Goal: Task Accomplishment & Management: Use online tool/utility

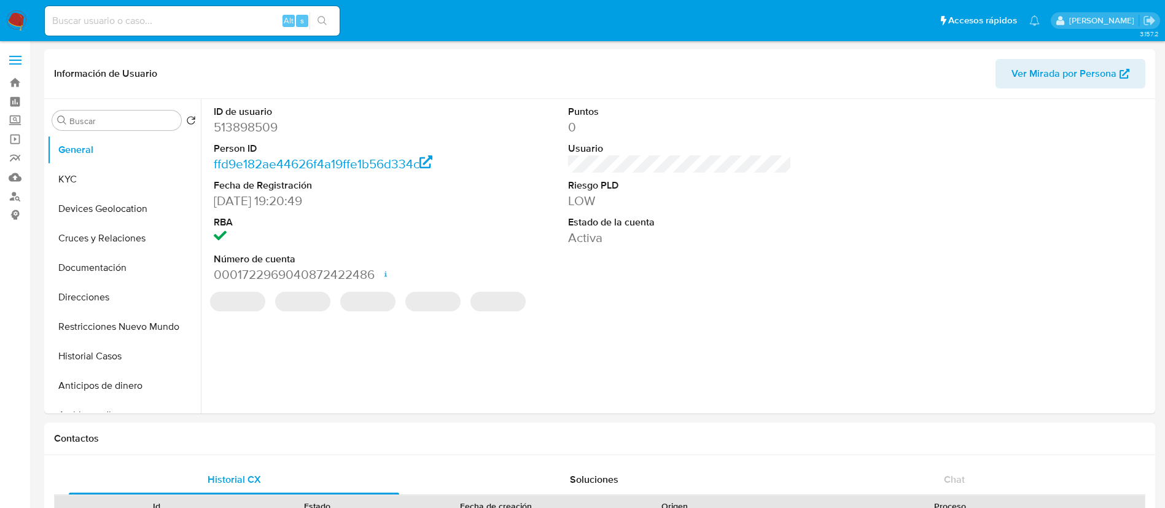
select select "10"
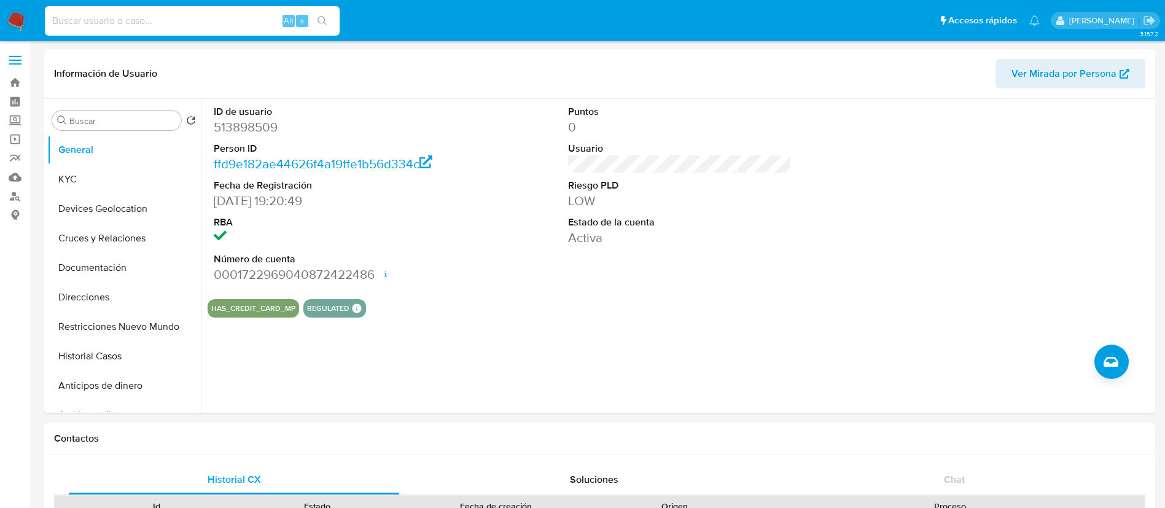
click at [158, 21] on input at bounding box center [192, 21] width 295 height 16
click at [10, 117] on label "Screening" at bounding box center [73, 120] width 146 height 19
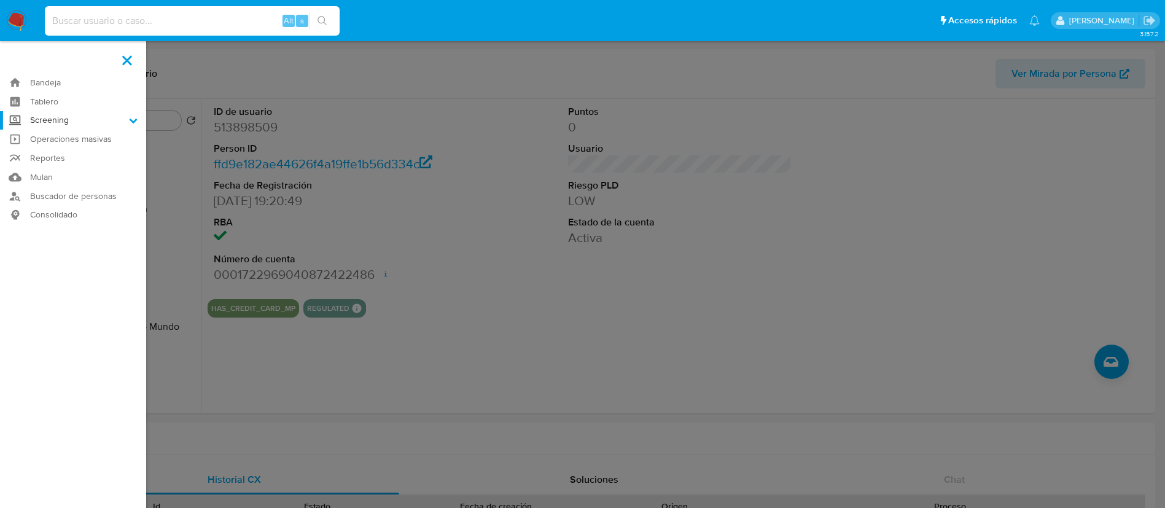
click at [0, 0] on input "Screening" at bounding box center [0, 0] width 0 height 0
click at [72, 171] on link "Herramientas" at bounding box center [73, 168] width 146 height 15
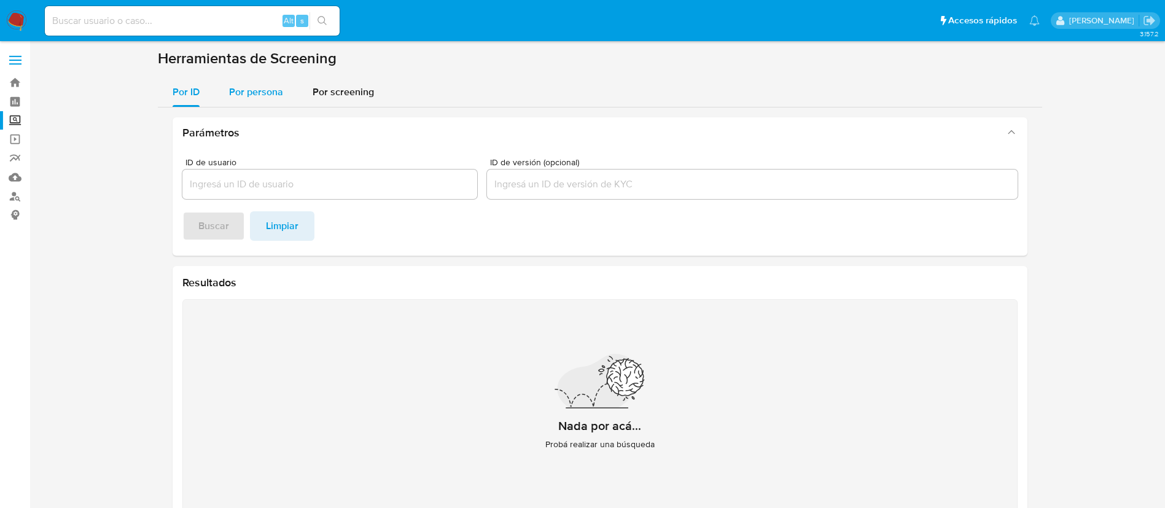
click at [259, 88] on span "Por persona" at bounding box center [256, 92] width 54 height 14
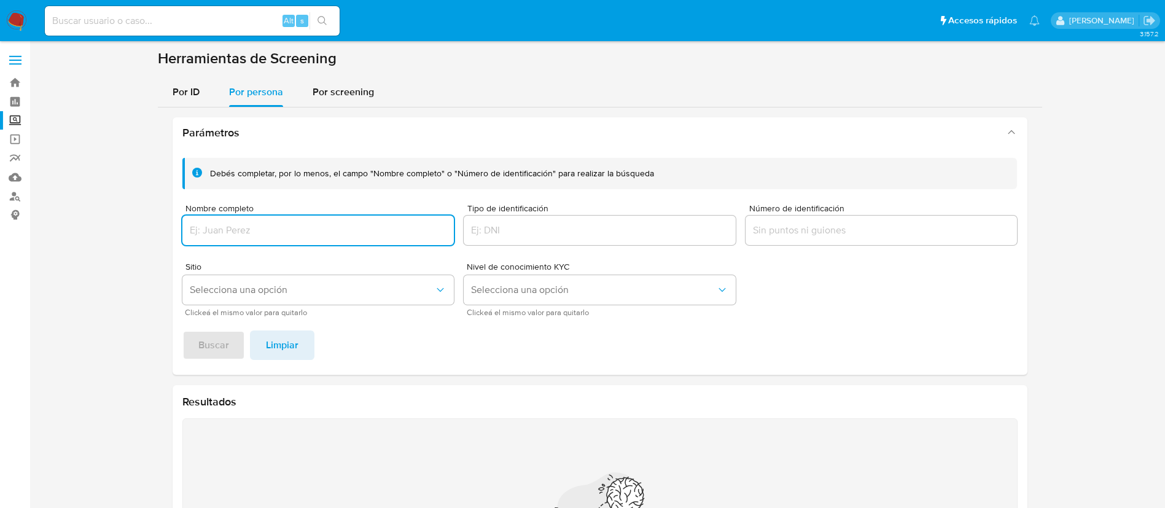
click at [311, 227] on input "Nombre completo" at bounding box center [318, 230] width 272 height 16
click at [208, 350] on span "Buscar" at bounding box center [213, 345] width 31 height 27
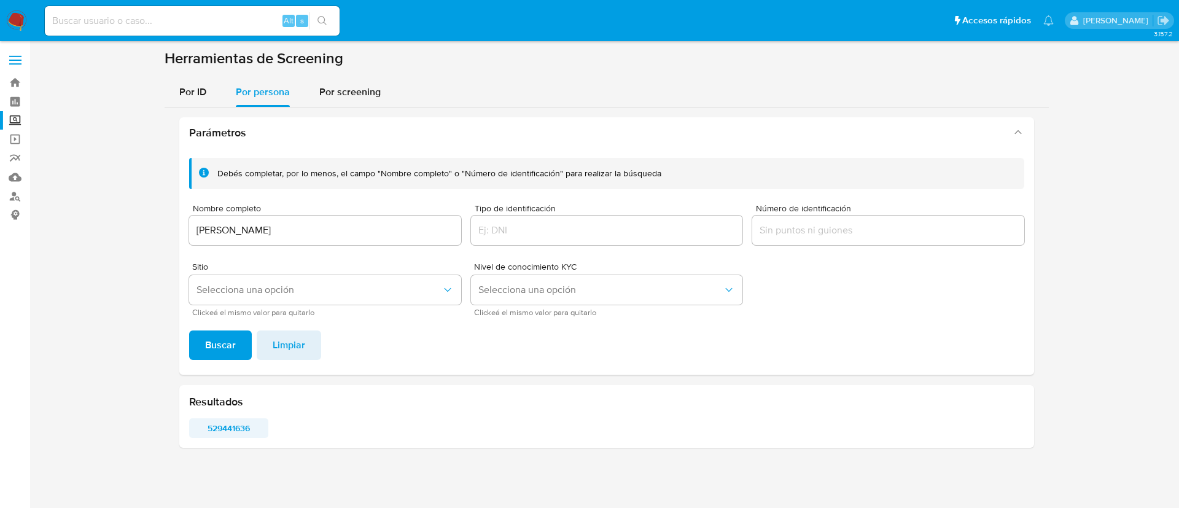
click at [234, 435] on span "529441636" at bounding box center [229, 427] width 62 height 17
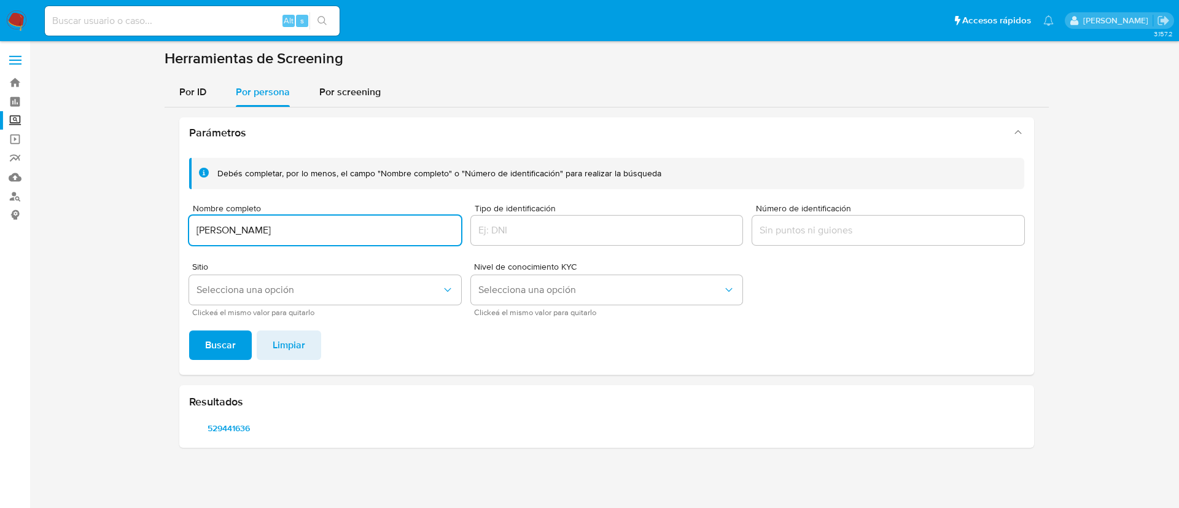
drag, startPoint x: 260, startPoint y: 217, endPoint x: 83, endPoint y: 233, distance: 177.6
click at [82, 213] on section at bounding box center [606, 253] width 1125 height 408
type input "MIREYA HERNANDEZ VAZQUEZ"
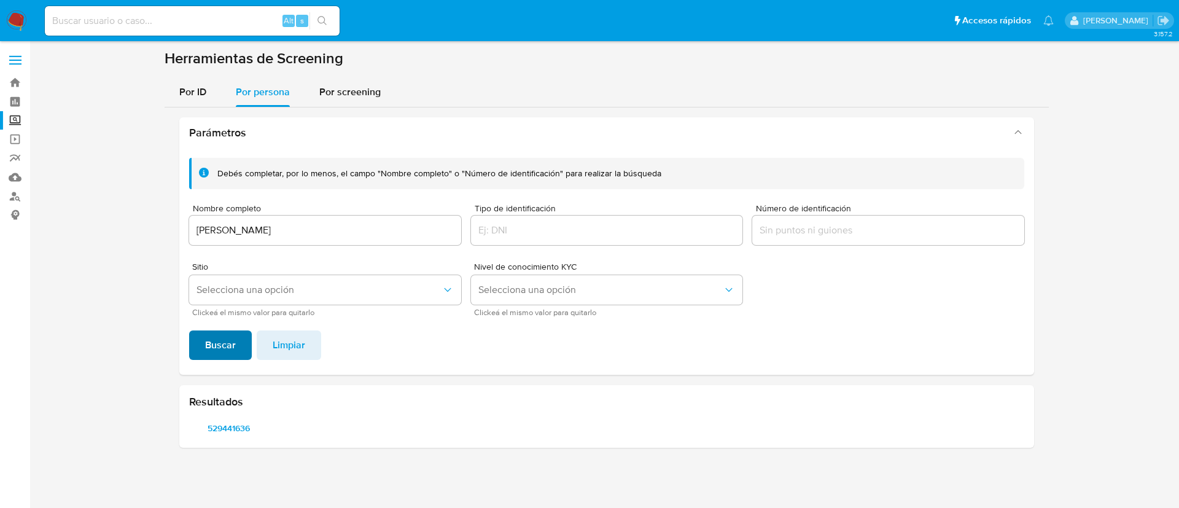
click at [208, 341] on span "Buscar" at bounding box center [220, 345] width 31 height 27
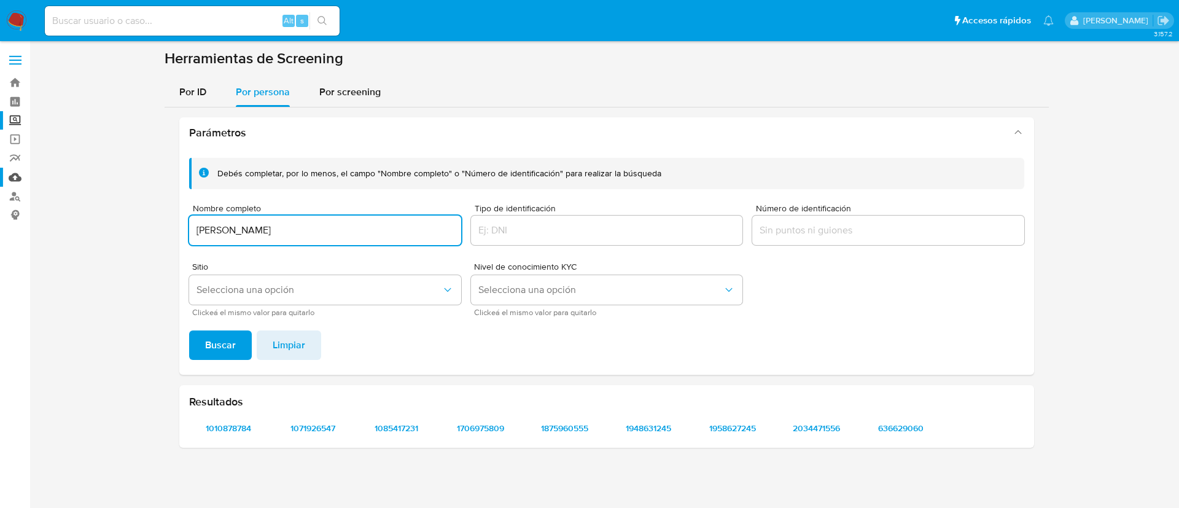
drag, startPoint x: 359, startPoint y: 235, endPoint x: 26, endPoint y: 176, distance: 338.7
click at [26, 176] on section "Bandeja Tablero Screening Búsqueda en Listas Watchlist Herramientas Operaciones…" at bounding box center [589, 254] width 1179 height 508
click at [197, 230] on input "SAMARA HUERTA ADRIANO" at bounding box center [325, 230] width 272 height 16
type input "SAMARA HUERTA ADRIANO"
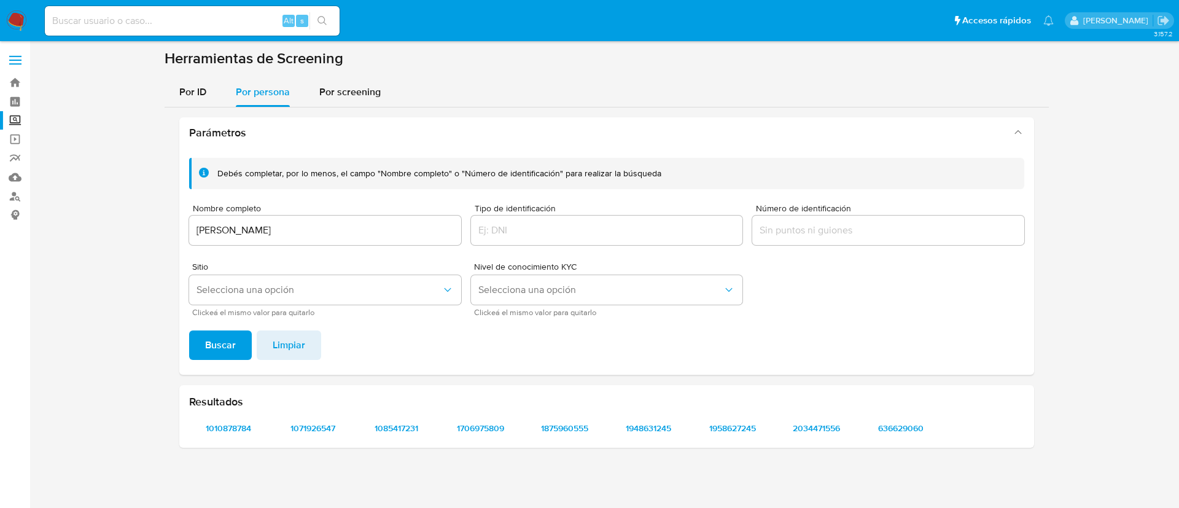
click at [252, 359] on footer "Buscar Limpiar" at bounding box center [606, 344] width 835 height 29
click at [219, 357] on span "Buscar" at bounding box center [220, 345] width 31 height 27
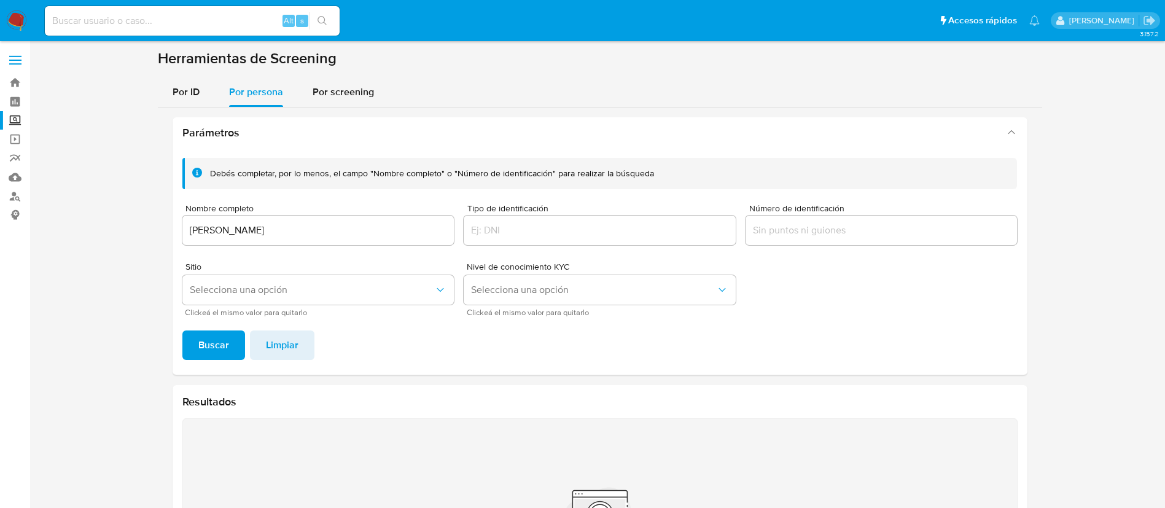
click at [220, 347] on span "Buscar" at bounding box center [213, 345] width 31 height 27
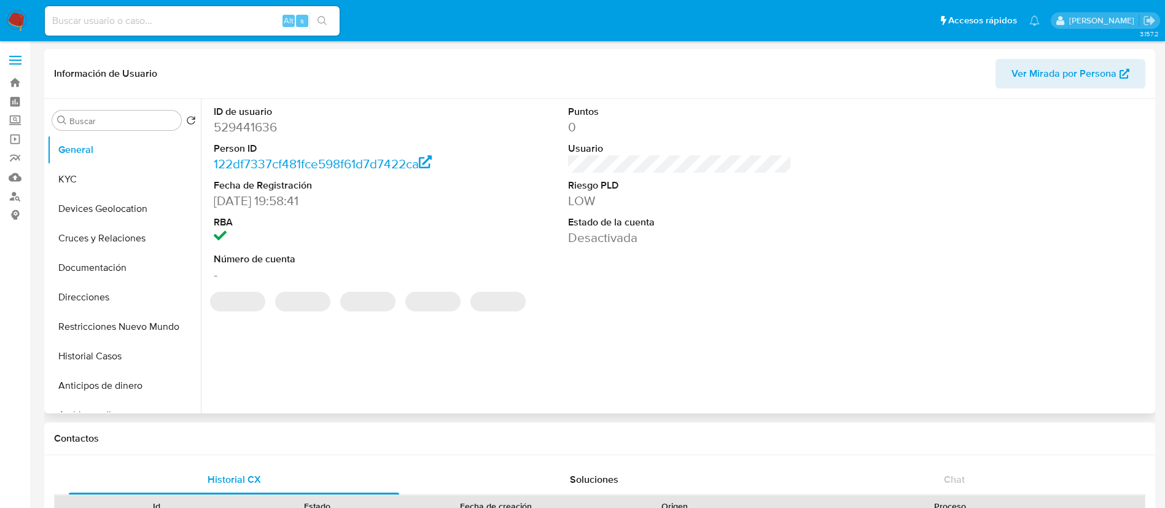
select select "10"
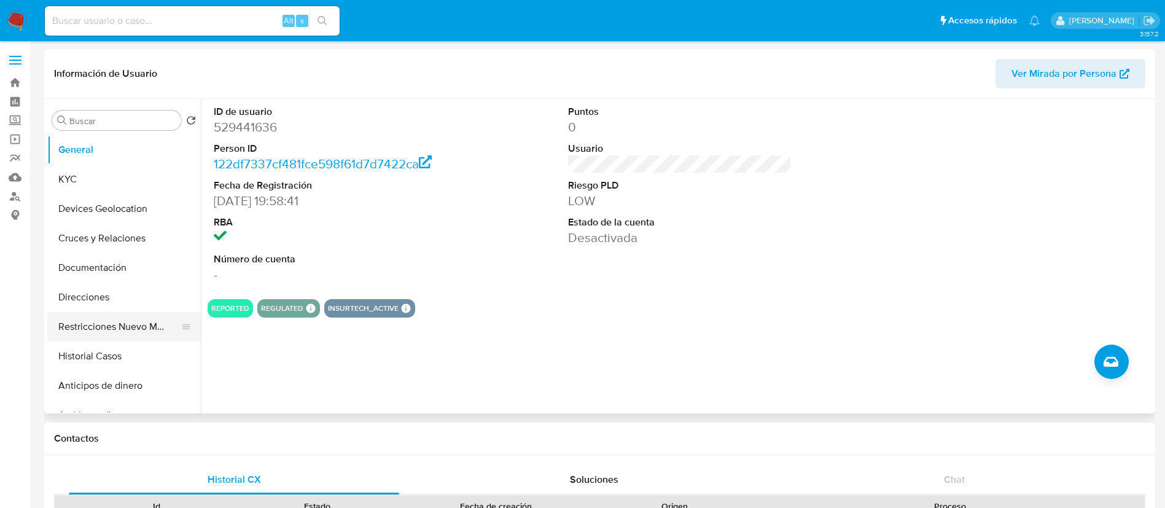
click at [128, 327] on button "Restricciones Nuevo Mundo" at bounding box center [119, 326] width 144 height 29
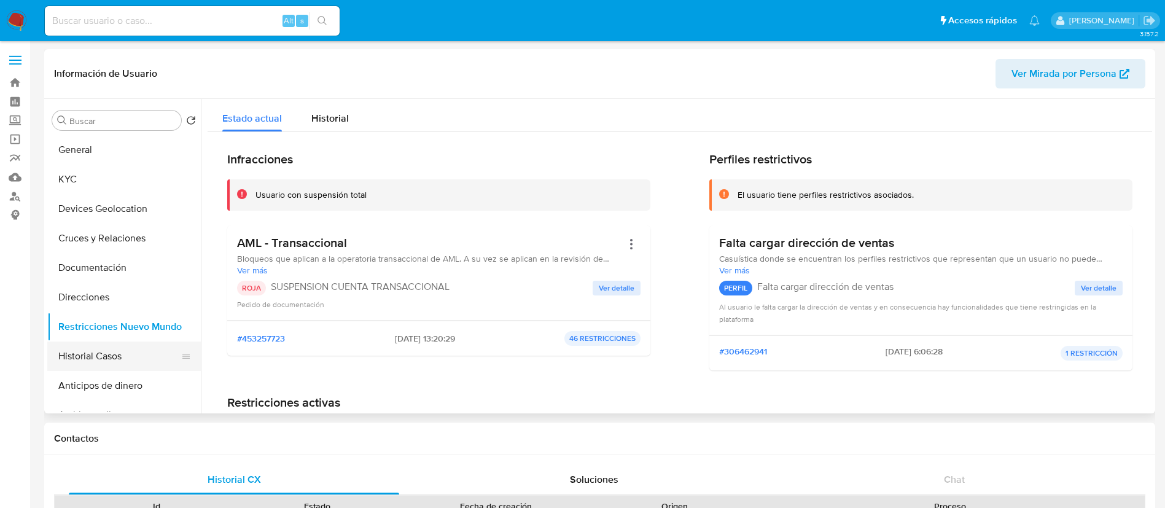
click at [136, 357] on button "Historial Casos" at bounding box center [119, 355] width 144 height 29
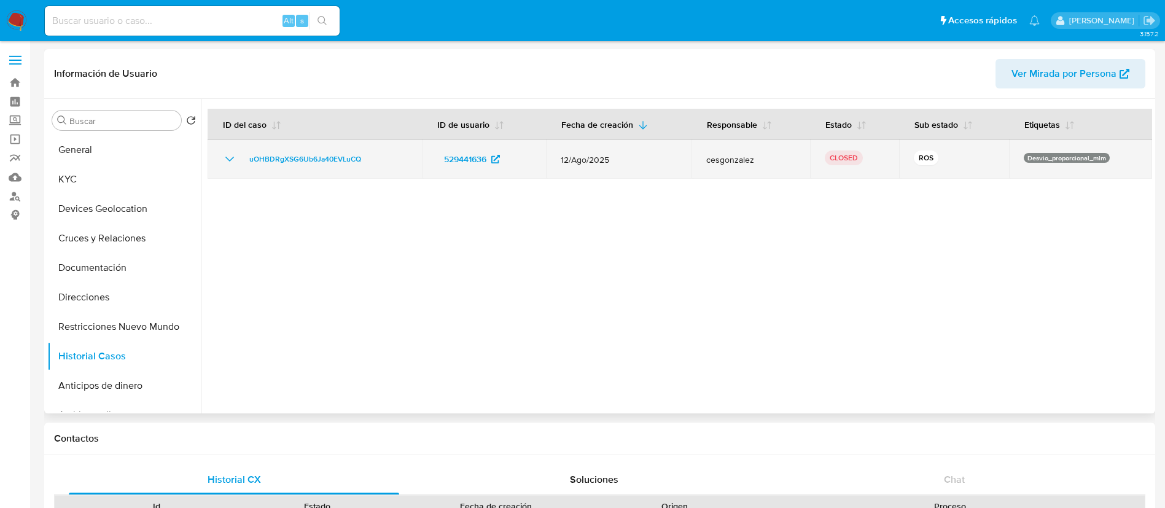
click at [228, 158] on icon "Mostrar/Ocultar" at bounding box center [229, 159] width 9 height 5
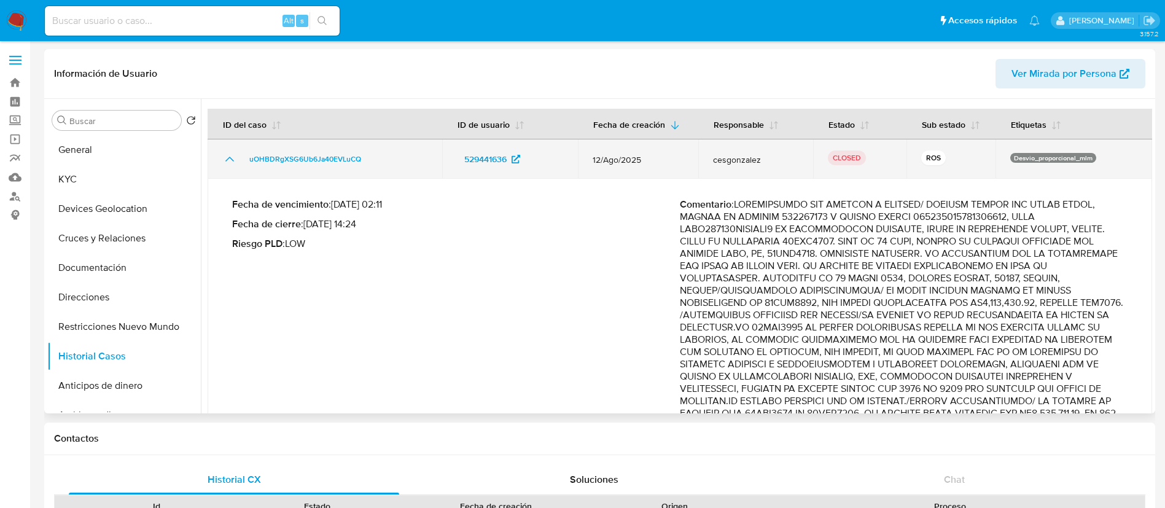
click at [334, 158] on td "uOHBDRgXSG6Ub6Ja40EVLuCQ" at bounding box center [325, 158] width 235 height 39
click at [330, 163] on span "uOHBDRgXSG6Ub6Ja40EVLuCQ" at bounding box center [305, 159] width 112 height 15
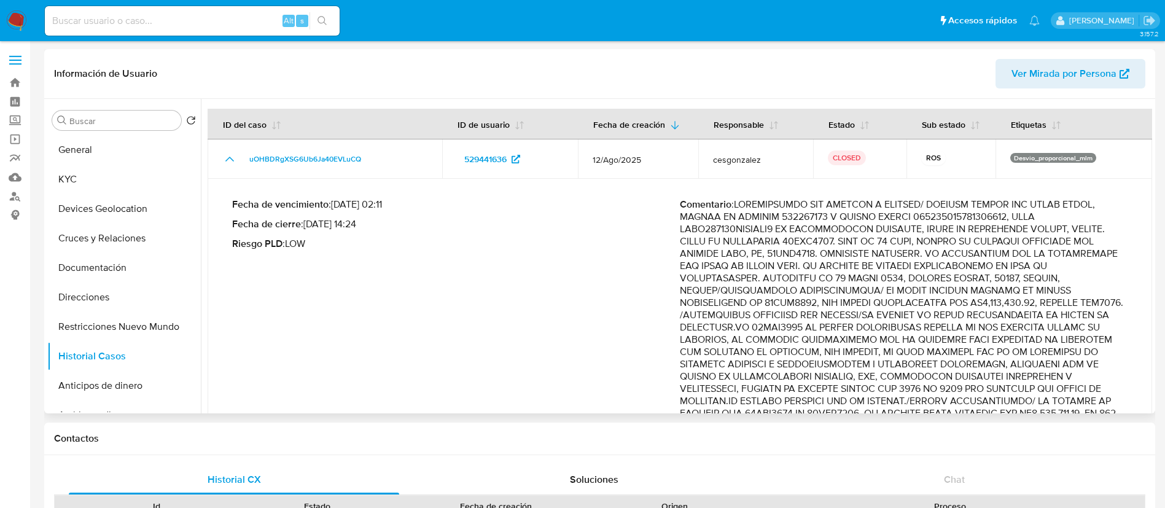
click at [797, 249] on p "Comentario :" at bounding box center [904, 437] width 448 height 479
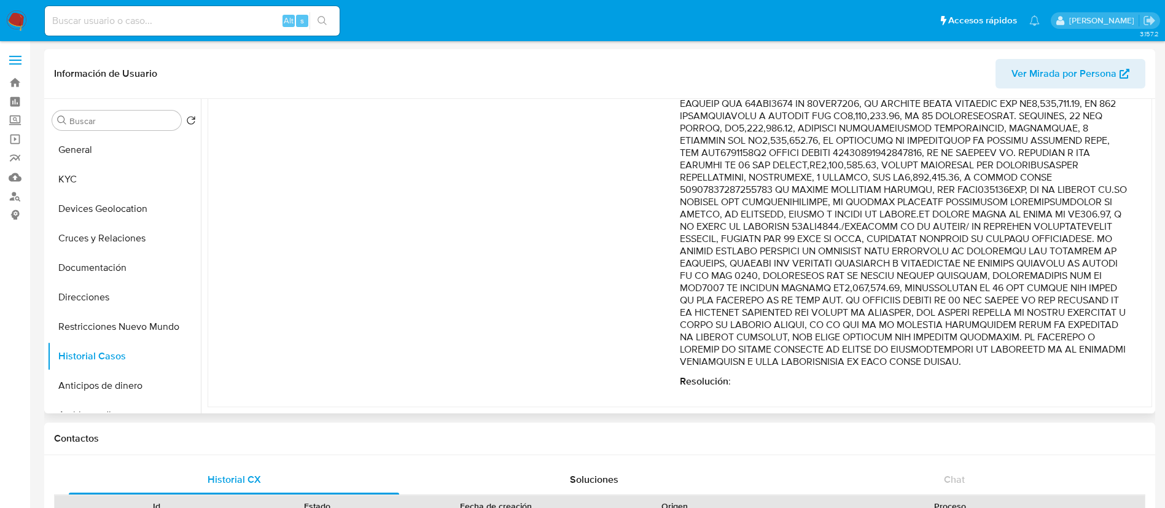
scroll to position [333, 0]
drag, startPoint x: 766, startPoint y: 235, endPoint x: 786, endPoint y: 230, distance: 20.4
click at [786, 230] on p "Comentario :" at bounding box center [904, 128] width 448 height 479
click at [802, 230] on p "Comentario :" at bounding box center [904, 128] width 448 height 479
drag, startPoint x: 862, startPoint y: 238, endPoint x: 868, endPoint y: 238, distance: 6.2
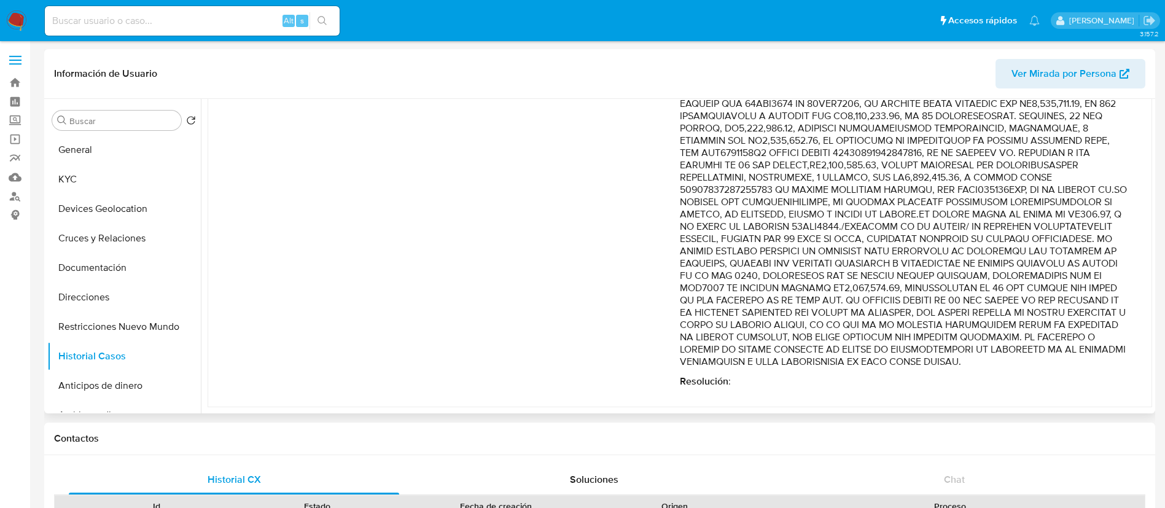
click at [868, 238] on p "Comentario :" at bounding box center [904, 128] width 448 height 479
drag, startPoint x: 866, startPoint y: 240, endPoint x: 992, endPoint y: 370, distance: 180.2
click at [992, 370] on div "Comentario : Resolución :" at bounding box center [904, 138] width 448 height 499
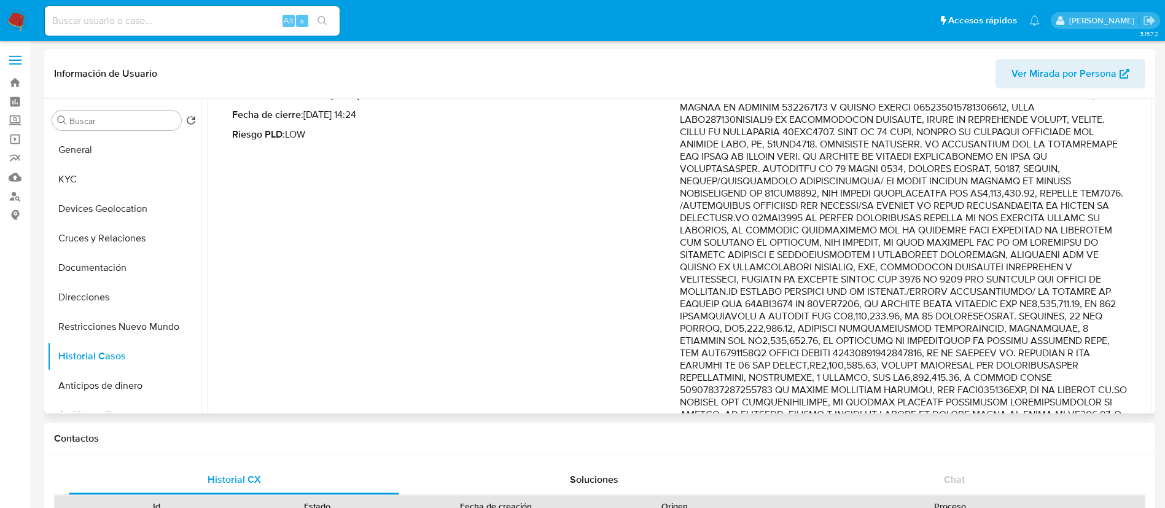
scroll to position [0, 0]
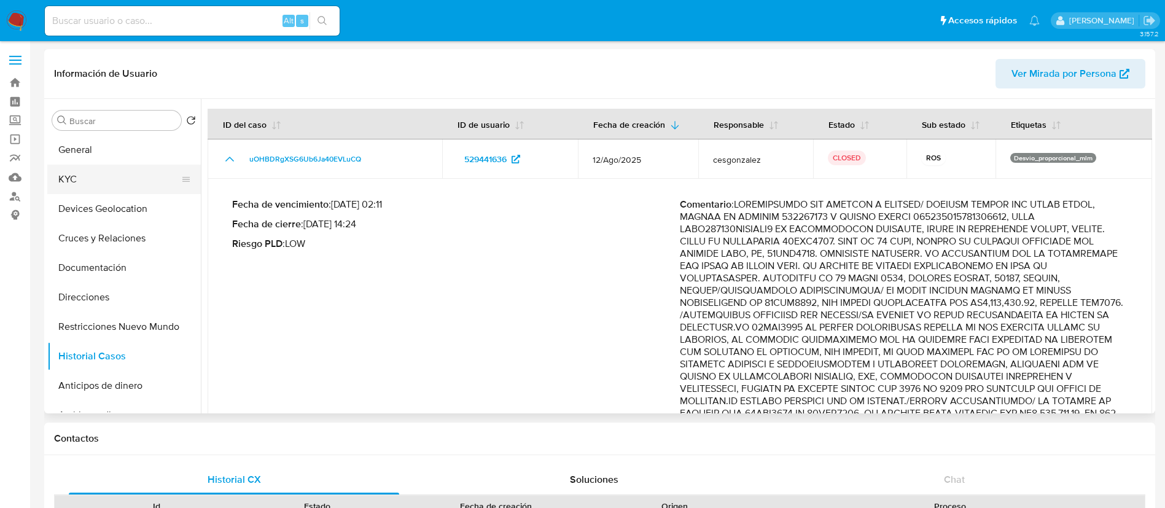
click at [112, 179] on button "KYC" at bounding box center [119, 179] width 144 height 29
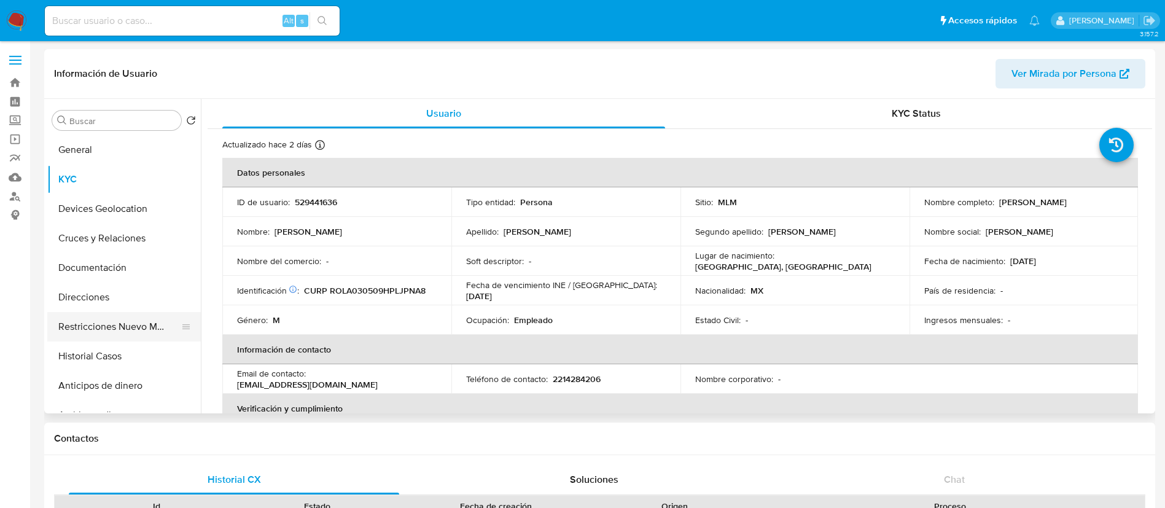
click at [149, 318] on button "Restricciones Nuevo Mundo" at bounding box center [119, 326] width 144 height 29
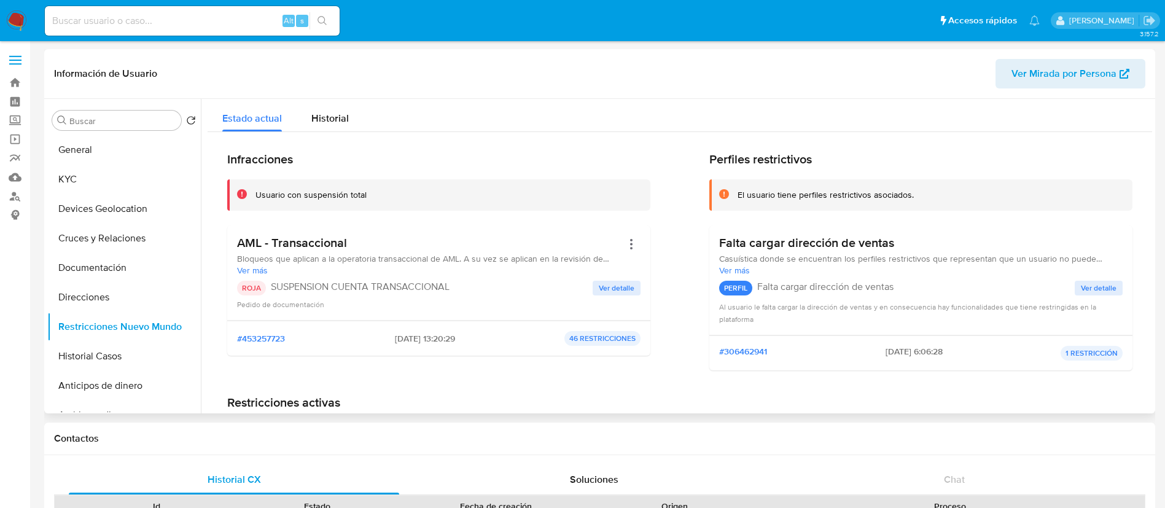
click at [618, 290] on span "Ver detalle" at bounding box center [617, 288] width 36 height 12
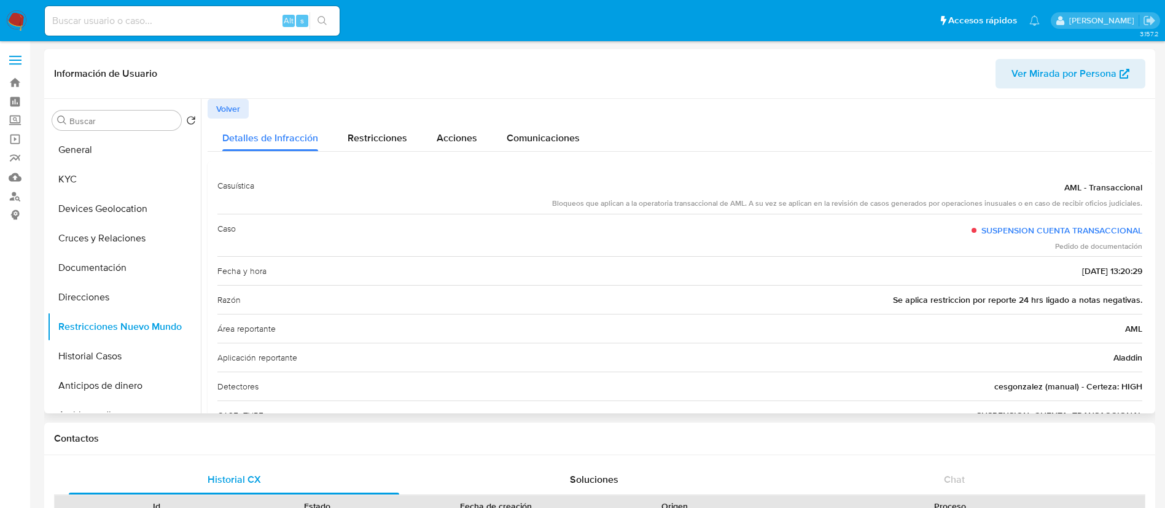
drag, startPoint x: 590, startPoint y: 216, endPoint x: 696, endPoint y: 187, distance: 110.8
click at [696, 186] on div "Casuística AML - Transaccional Bloqueos que aplican a la operatoria transaccion…" at bounding box center [679, 329] width 925 height 316
click at [701, 195] on div "AML - Transaccional" at bounding box center [847, 187] width 590 height 22
drag, startPoint x: 701, startPoint y: 195, endPoint x: 715, endPoint y: 227, distance: 35.5
click at [715, 227] on div "Casuística AML - Transaccional Bloqueos que aplican a la operatoria transaccion…" at bounding box center [679, 329] width 925 height 316
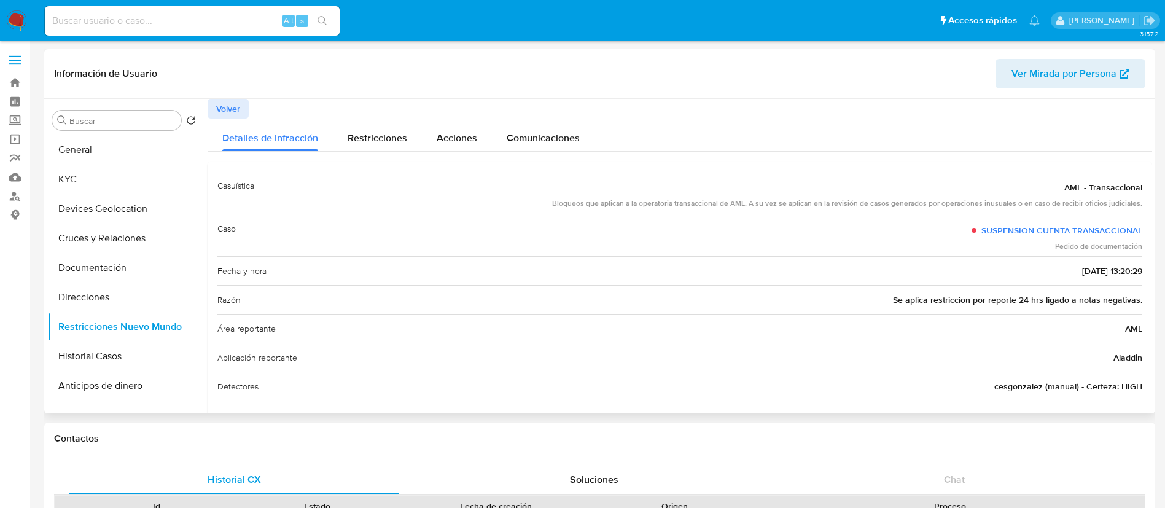
click at [815, 331] on div "Área reportante AML" at bounding box center [679, 328] width 925 height 29
drag, startPoint x: 843, startPoint y: 290, endPoint x: 865, endPoint y: 303, distance: 25.6
click at [852, 297] on div "Razón Se aplica restriccion por reporte 24 hrs ligado a notas negativas." at bounding box center [679, 299] width 925 height 29
drag, startPoint x: 1005, startPoint y: 300, endPoint x: 1105, endPoint y: 311, distance: 101.4
click at [1073, 305] on span "Se aplica restriccion por reporte 24 hrs ligado a notas negativas." at bounding box center [1017, 300] width 249 height 12
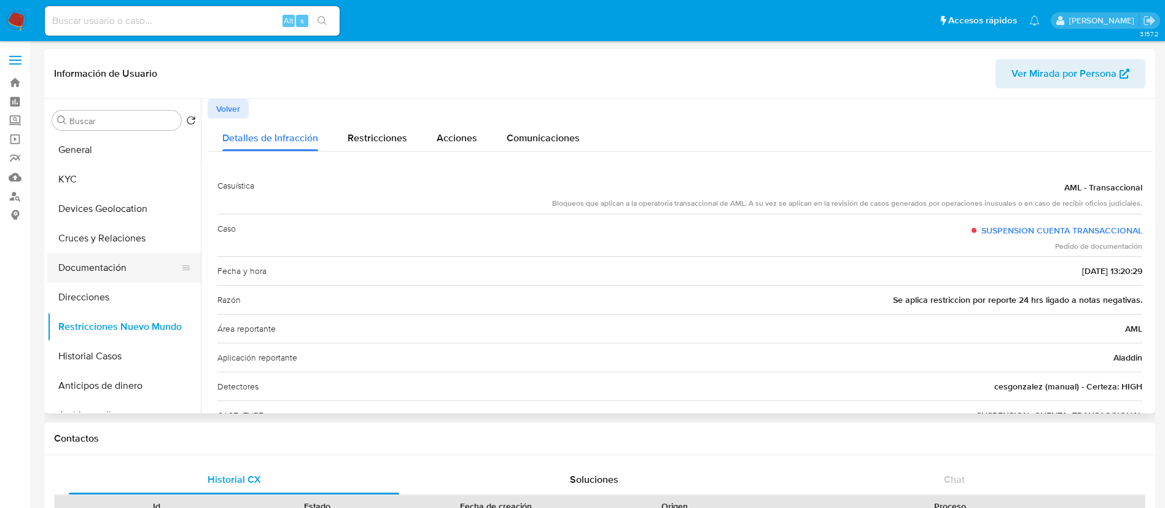
click at [102, 259] on button "Documentación" at bounding box center [119, 267] width 144 height 29
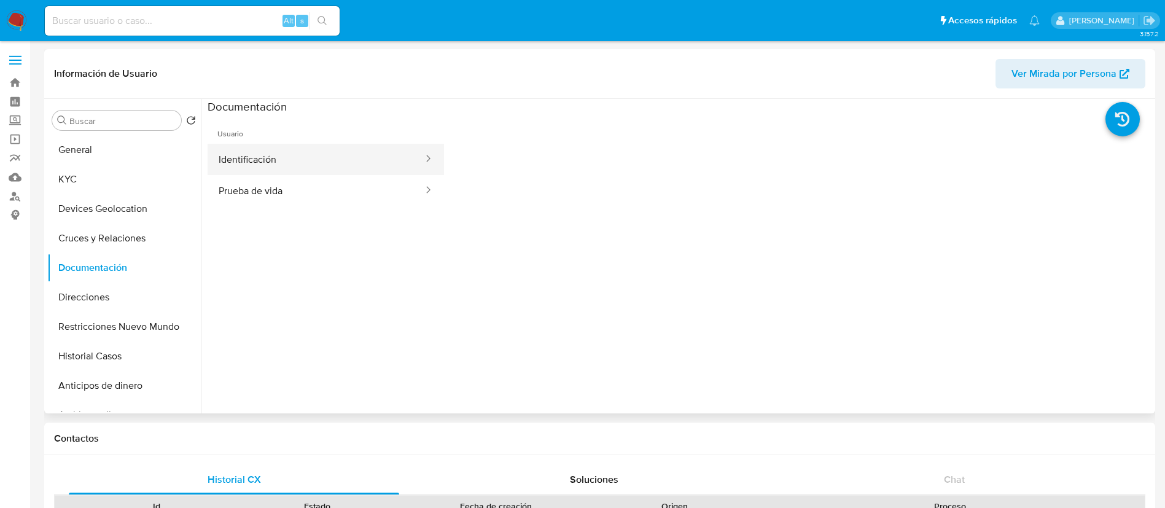
click at [280, 162] on button "Identificación" at bounding box center [316, 159] width 217 height 31
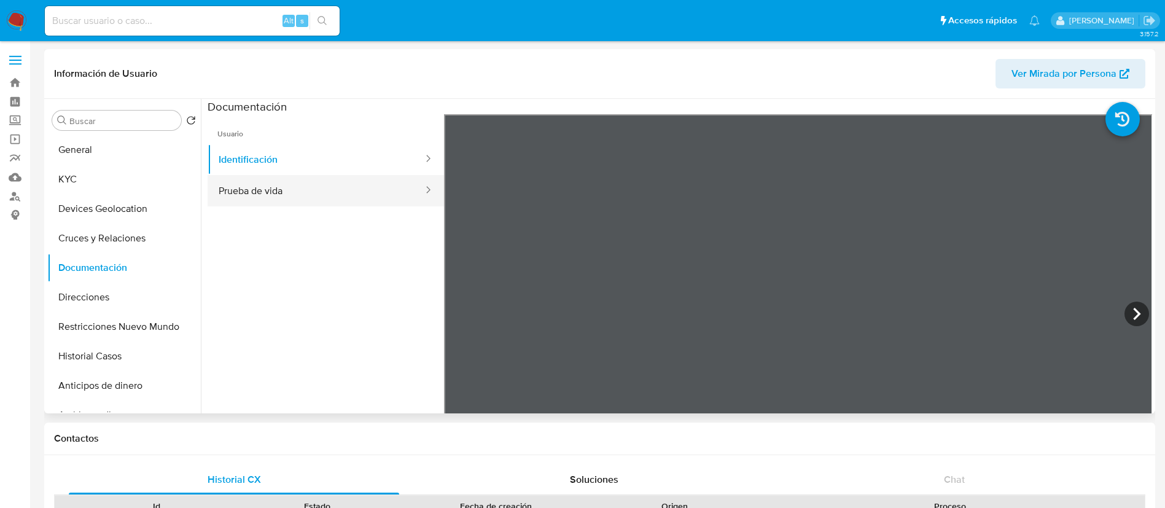
click at [294, 194] on button "Prueba de vida" at bounding box center [316, 190] width 217 height 31
drag, startPoint x: 279, startPoint y: 176, endPoint x: 287, endPoint y: 184, distance: 10.9
click at [279, 176] on button "Prueba de vida" at bounding box center [316, 190] width 217 height 31
click at [287, 184] on button "Prueba de vida" at bounding box center [316, 190] width 217 height 31
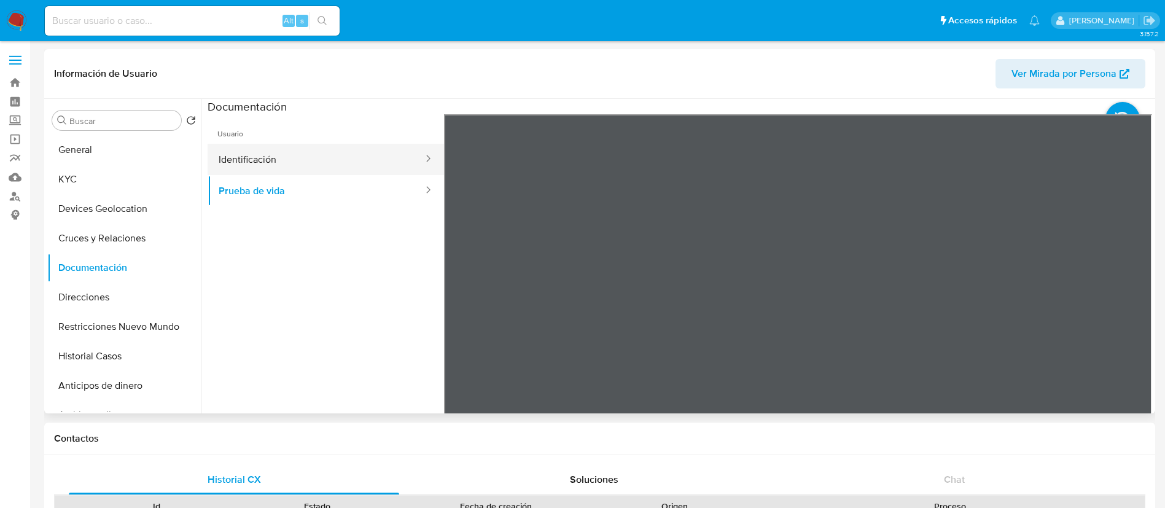
click at [278, 168] on button "Identificación" at bounding box center [316, 159] width 217 height 31
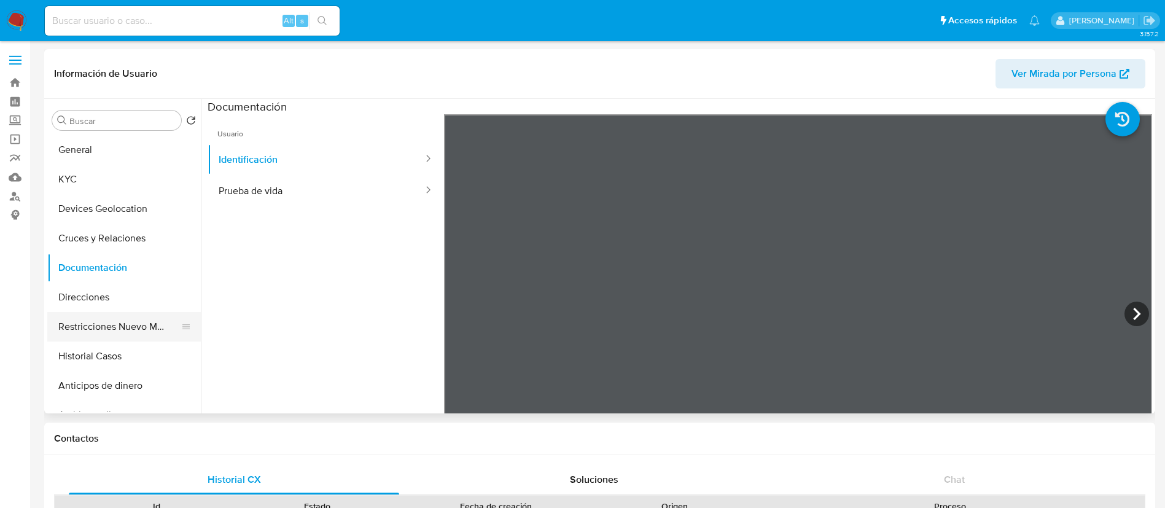
click at [98, 325] on button "Restricciones Nuevo Mundo" at bounding box center [119, 326] width 144 height 29
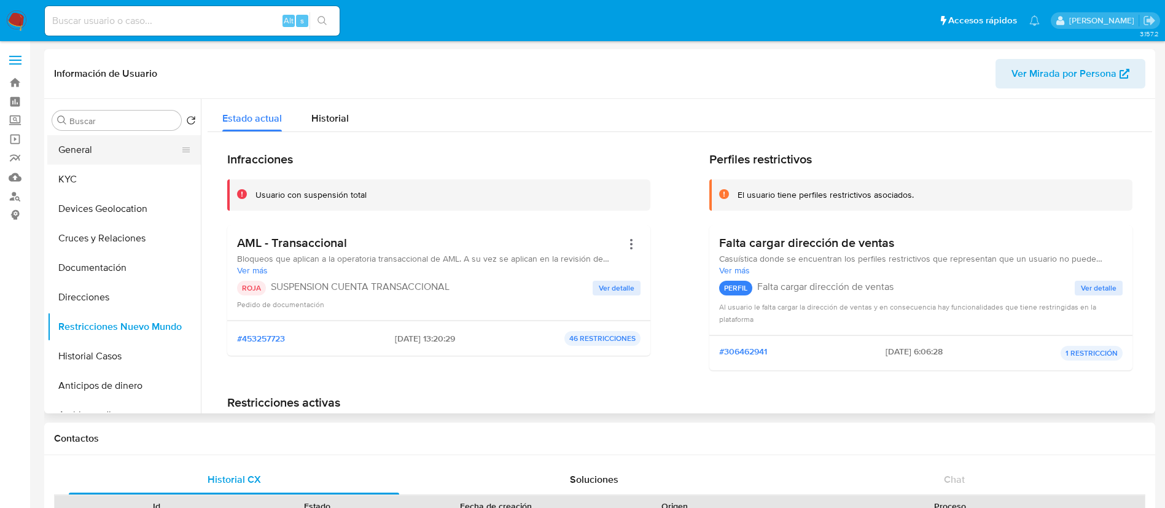
click at [121, 151] on button "General" at bounding box center [119, 149] width 144 height 29
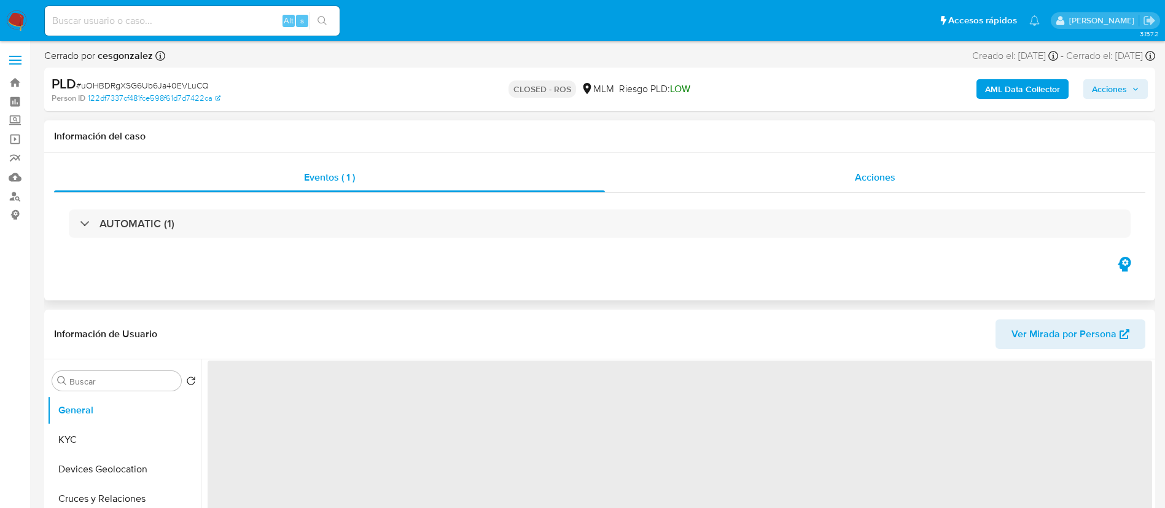
click at [881, 189] on div "Acciones" at bounding box center [875, 177] width 540 height 29
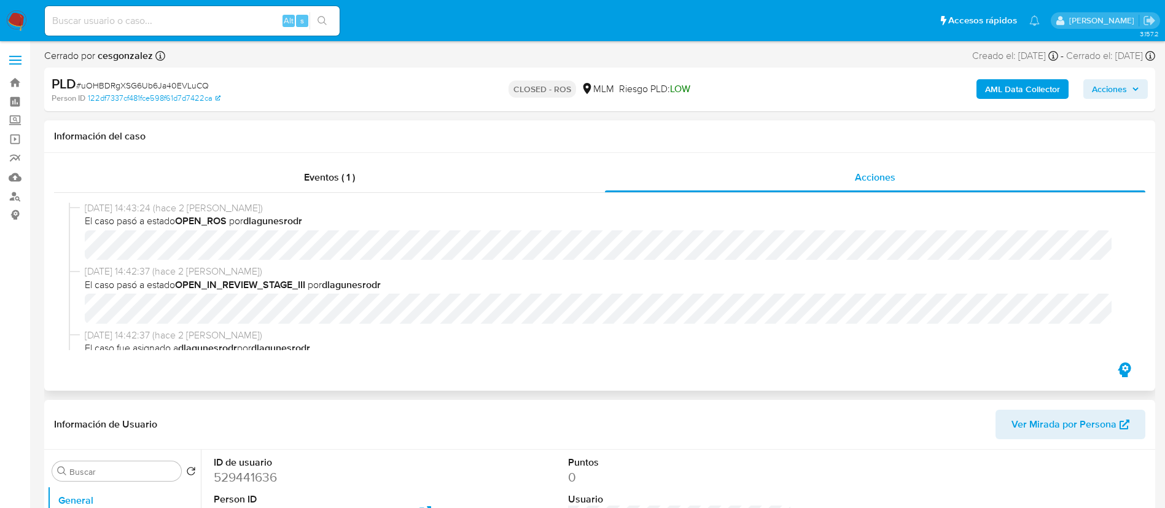
select select "10"
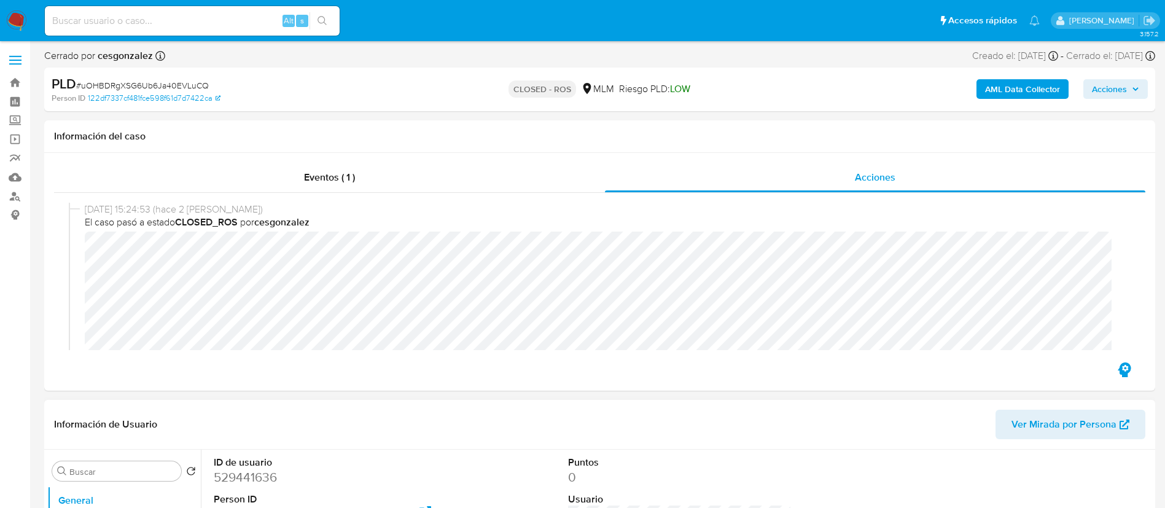
click at [238, 477] on dd "529441636" at bounding box center [326, 477] width 224 height 17
copy dd "529441636"
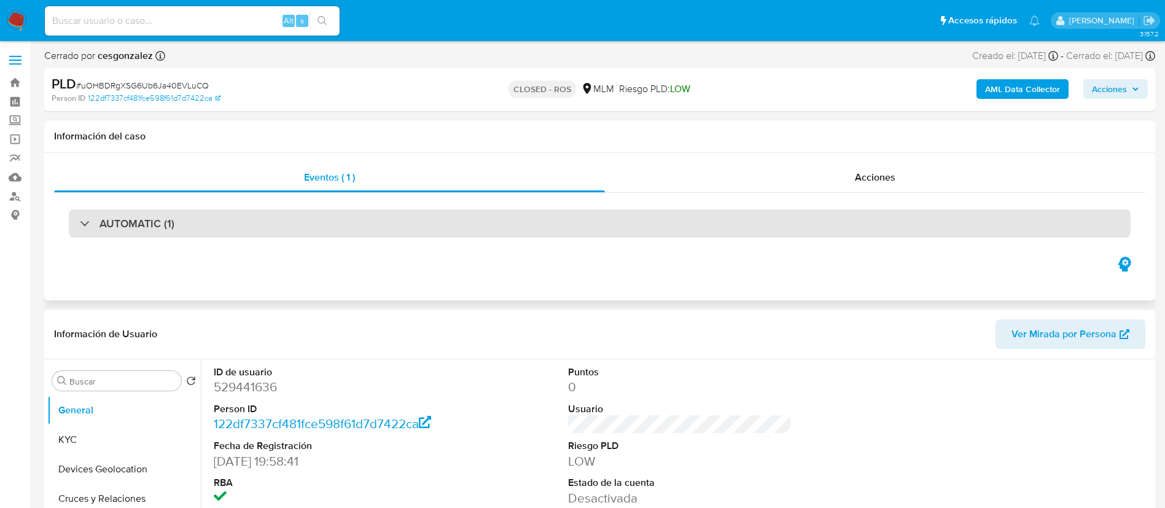
select select "10"
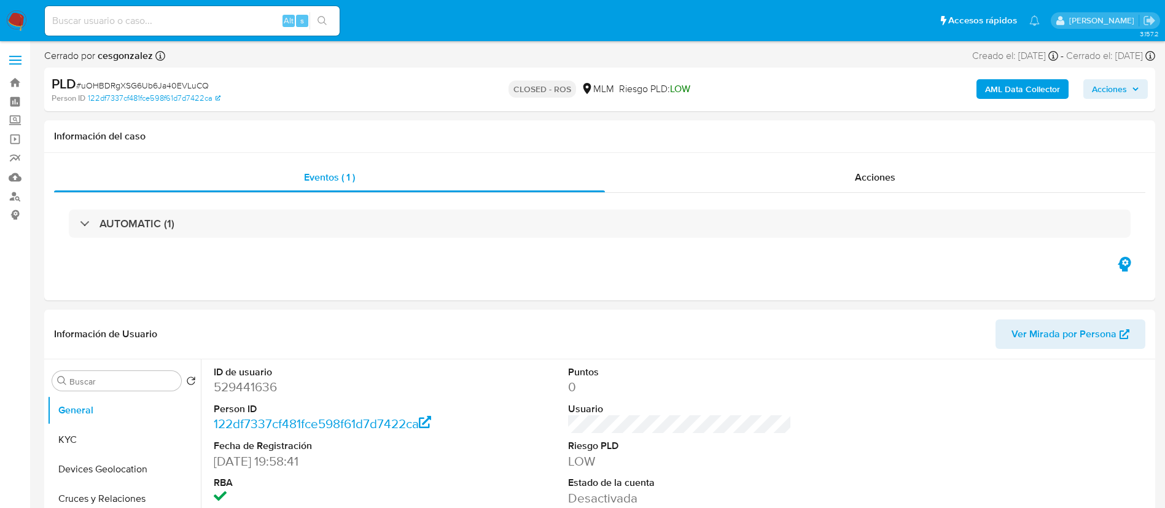
drag, startPoint x: 28, startPoint y: 12, endPoint x: 20, endPoint y: 15, distance: 8.6
click at [26, 10] on nav "Pausado Ver notificaciones Alt s Accesos rápidos Presiona las siguientes teclas…" at bounding box center [582, 20] width 1165 height 41
click at [20, 16] on img at bounding box center [16, 20] width 21 height 21
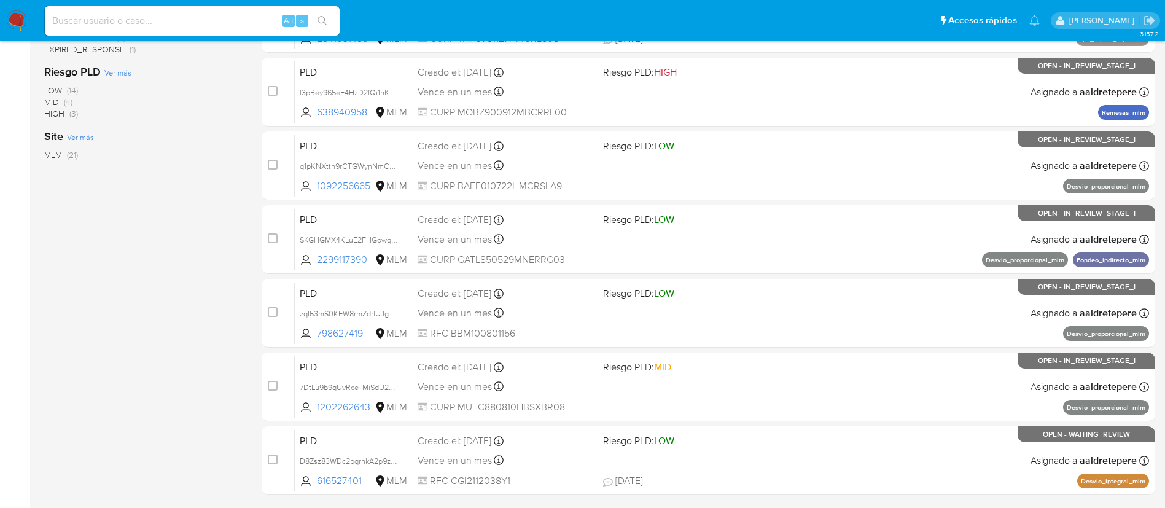
scroll to position [461, 0]
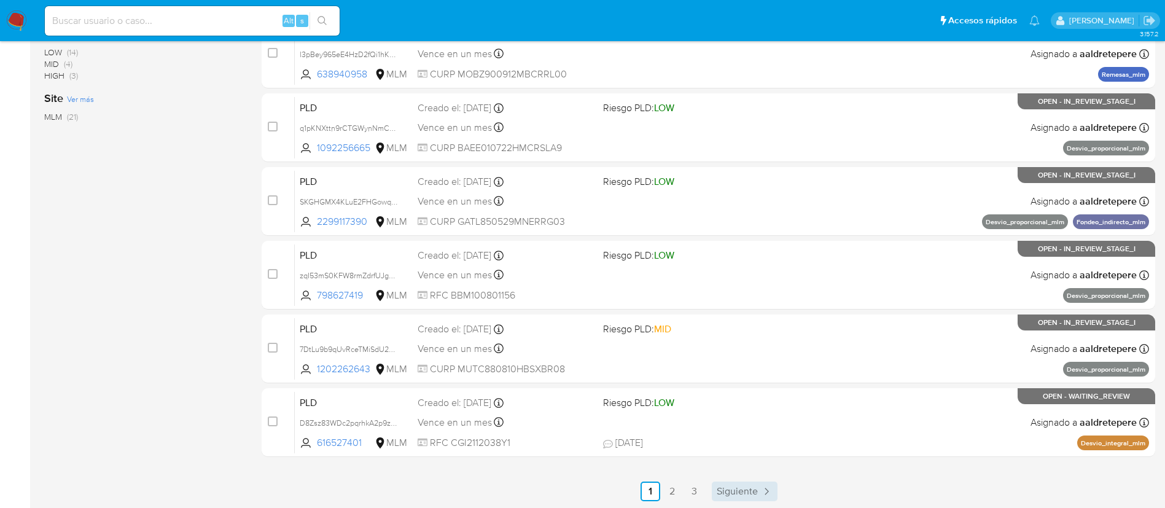
click at [747, 498] on link "Siguiente" at bounding box center [745, 491] width 66 height 20
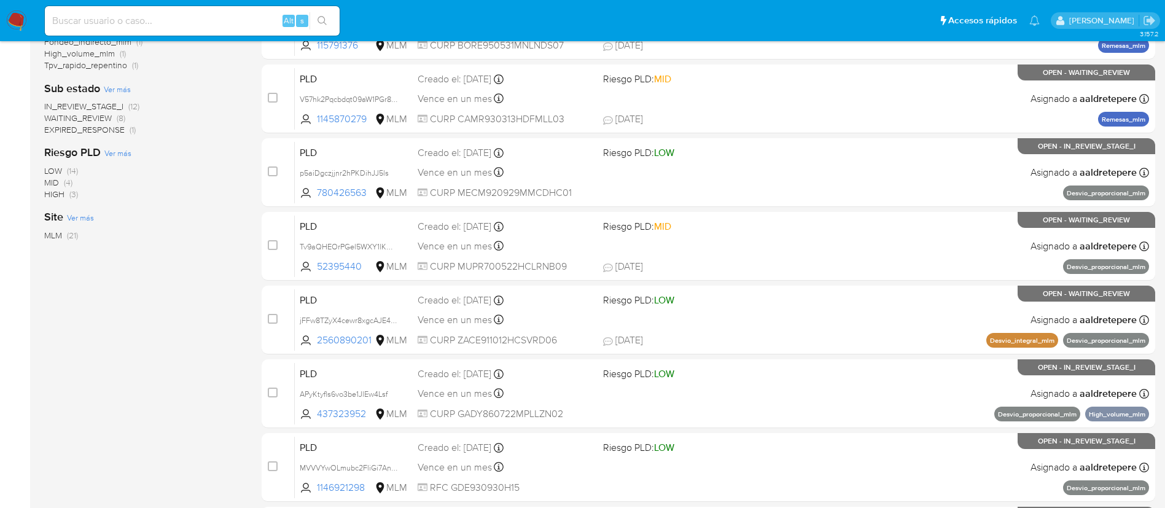
scroll to position [368, 0]
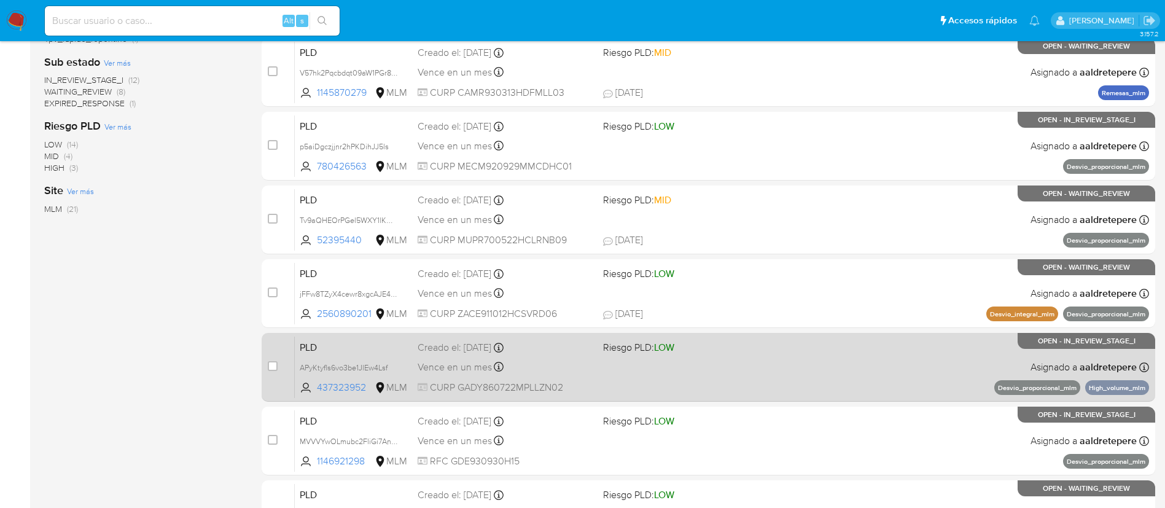
click at [731, 379] on div "PLD APyKtyfls6vo3be1JlEw4Lsf 437323952 MLM Riesgo PLD: LOW Creado el: 12/08/202…" at bounding box center [722, 367] width 854 height 62
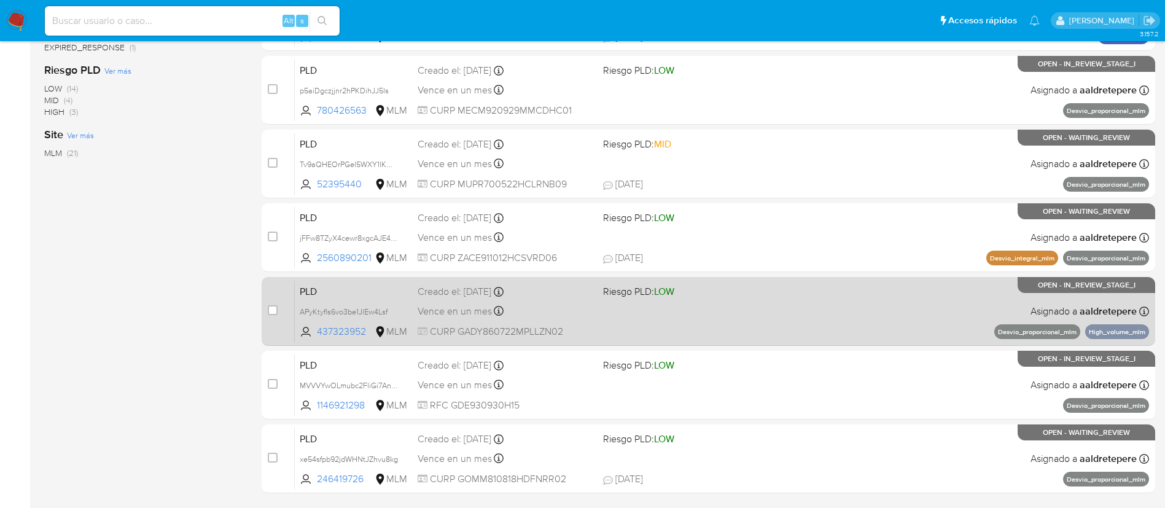
scroll to position [462, 0]
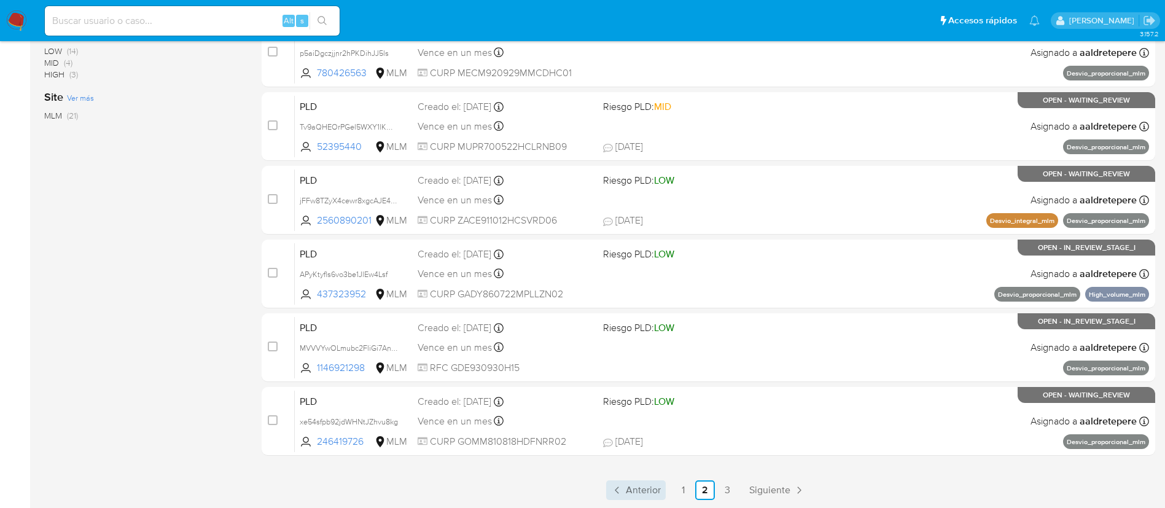
click at [643, 487] on span "Anterior" at bounding box center [643, 490] width 35 height 10
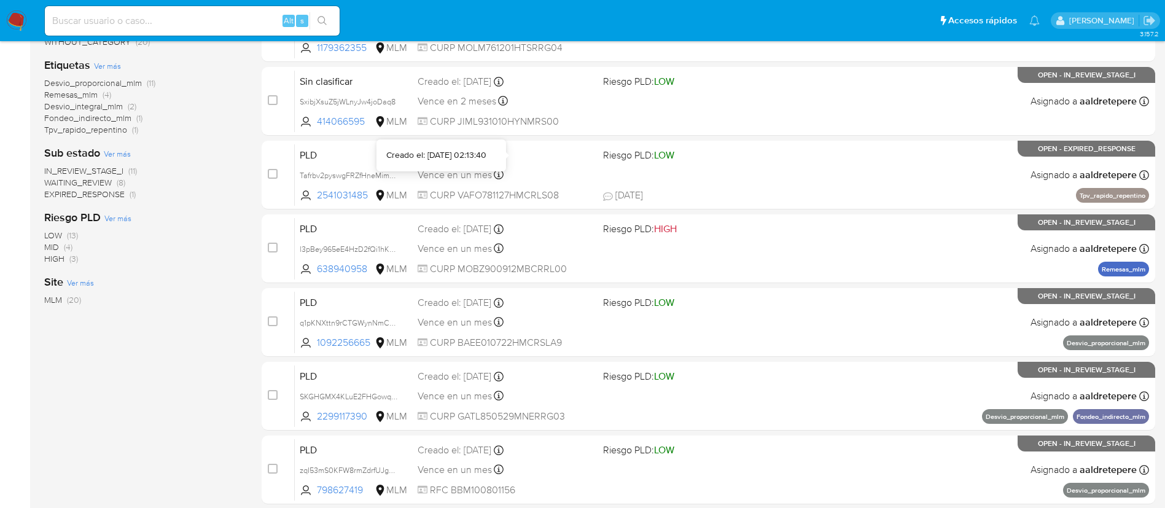
scroll to position [276, 0]
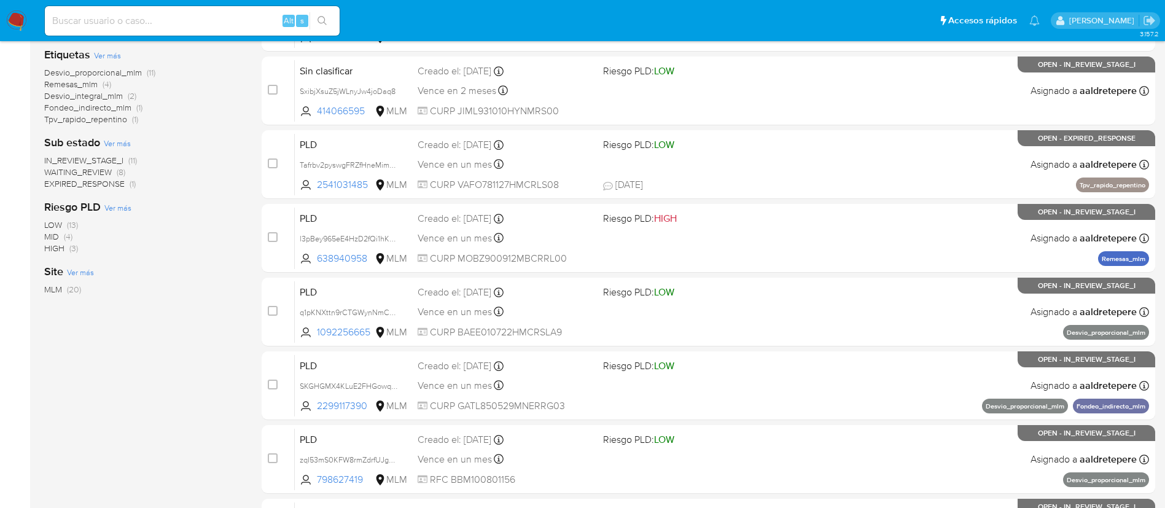
click at [516, 331] on span "CURP BAEE010722HMCRSLA9" at bounding box center [506, 332] width 176 height 14
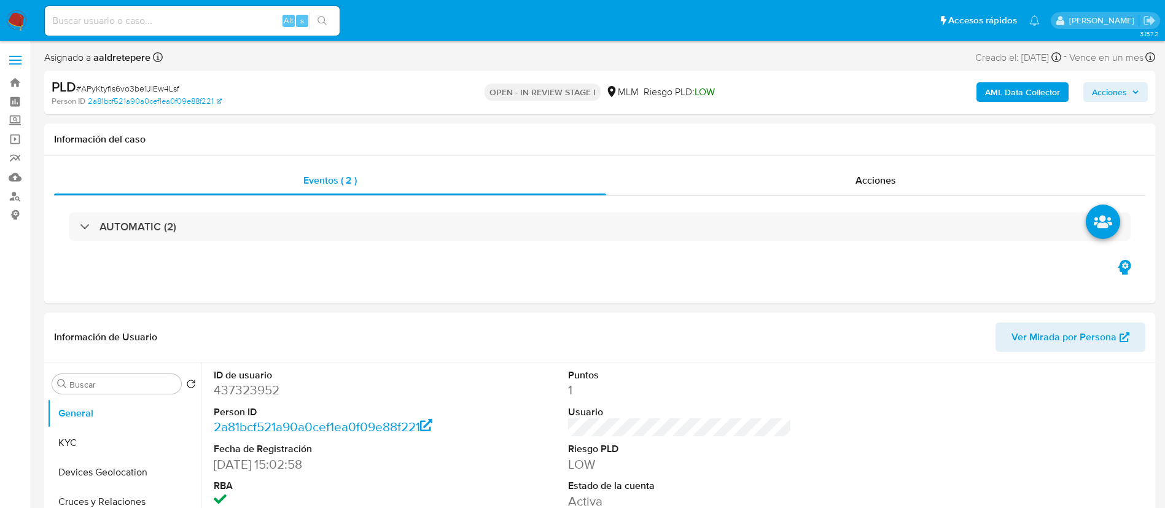
select select "10"
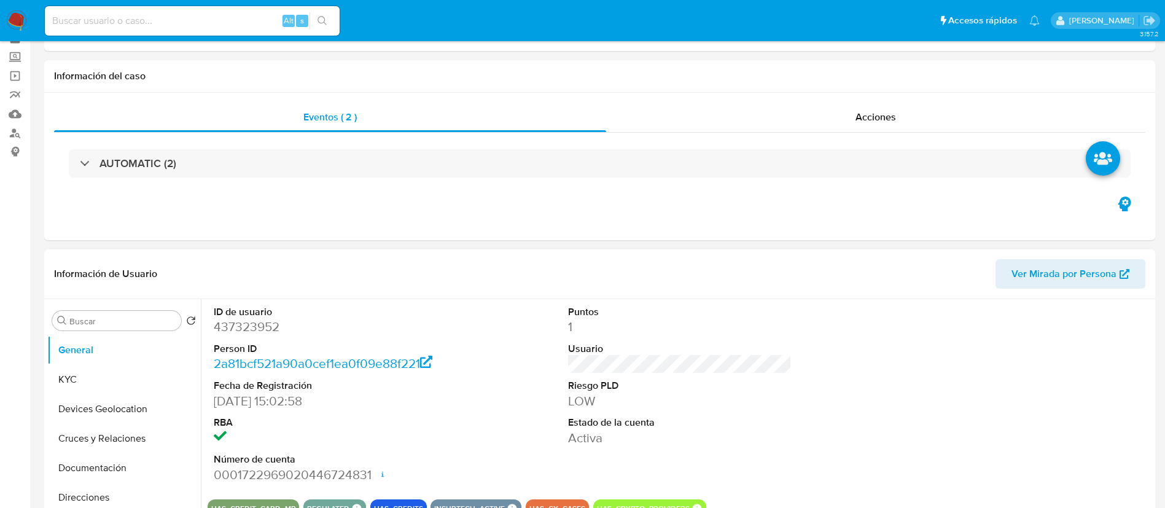
scroll to position [92, 0]
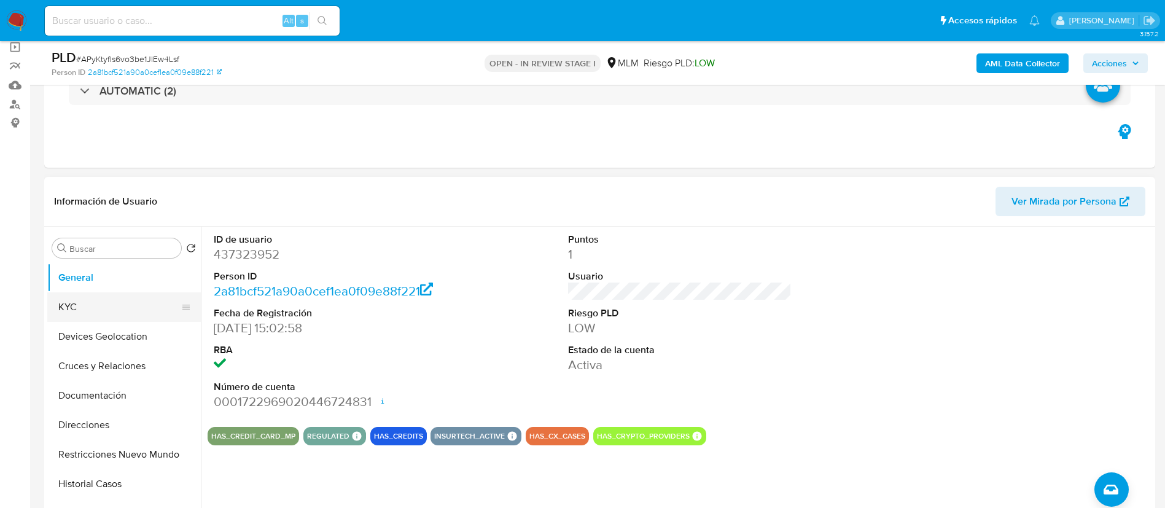
click at [69, 313] on button "KYC" at bounding box center [119, 306] width 144 height 29
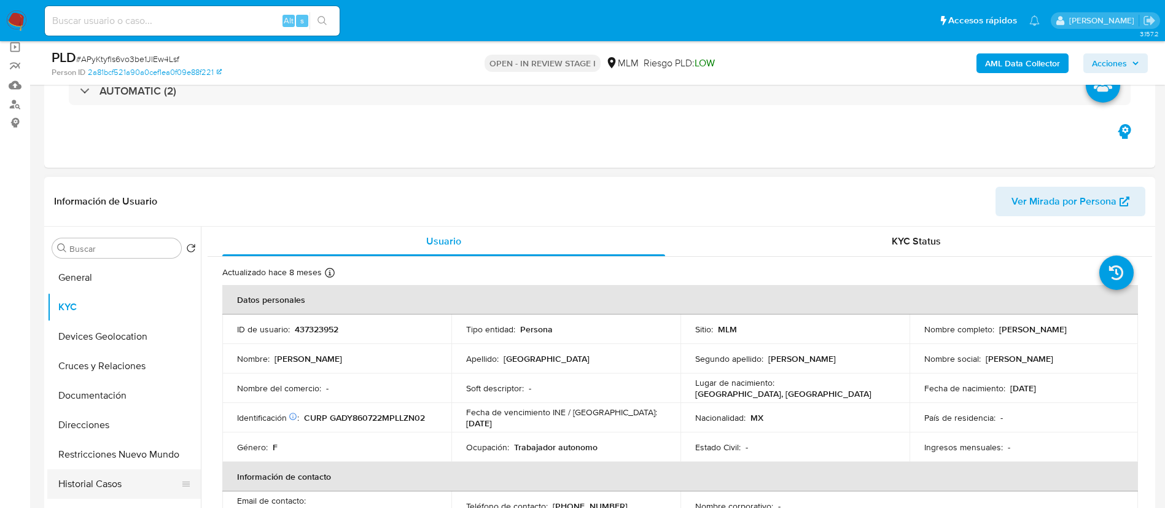
click at [114, 491] on button "Historial Casos" at bounding box center [119, 483] width 144 height 29
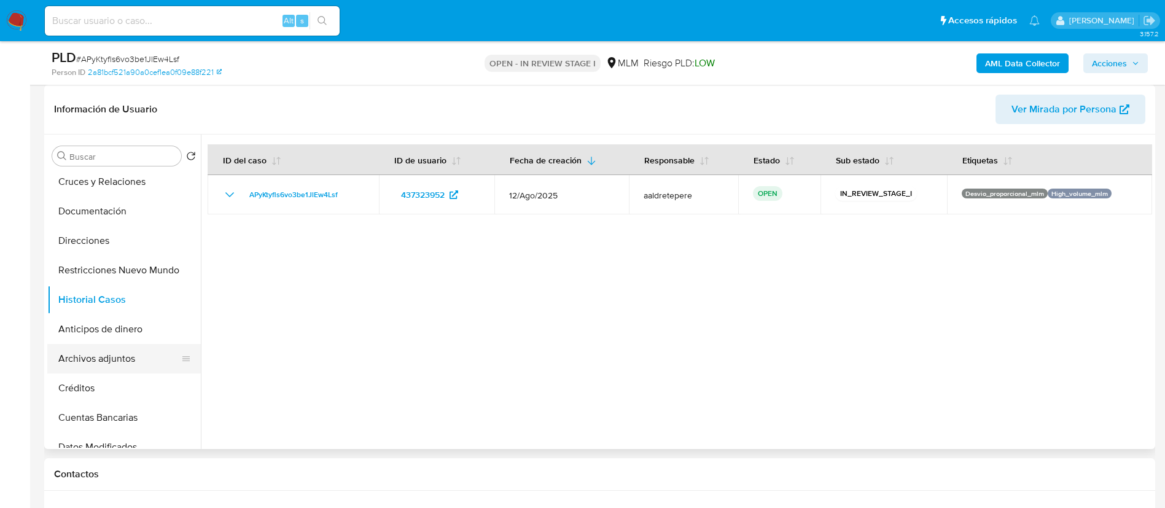
click at [110, 368] on button "Archivos adjuntos" at bounding box center [119, 358] width 144 height 29
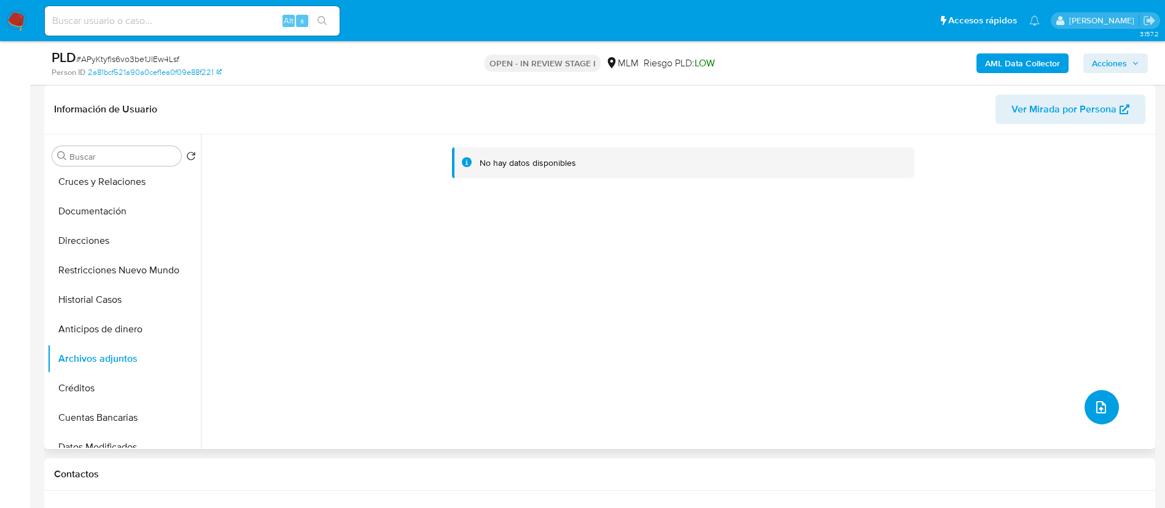
click at [1101, 400] on icon "upload-file" at bounding box center [1101, 407] width 15 height 15
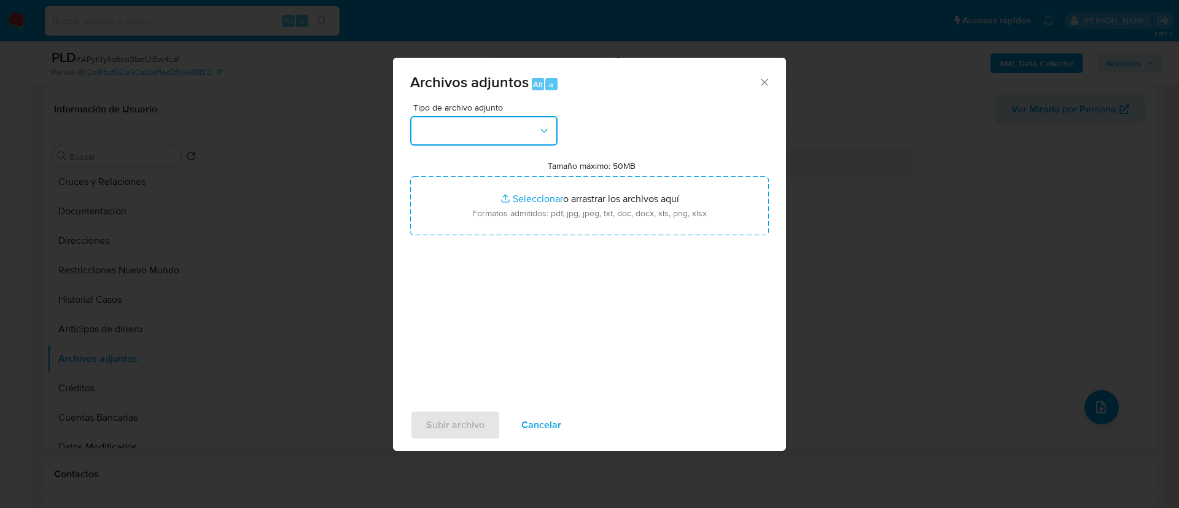
click at [458, 131] on button "button" at bounding box center [483, 130] width 147 height 29
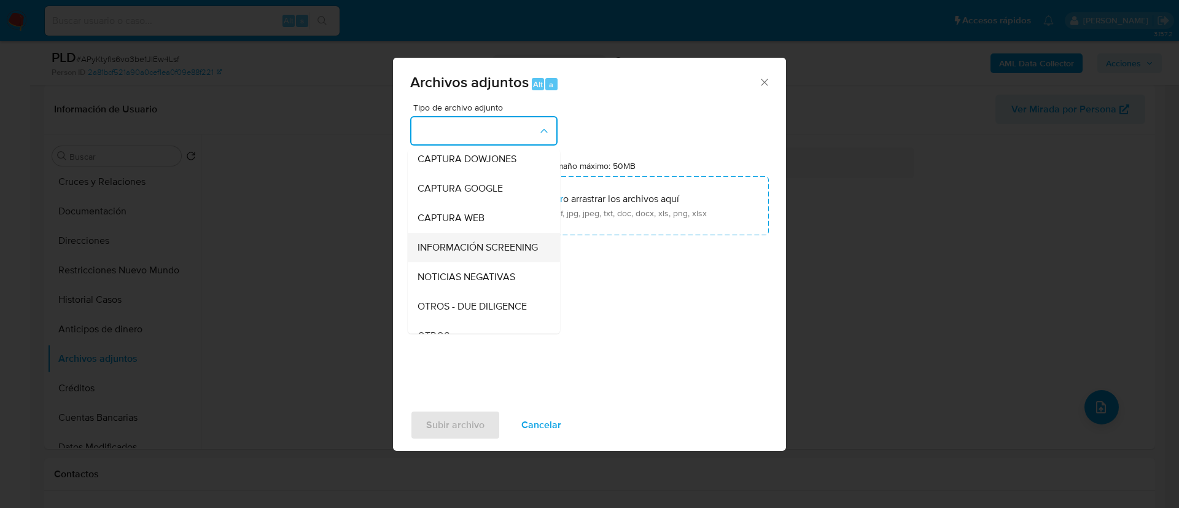
scroll to position [127, 0]
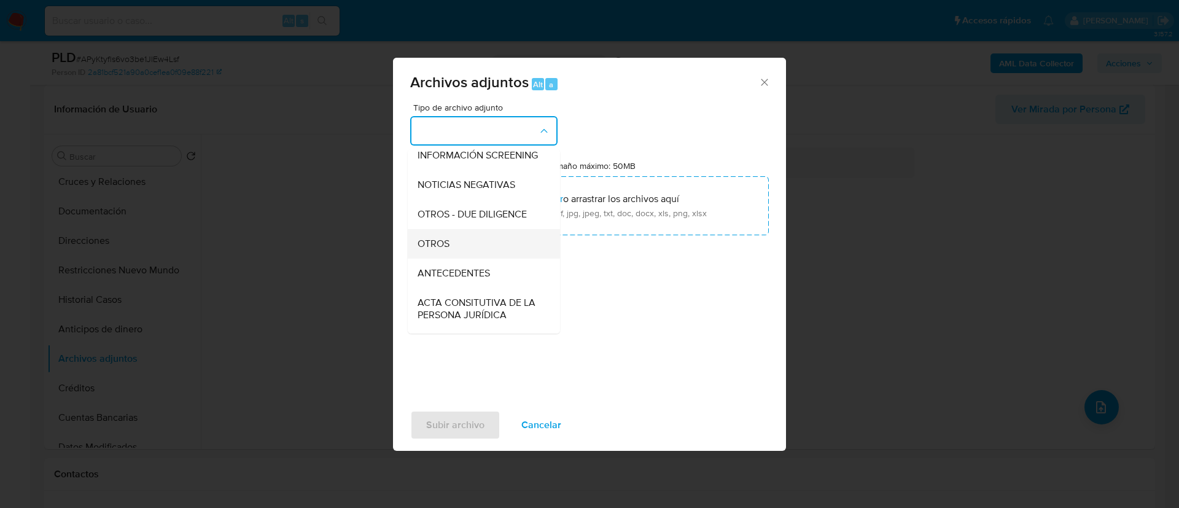
click at [445, 259] on div "OTROS" at bounding box center [480, 243] width 125 height 29
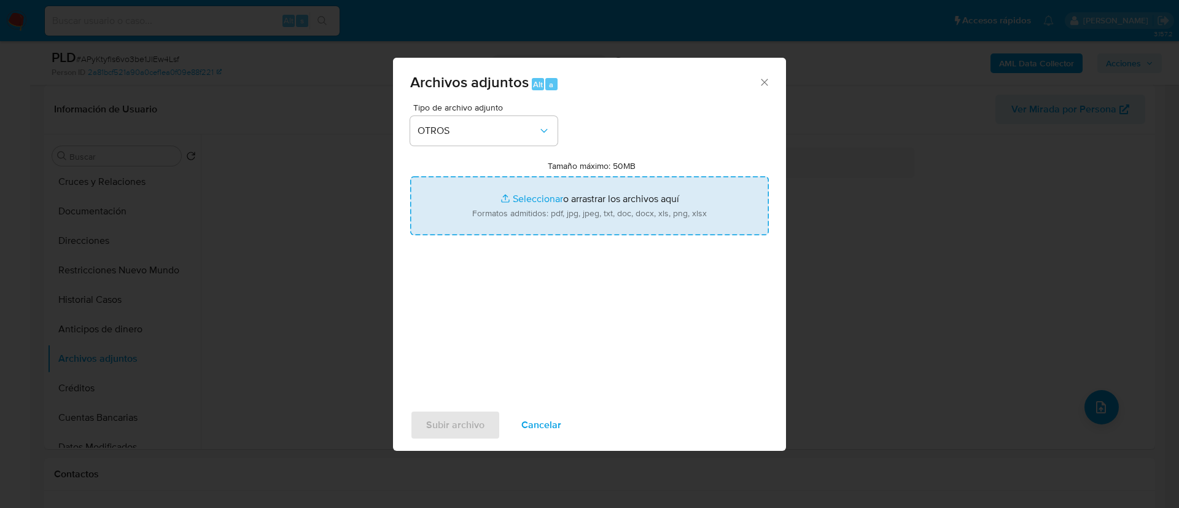
click at [644, 211] on input "Tamaño máximo: 50MB Seleccionar archivos" at bounding box center [589, 205] width 359 height 59
type input "C:\fakepath\437323952_ Yanet Galicia Diaz_AGOSTO 2025.pdf"
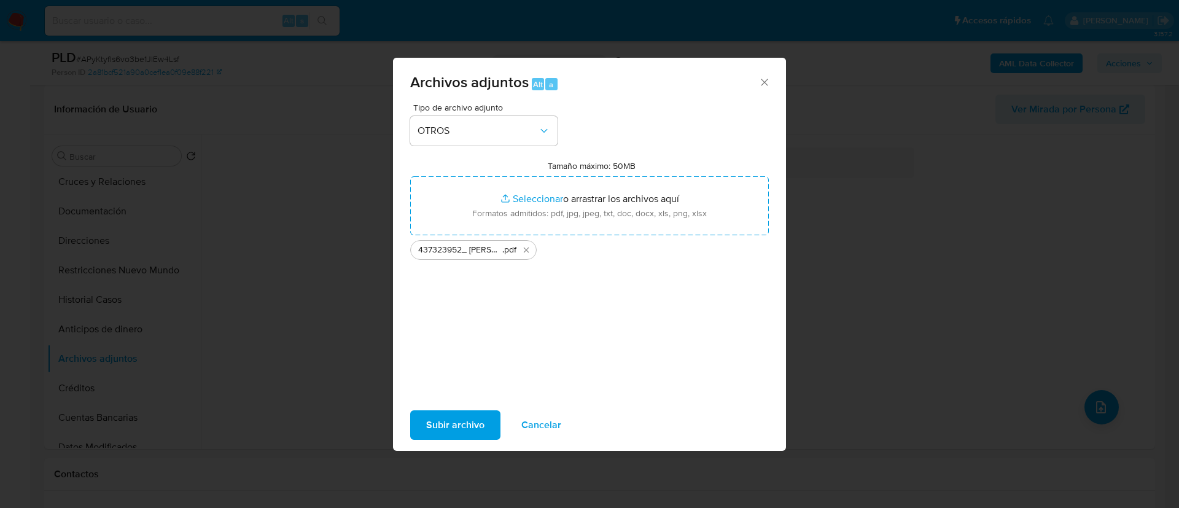
drag, startPoint x: 643, startPoint y: 211, endPoint x: 440, endPoint y: 418, distance: 289.6
click at [440, 418] on span "Subir archivo" at bounding box center [455, 424] width 58 height 27
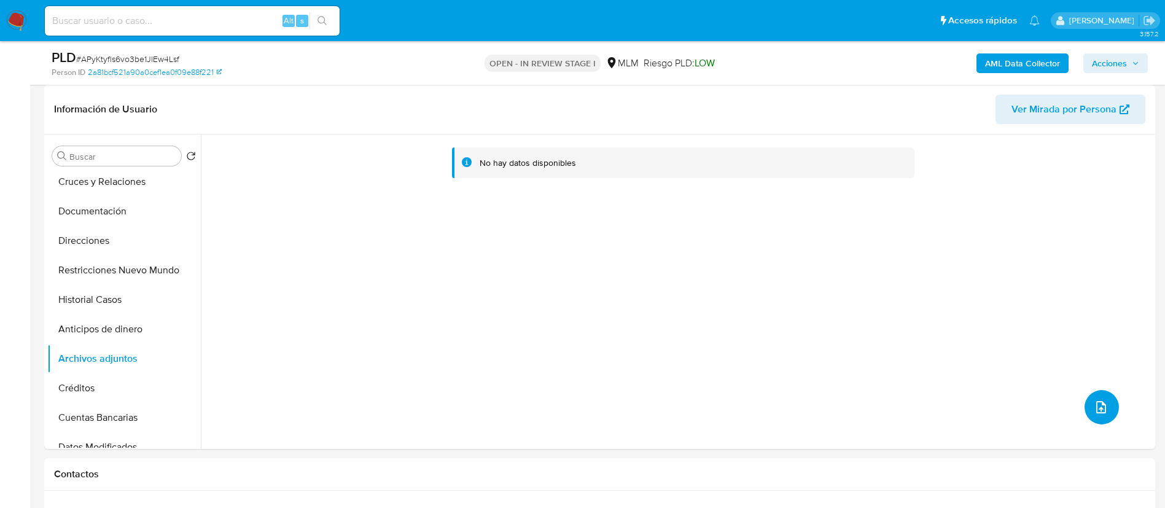
click at [1104, 411] on button "upload-file" at bounding box center [1101, 407] width 34 height 34
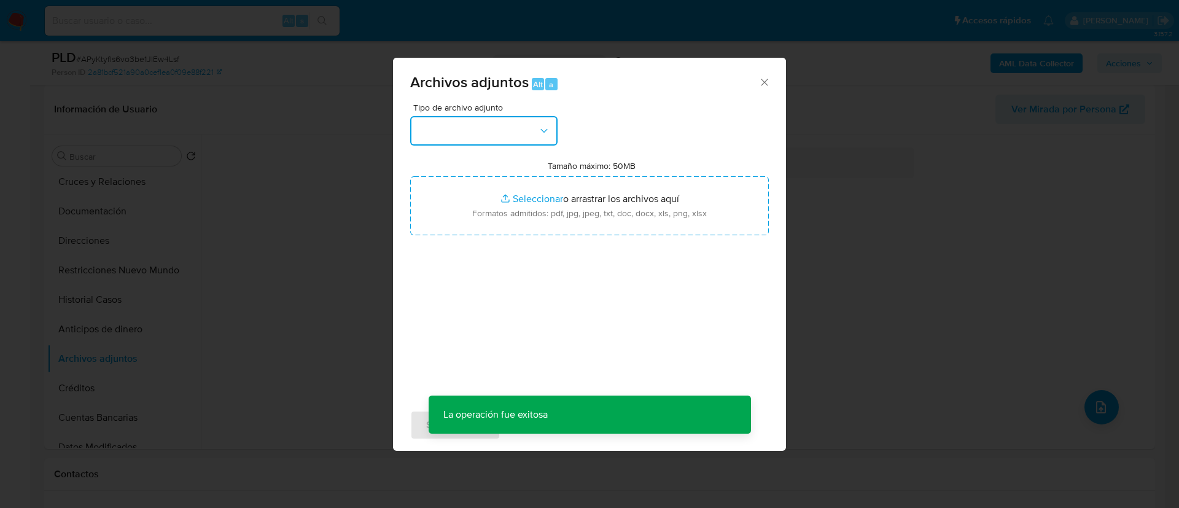
click at [437, 140] on button "button" at bounding box center [483, 130] width 147 height 29
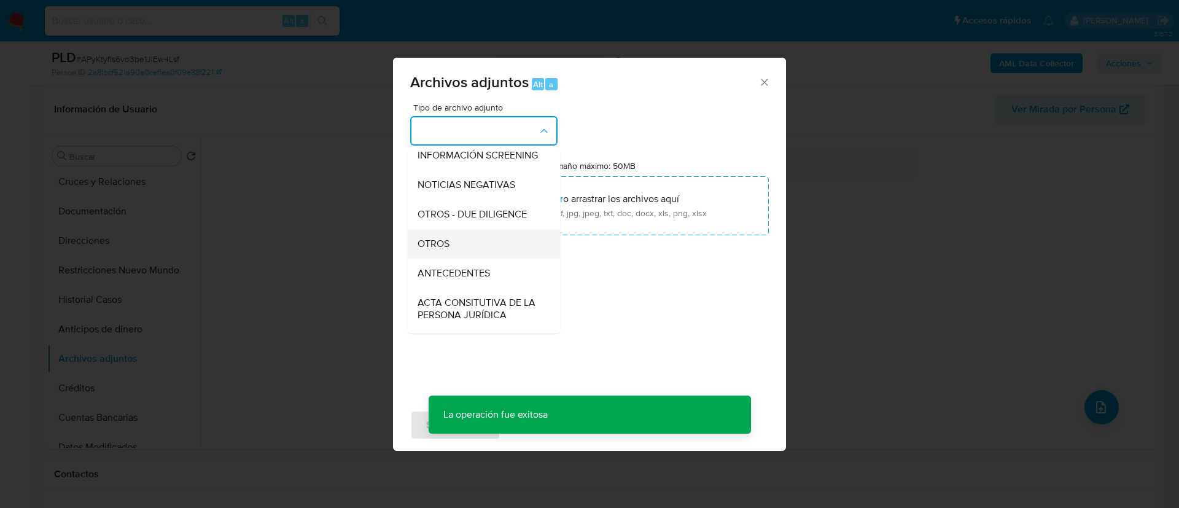
click at [466, 259] on div "OTROS" at bounding box center [480, 243] width 125 height 29
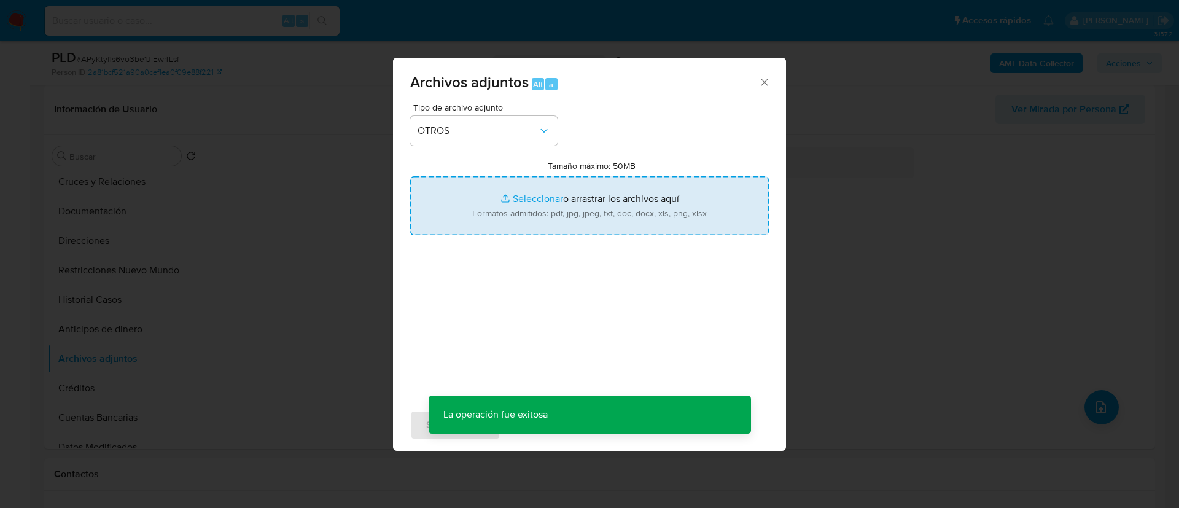
click at [547, 199] on input "Tamaño máximo: 50MB Seleccionar archivos" at bounding box center [589, 205] width 359 height 59
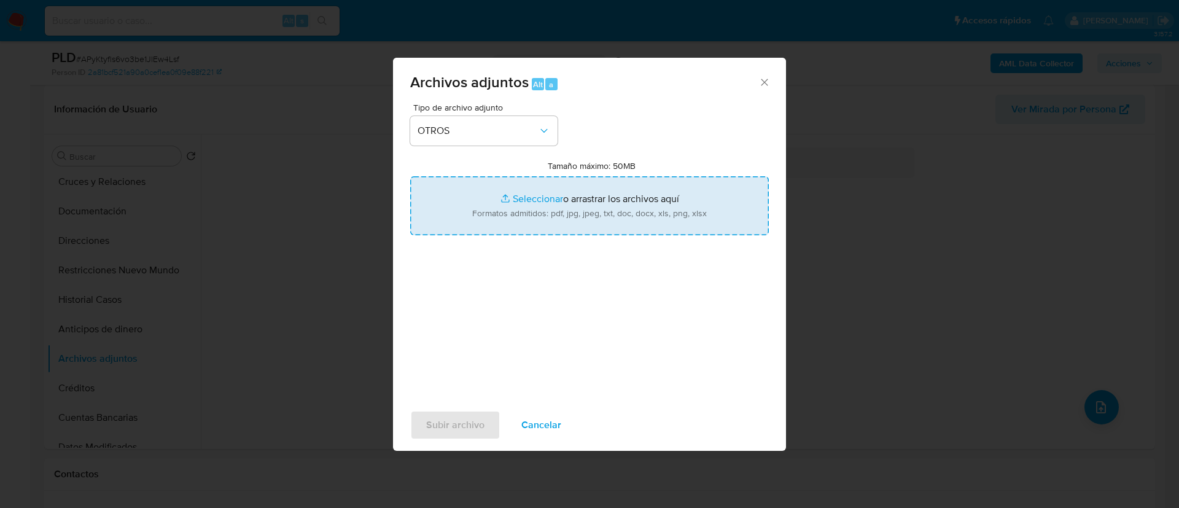
type input "C:\fakepath\437323952_YANET GALICIA DIAZ_AGOSTO 2025.xlsx"
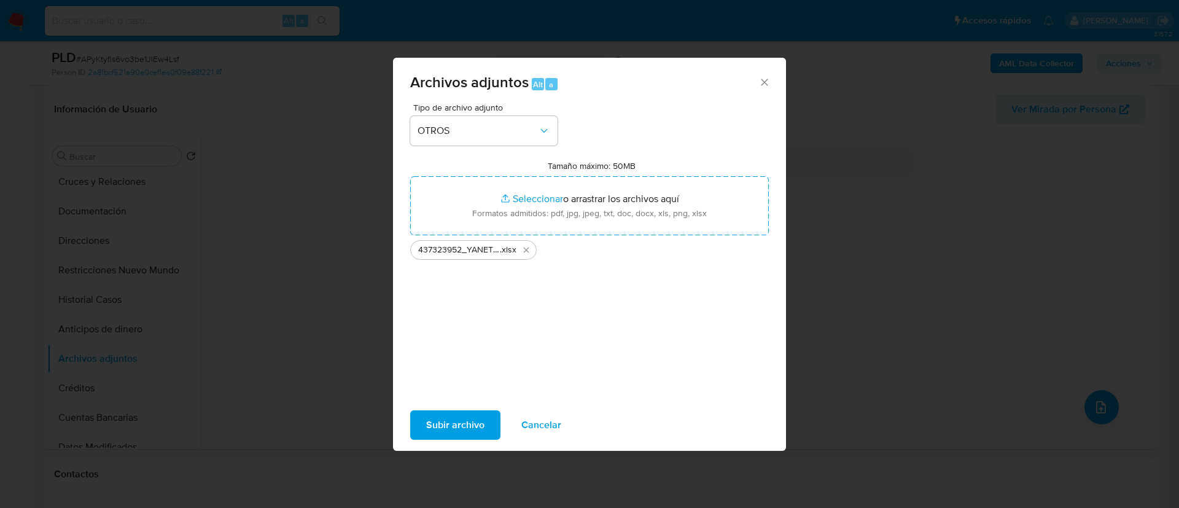
click at [469, 415] on span "Subir archivo" at bounding box center [455, 424] width 58 height 27
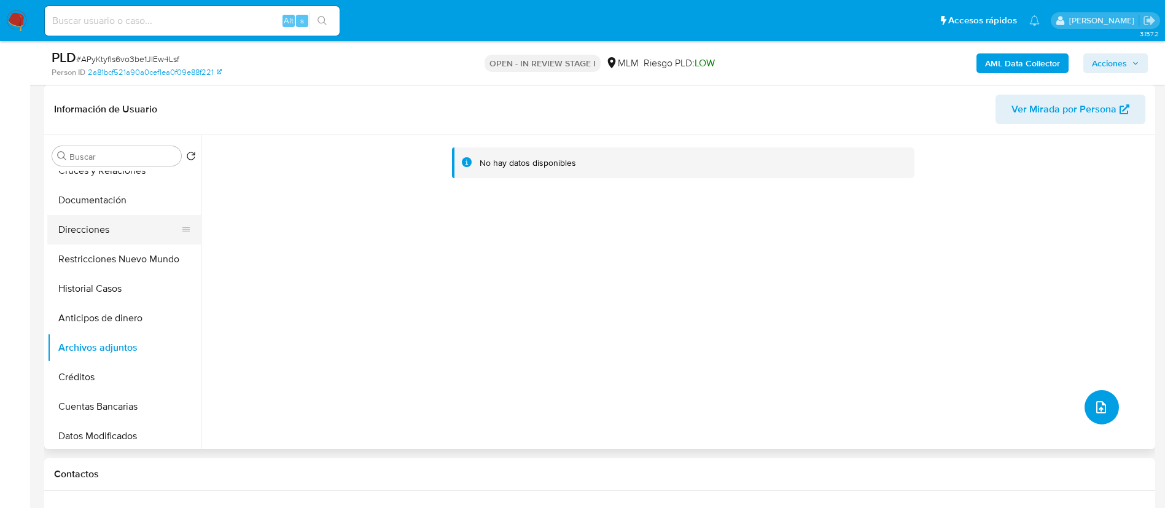
scroll to position [92, 0]
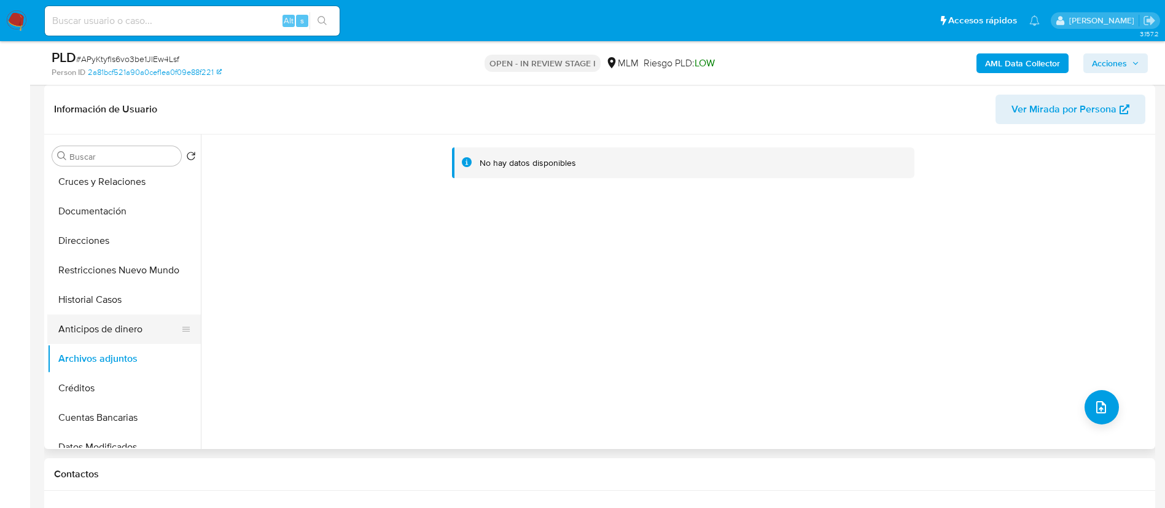
click at [113, 328] on button "Anticipos de dinero" at bounding box center [119, 328] width 144 height 29
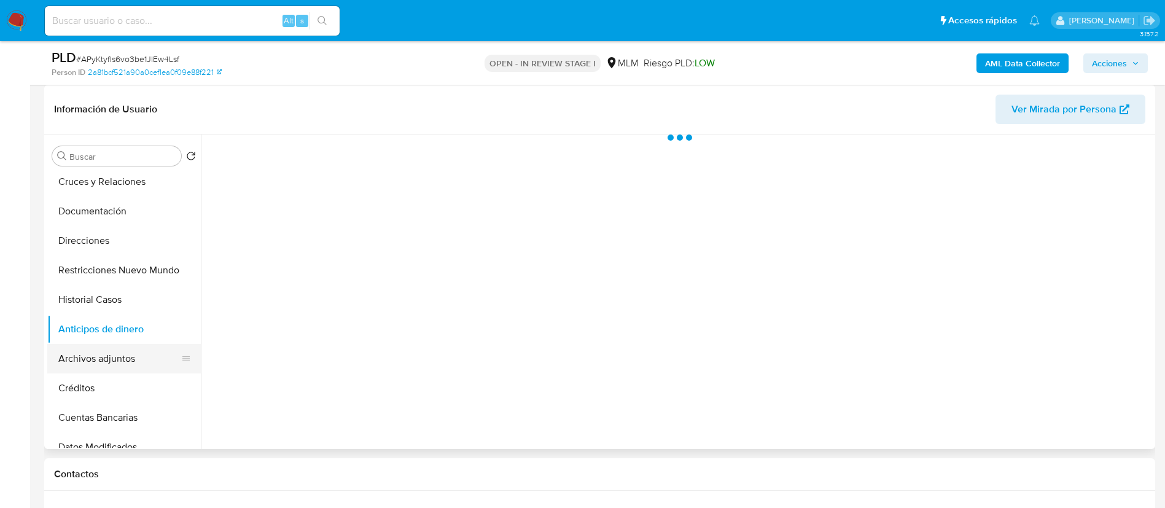
click at [117, 352] on button "Archivos adjuntos" at bounding box center [119, 358] width 144 height 29
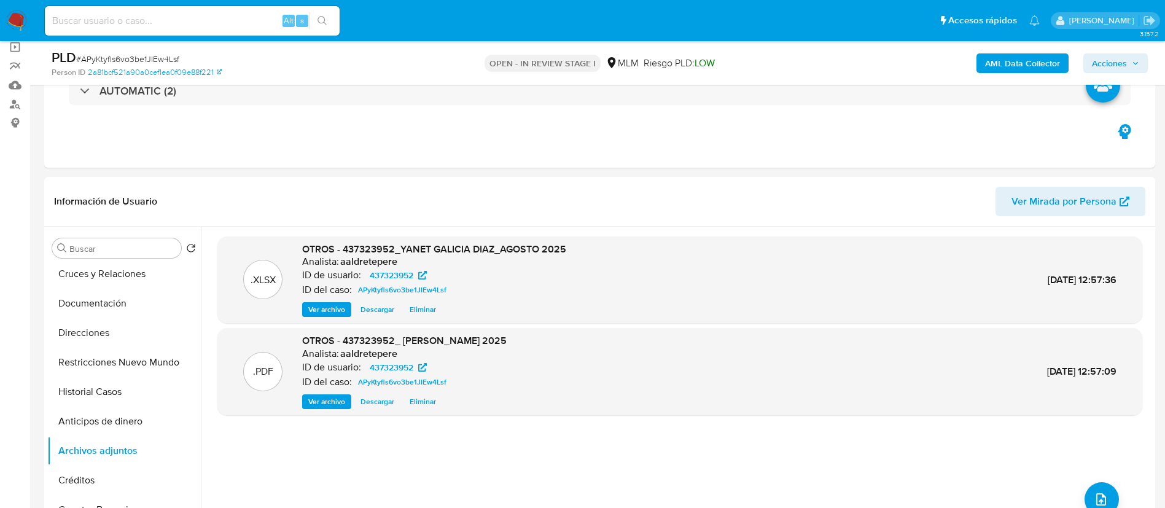
click at [1115, 64] on span "Acciones" at bounding box center [1109, 63] width 35 height 20
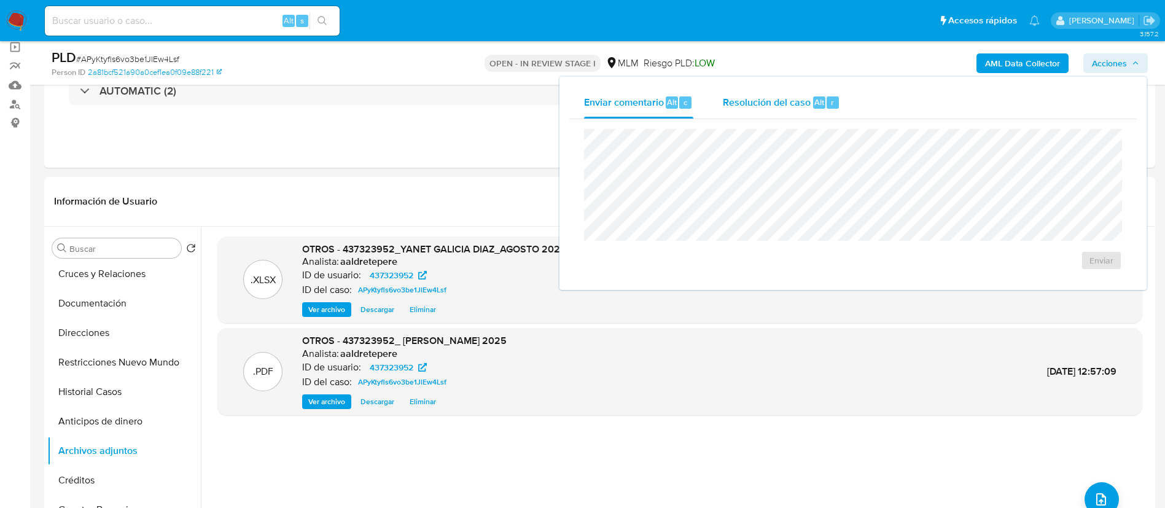
click at [742, 109] on div "Resolución del caso Alt r" at bounding box center [781, 103] width 117 height 32
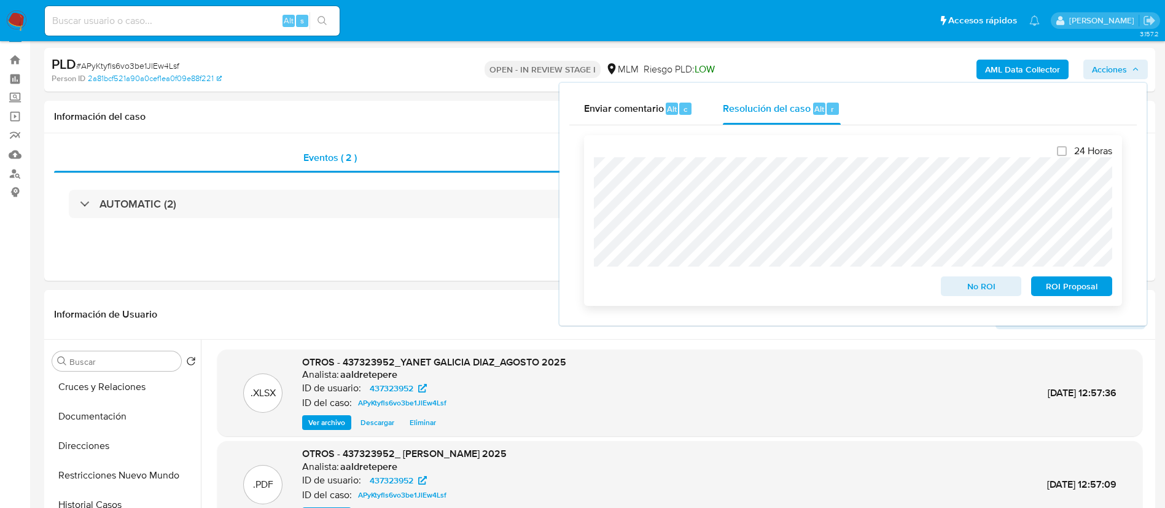
scroll to position [0, 0]
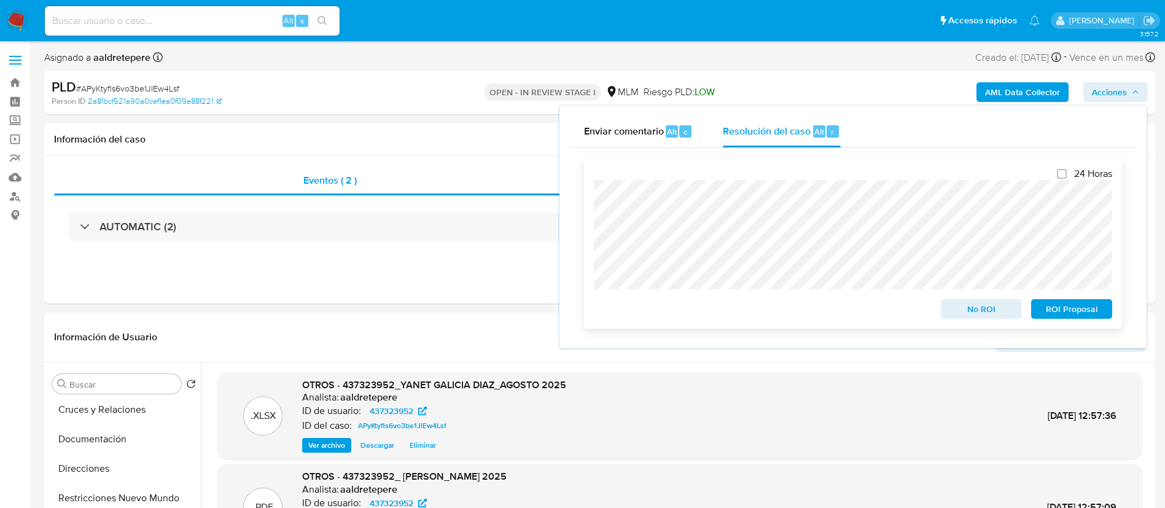
click at [1042, 316] on span "ROI Proposal" at bounding box center [1072, 308] width 64 height 17
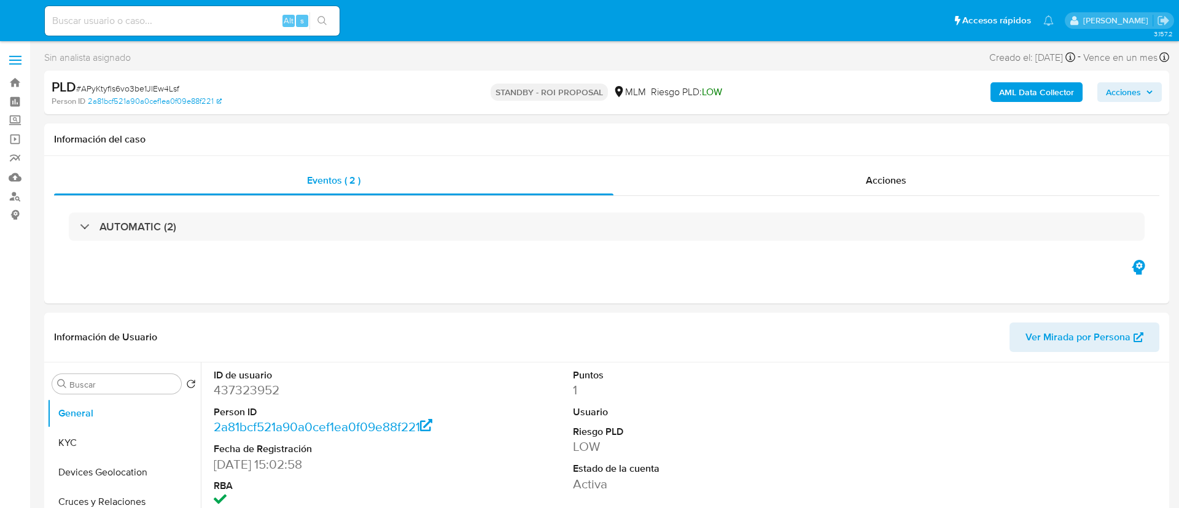
select select "10"
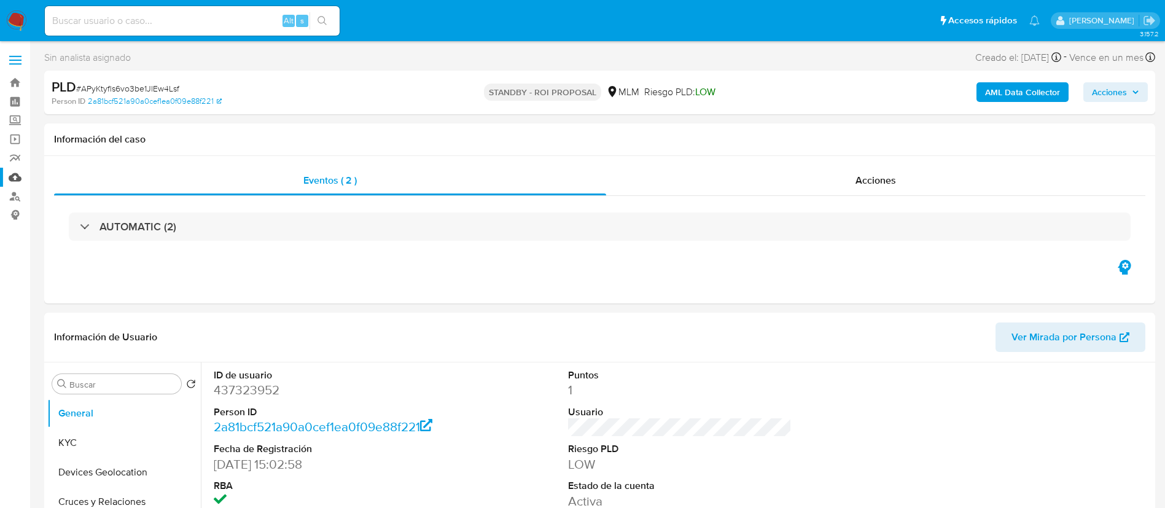
click at [19, 173] on link "Mulan" at bounding box center [73, 177] width 146 height 19
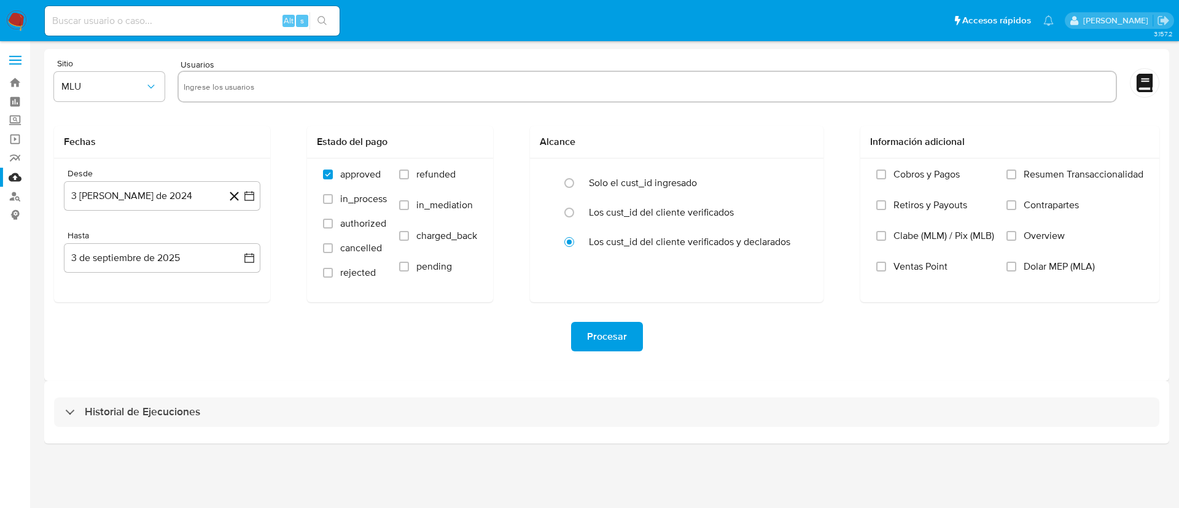
click at [302, 91] on input "text" at bounding box center [647, 87] width 927 height 20
click at [133, 85] on span "MLU" at bounding box center [103, 86] width 84 height 12
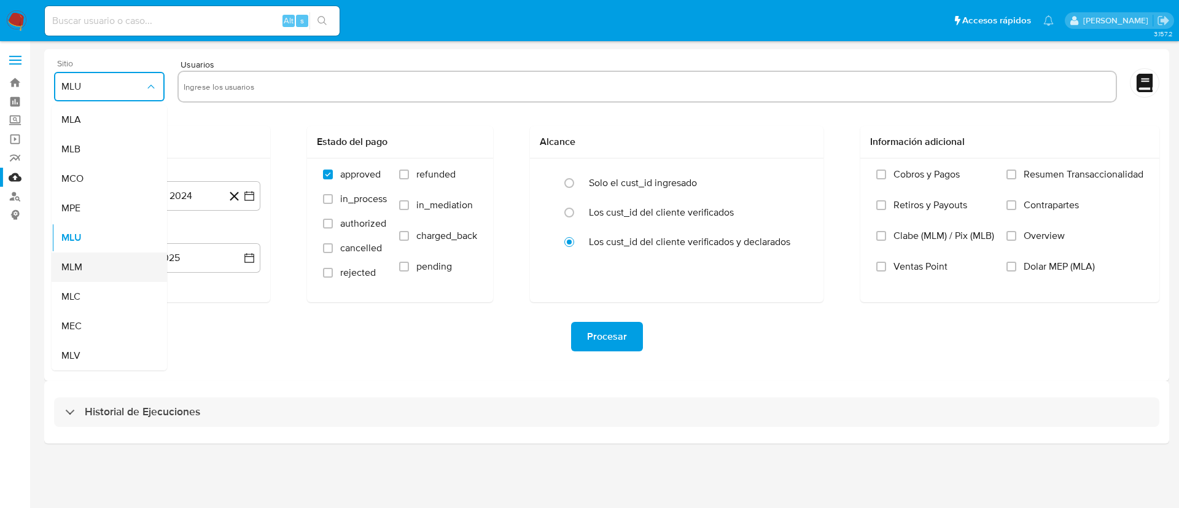
click at [85, 267] on div "MLM" at bounding box center [105, 266] width 88 height 29
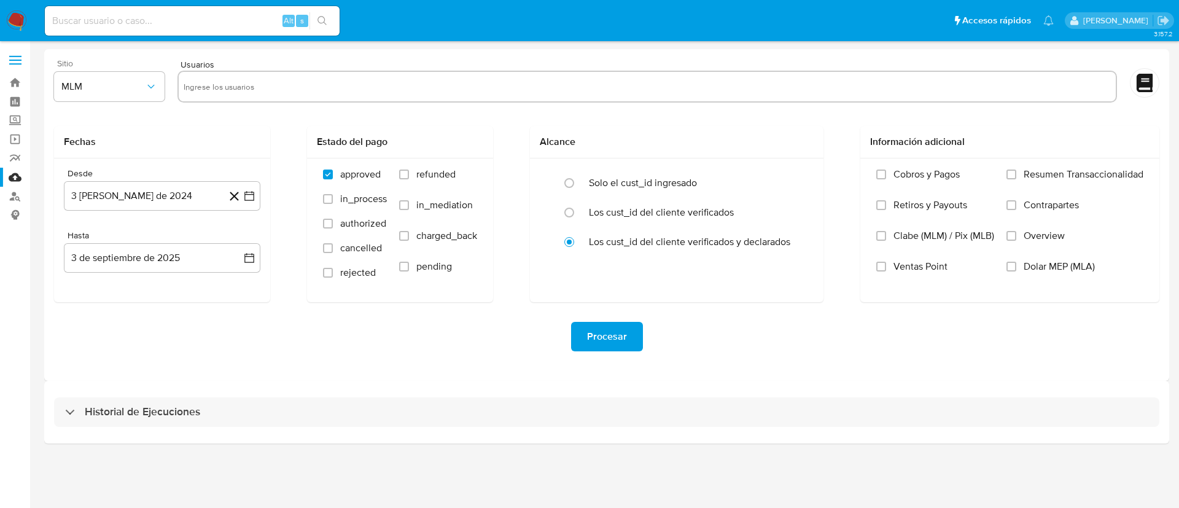
click at [228, 99] on div at bounding box center [647, 87] width 940 height 32
click at [232, 88] on input "text" at bounding box center [647, 87] width 927 height 20
paste input "459208892"
type input "459208892"
click at [211, 206] on button "3 de agosto de 2024" at bounding box center [162, 195] width 197 height 29
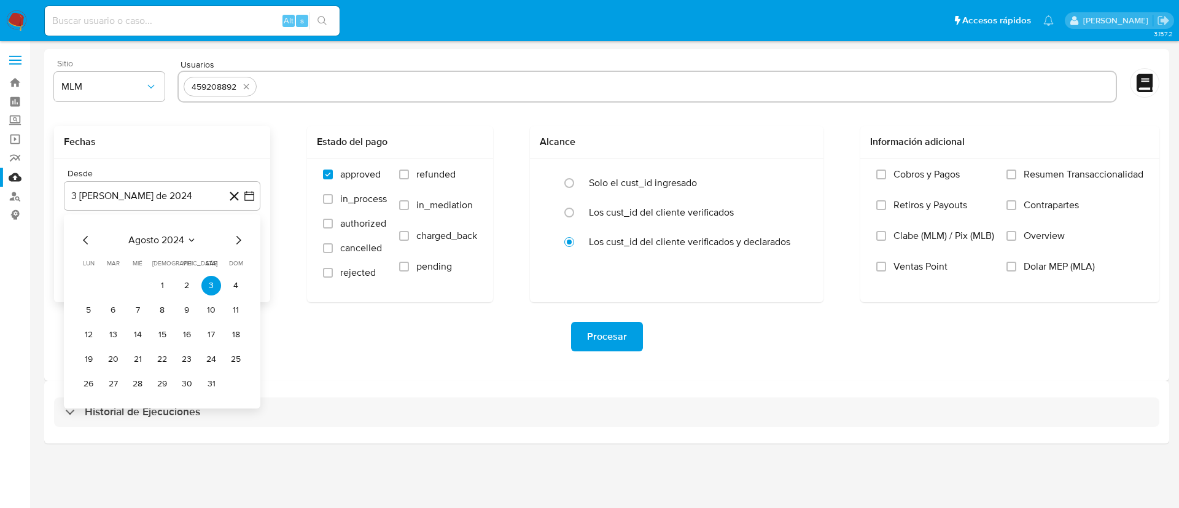
click at [171, 239] on span "agosto 2024" at bounding box center [156, 240] width 56 height 12
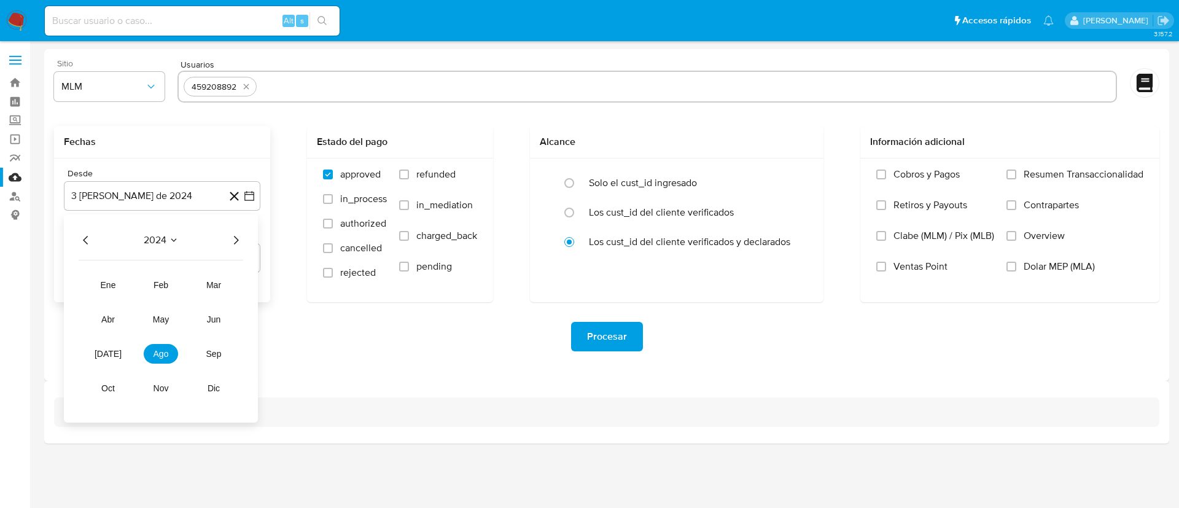
click at [236, 245] on icon "Año siguiente" at bounding box center [235, 240] width 15 height 15
click at [145, 288] on button "feb" at bounding box center [161, 285] width 34 height 20
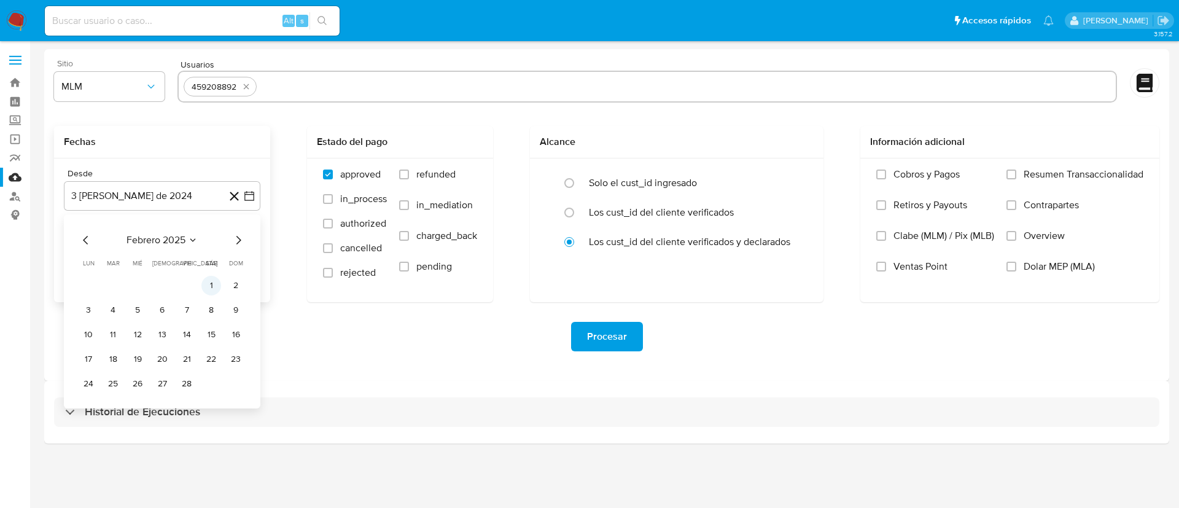
click at [205, 279] on button "1" at bounding box center [211, 286] width 20 height 20
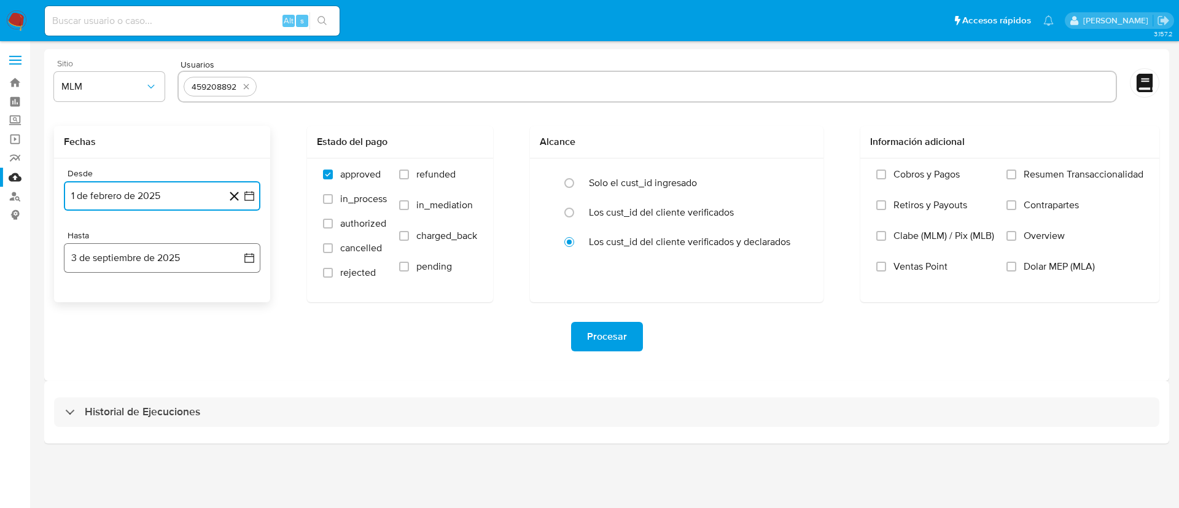
click at [205, 255] on button "3 de septiembre de 2025" at bounding box center [162, 257] width 197 height 29
click at [82, 301] on icon "Mes anterior" at bounding box center [86, 302] width 15 height 15
click at [91, 300] on icon "Mes anterior" at bounding box center [86, 302] width 15 height 15
click at [166, 446] on button "31" at bounding box center [162, 446] width 20 height 20
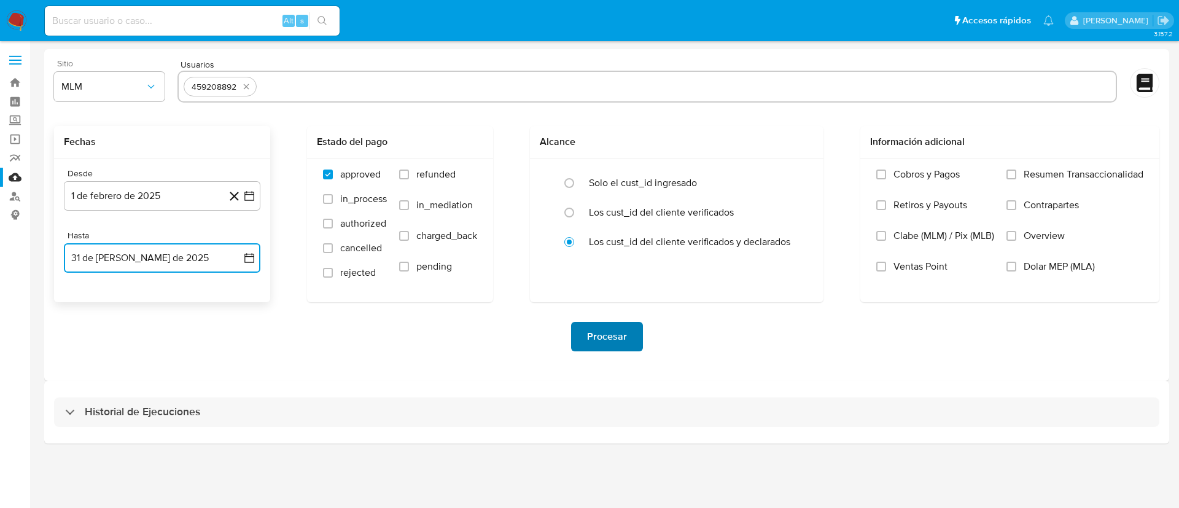
click at [624, 329] on span "Procesar" at bounding box center [607, 336] width 40 height 27
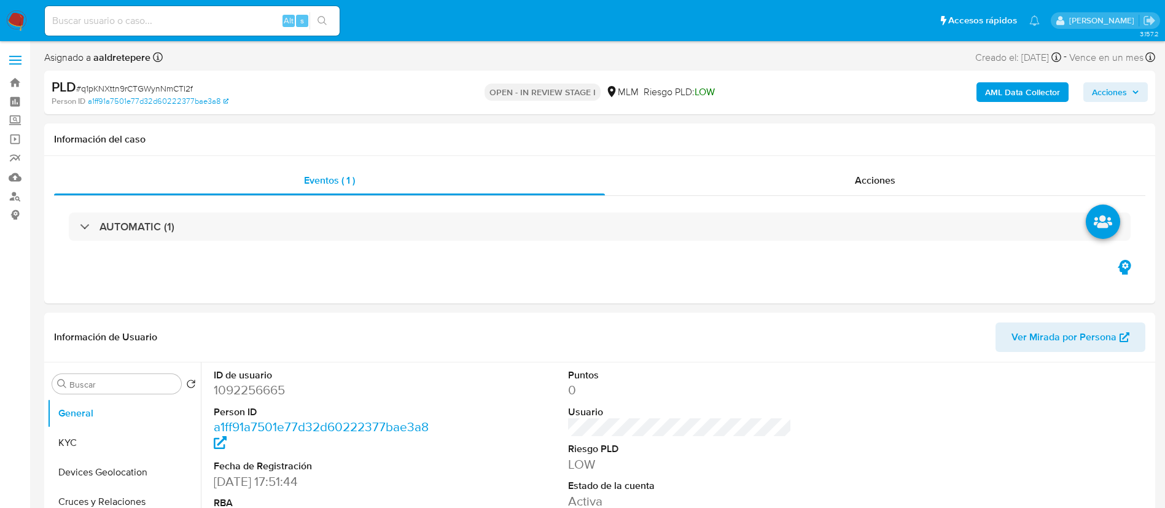
select select "10"
click at [76, 437] on button "KYC" at bounding box center [119, 442] width 144 height 29
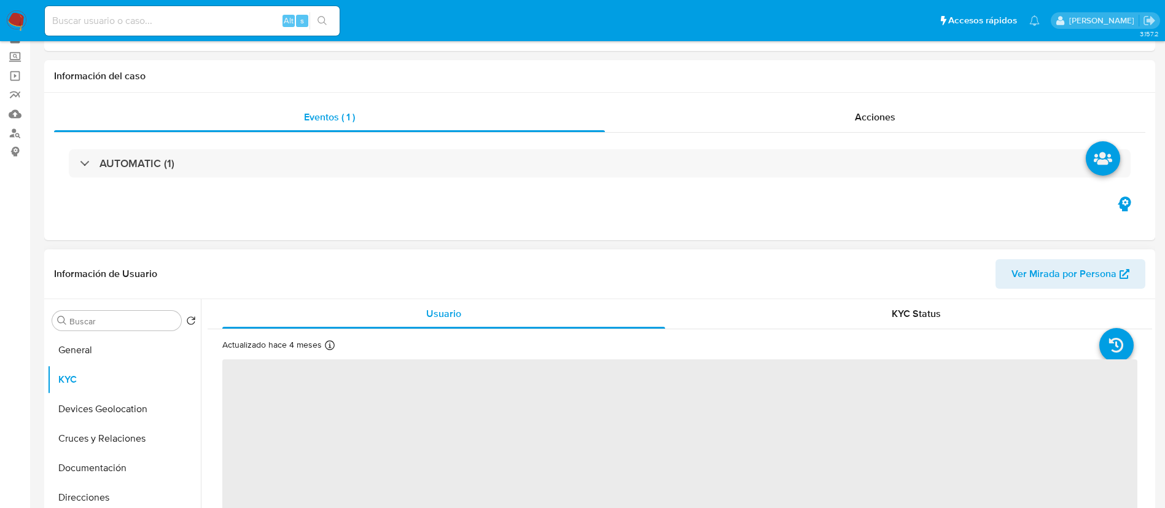
scroll to position [92, 0]
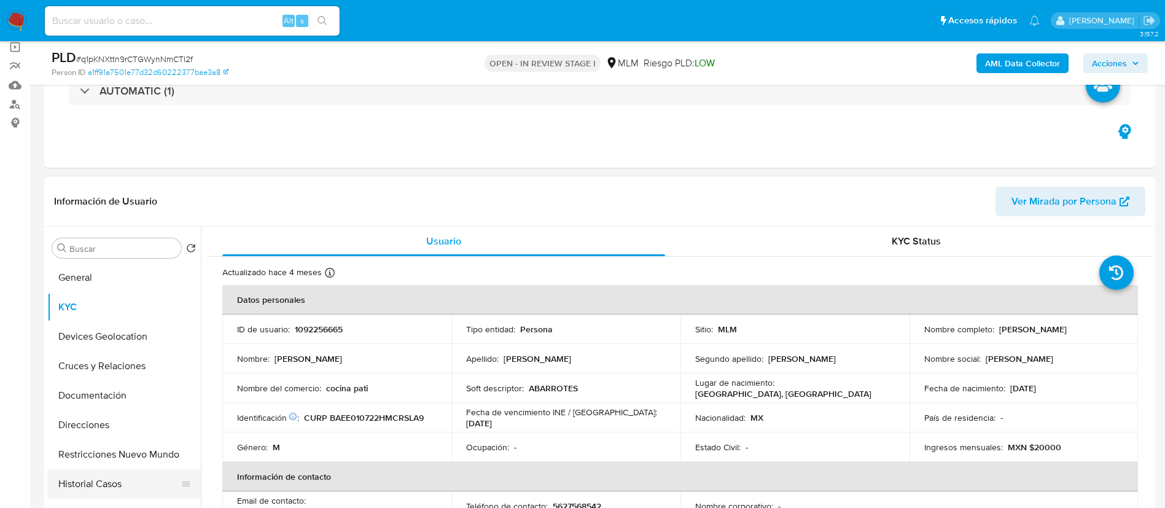
click at [87, 491] on button "Historial Casos" at bounding box center [119, 483] width 144 height 29
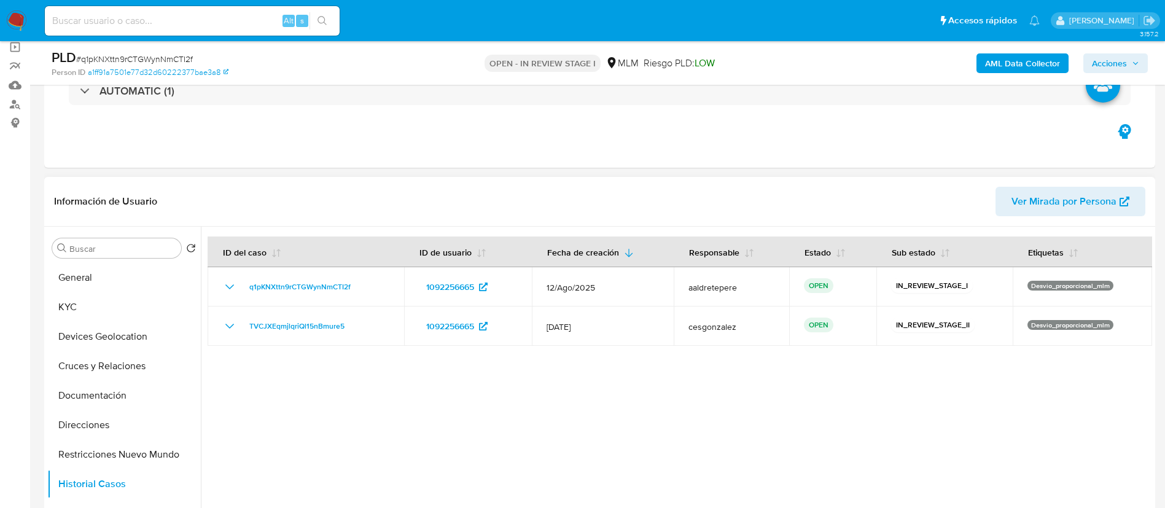
click at [437, 473] on div at bounding box center [676, 384] width 951 height 314
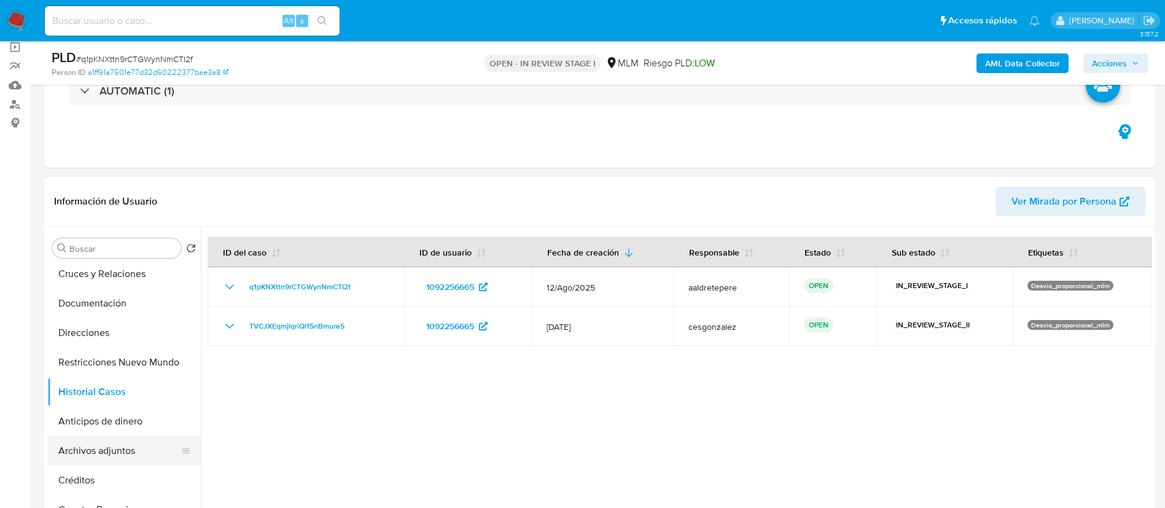
click at [108, 441] on button "Archivos adjuntos" at bounding box center [119, 450] width 144 height 29
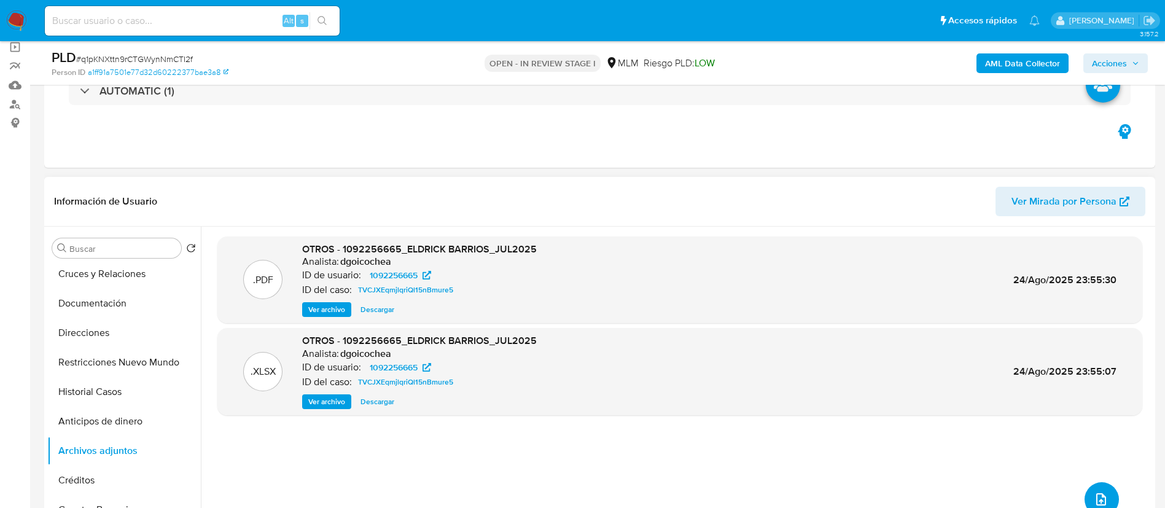
click at [1091, 491] on button "upload-file" at bounding box center [1101, 499] width 34 height 34
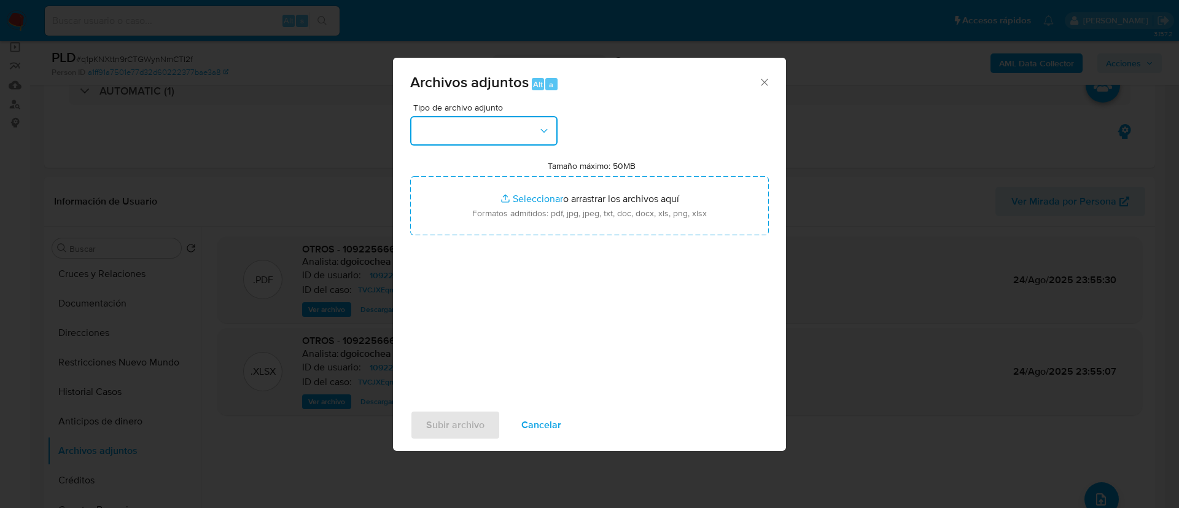
click at [459, 134] on button "button" at bounding box center [483, 130] width 147 height 29
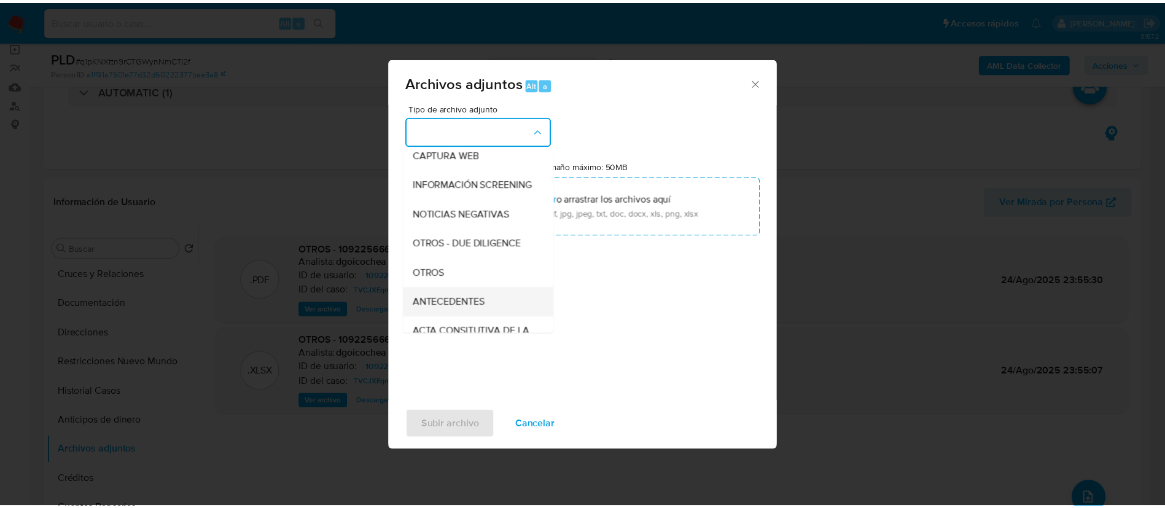
scroll to position [127, 0]
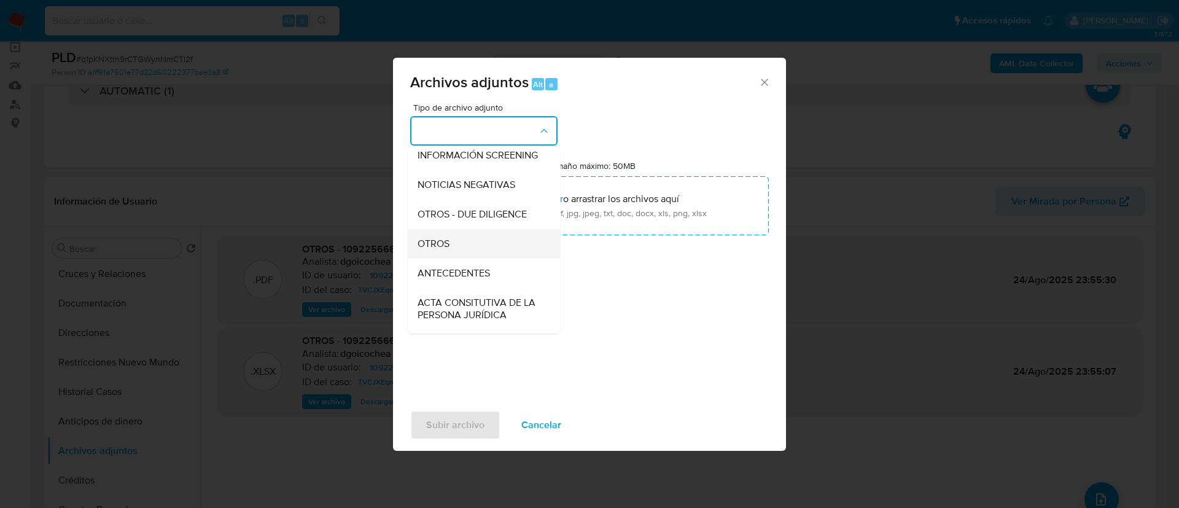
click at [453, 259] on div "OTROS" at bounding box center [480, 243] width 125 height 29
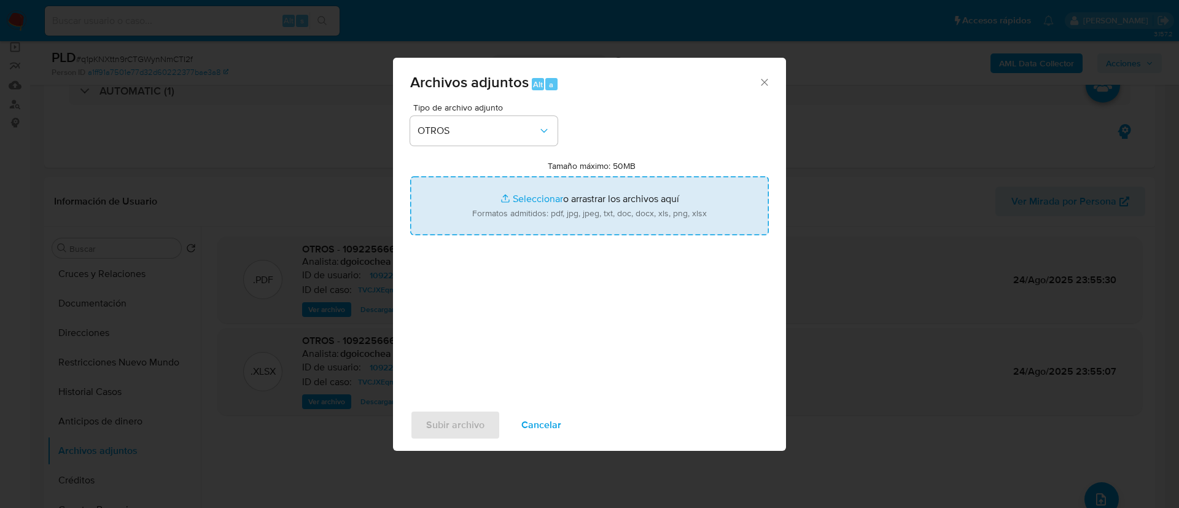
click at [508, 193] on input "Tamaño máximo: 50MB Seleccionar archivos" at bounding box center [589, 205] width 359 height 59
type input "C:\fakepath\1092256665_Eldrick Barrios Espindola_AGOSTO 2025.pdf"
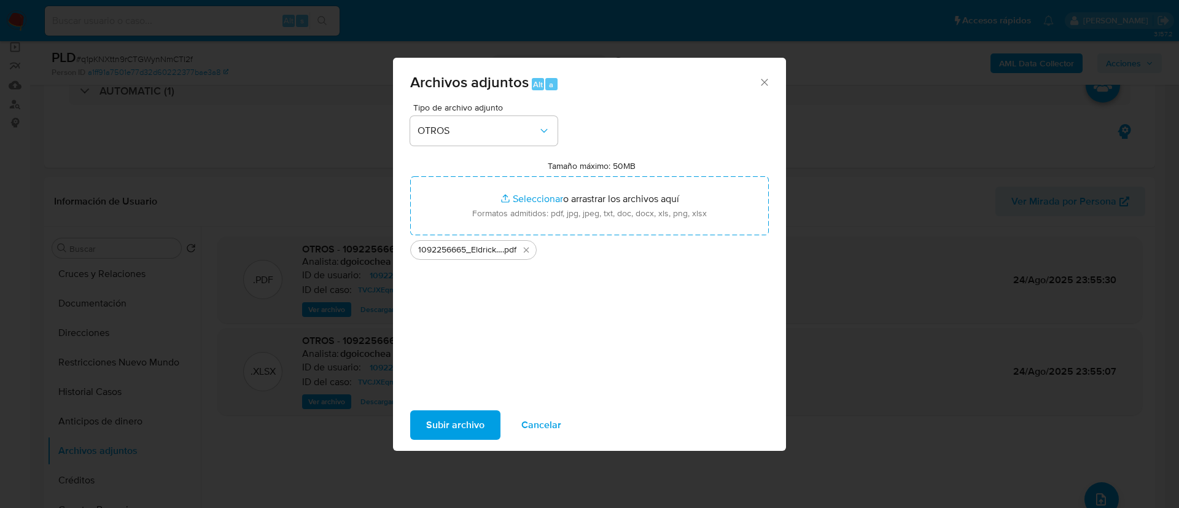
drag, startPoint x: 508, startPoint y: 193, endPoint x: 442, endPoint y: 434, distance: 249.5
click at [442, 434] on span "Subir archivo" at bounding box center [455, 424] width 58 height 27
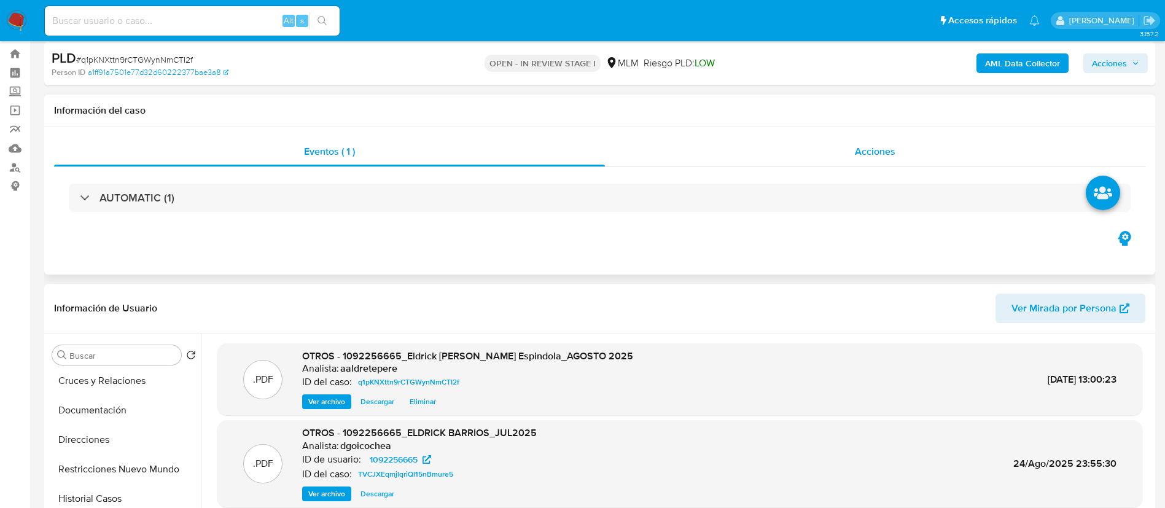
scroll to position [0, 0]
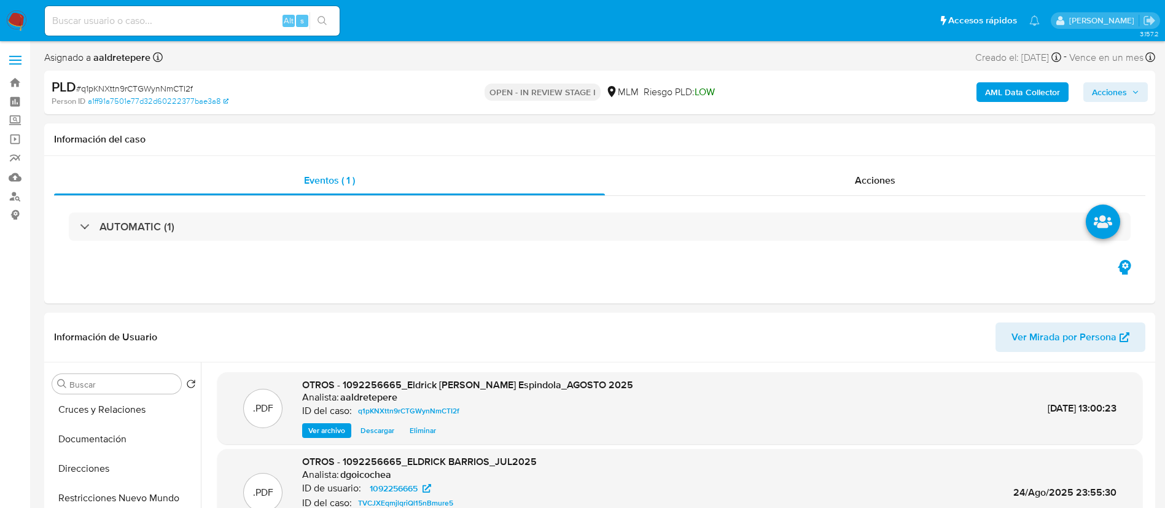
click at [1096, 88] on span "Acciones" at bounding box center [1109, 92] width 35 height 20
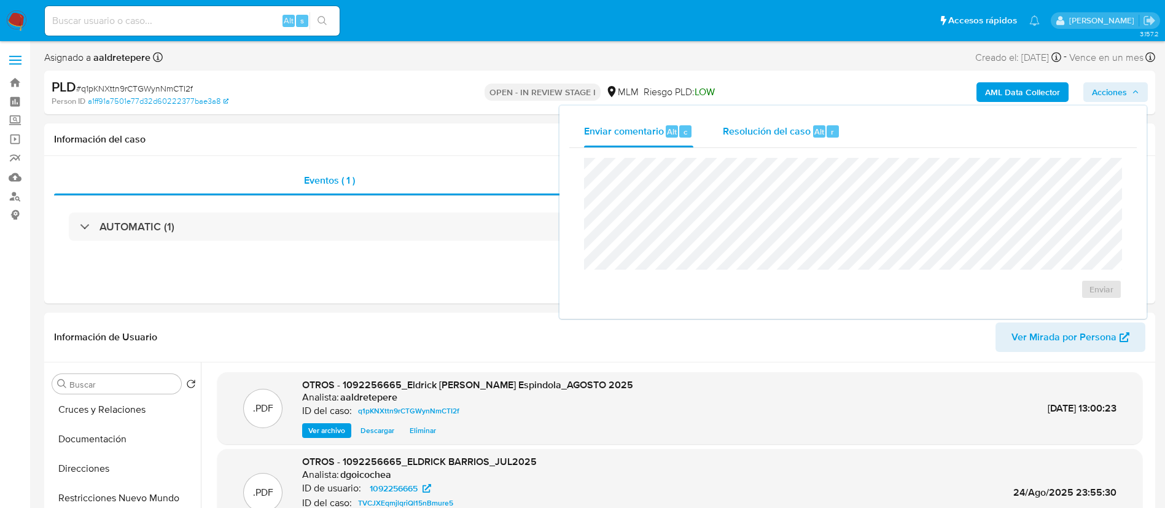
click at [787, 131] on span "Resolución del caso" at bounding box center [767, 131] width 88 height 14
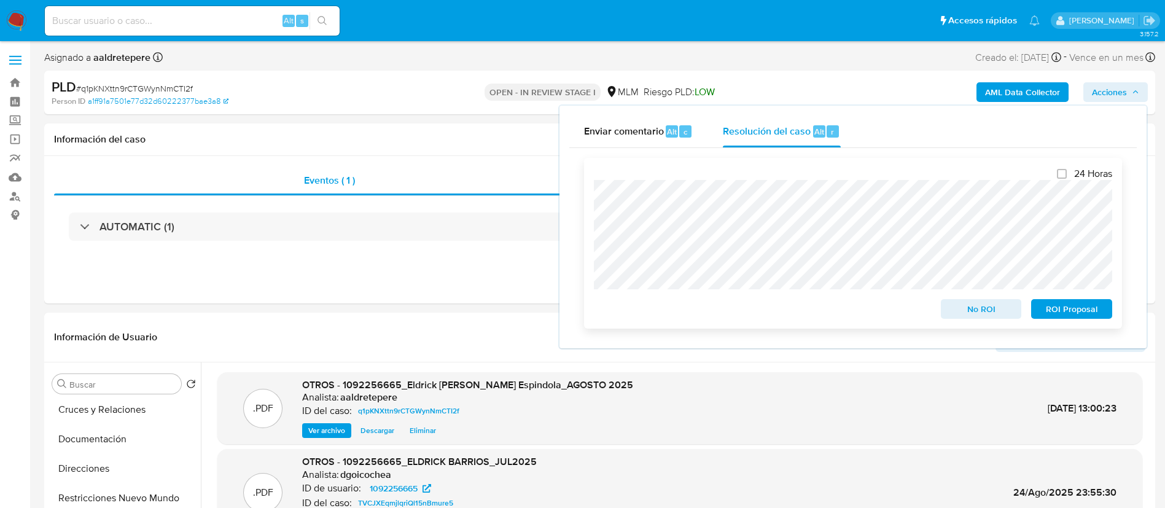
click at [593, 222] on div "24 Horas No ROI ROI Proposal" at bounding box center [853, 243] width 538 height 171
click at [952, 313] on span "No ROI" at bounding box center [981, 308] width 64 height 17
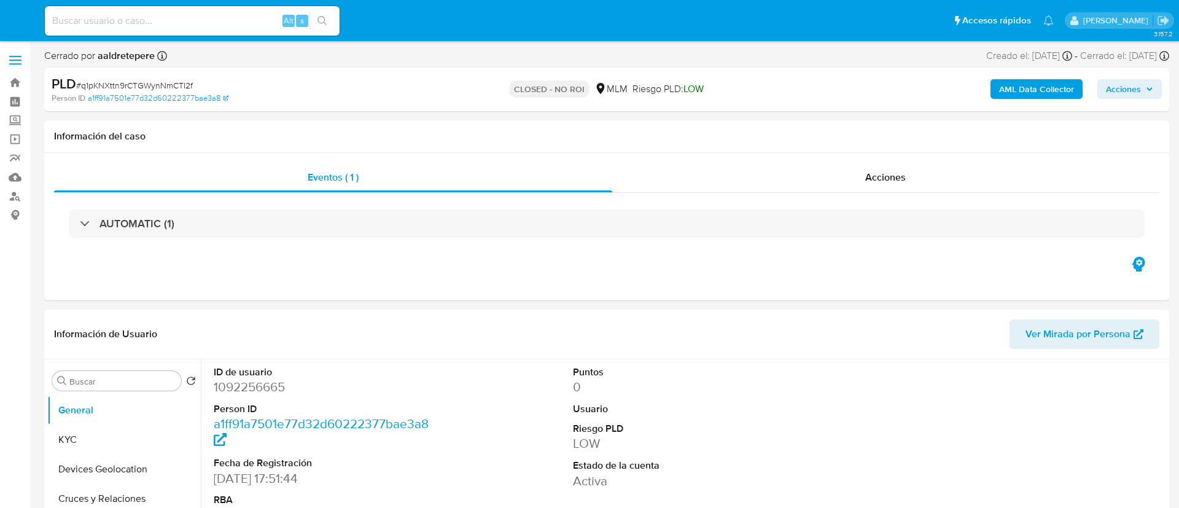
select select "10"
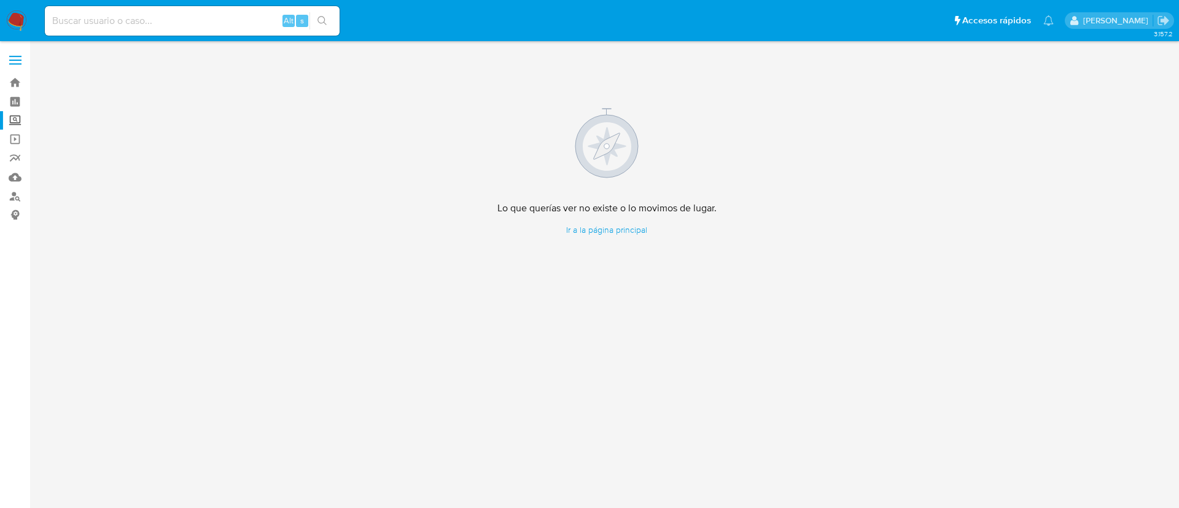
click at [15, 119] on label "Screening" at bounding box center [73, 120] width 146 height 19
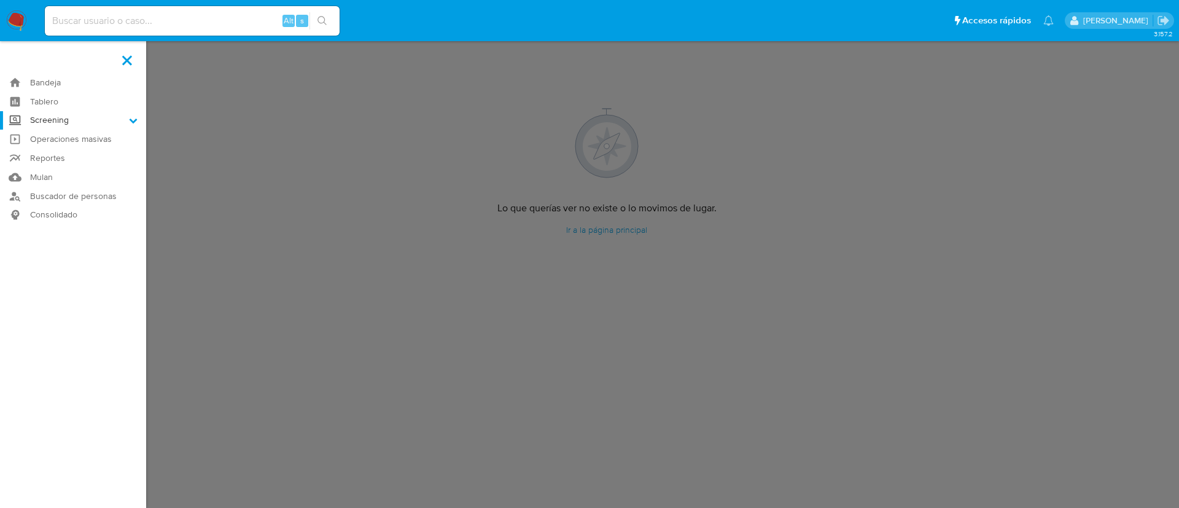
click at [0, 0] on input "Screening" at bounding box center [0, 0] width 0 height 0
click at [71, 168] on link "Herramientas" at bounding box center [73, 168] width 146 height 15
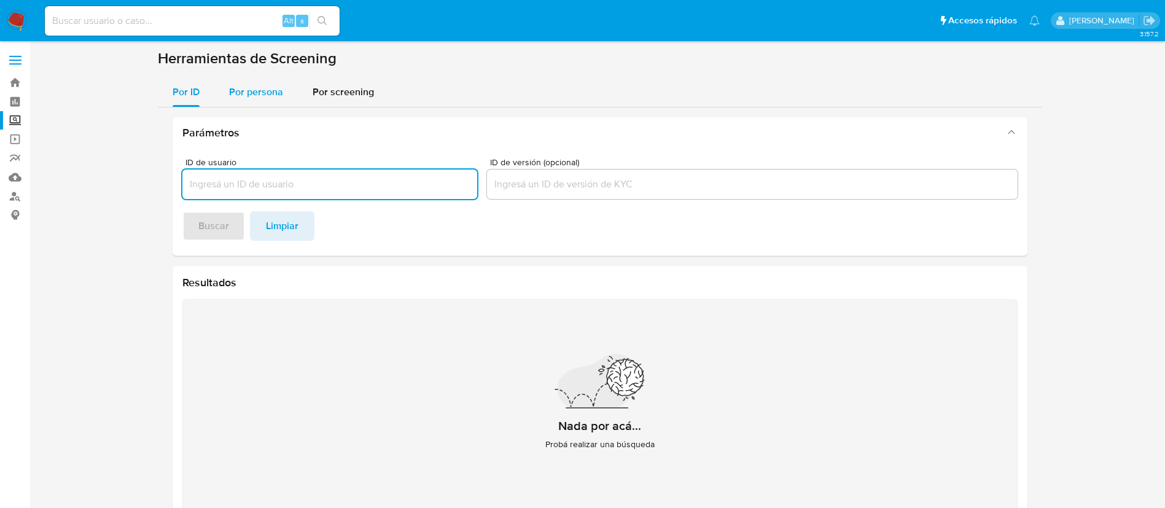
click at [265, 92] on span "Por persona" at bounding box center [256, 92] width 54 height 14
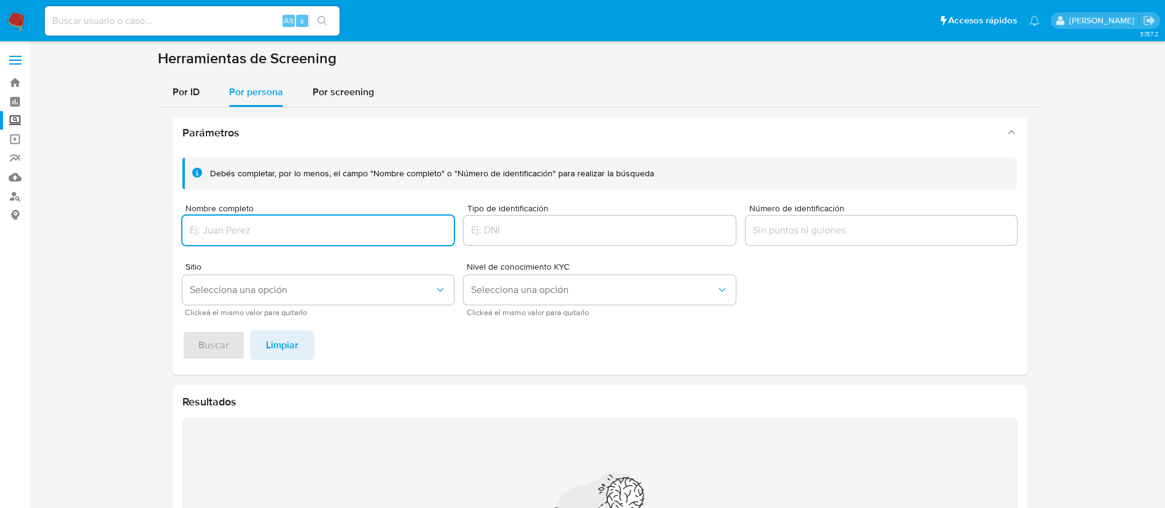
drag, startPoint x: 281, startPoint y: 214, endPoint x: 280, endPoint y: 228, distance: 14.8
click at [279, 221] on div "Nombre completo" at bounding box center [318, 226] width 272 height 44
click at [280, 228] on input "Nombre completo" at bounding box center [318, 230] width 272 height 16
type input "[PERSON_NAME]"
click at [235, 361] on div "Debés completar, por lo menos, el campo "Nombre completo" o "Número de identifi…" at bounding box center [600, 261] width 855 height 227
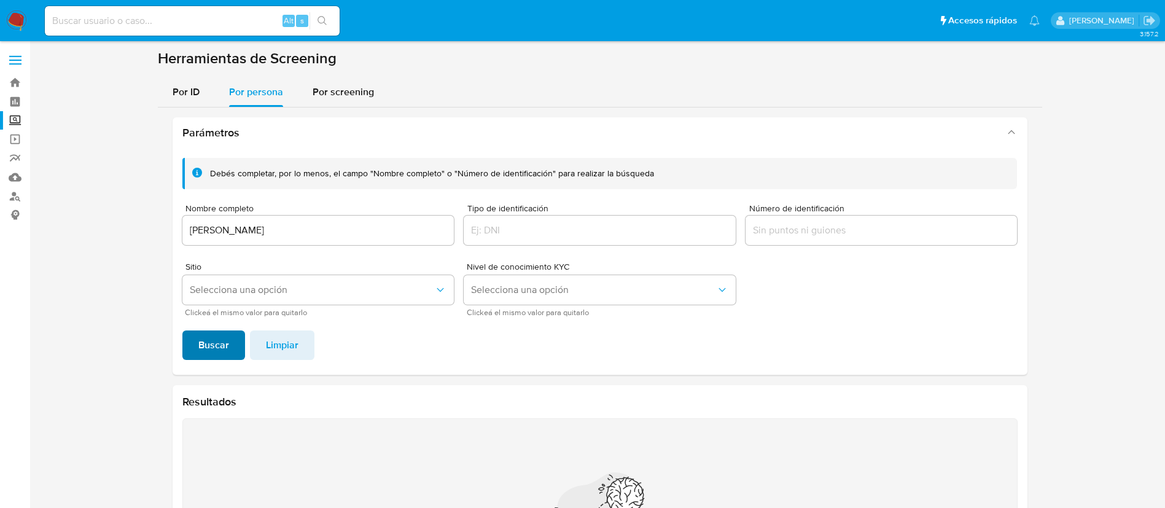
click at [227, 352] on span "Buscar" at bounding box center [213, 345] width 31 height 27
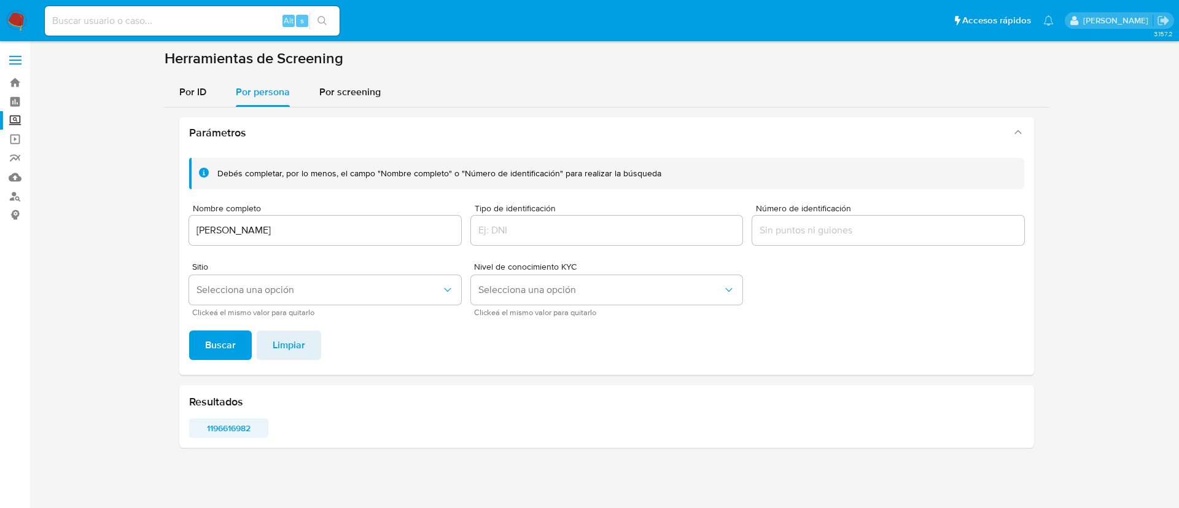
click at [236, 426] on span "1196616982" at bounding box center [229, 427] width 62 height 17
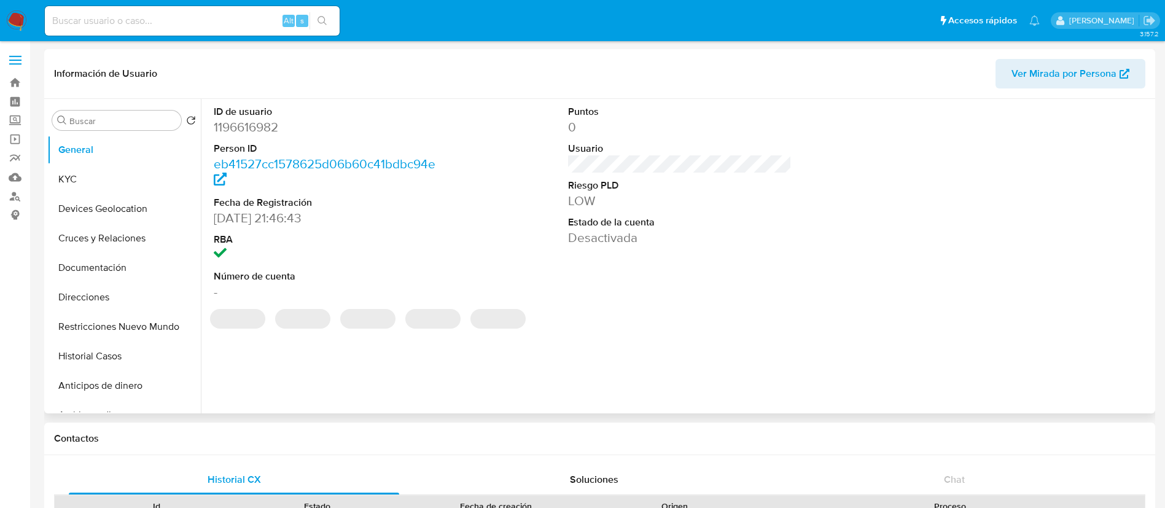
select select "10"
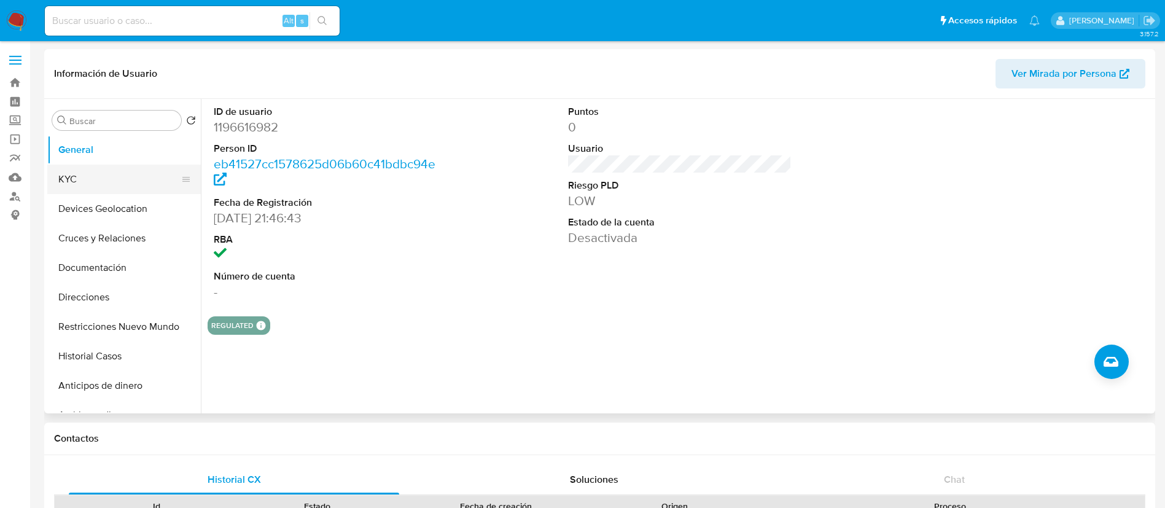
click at [92, 187] on button "KYC" at bounding box center [119, 179] width 144 height 29
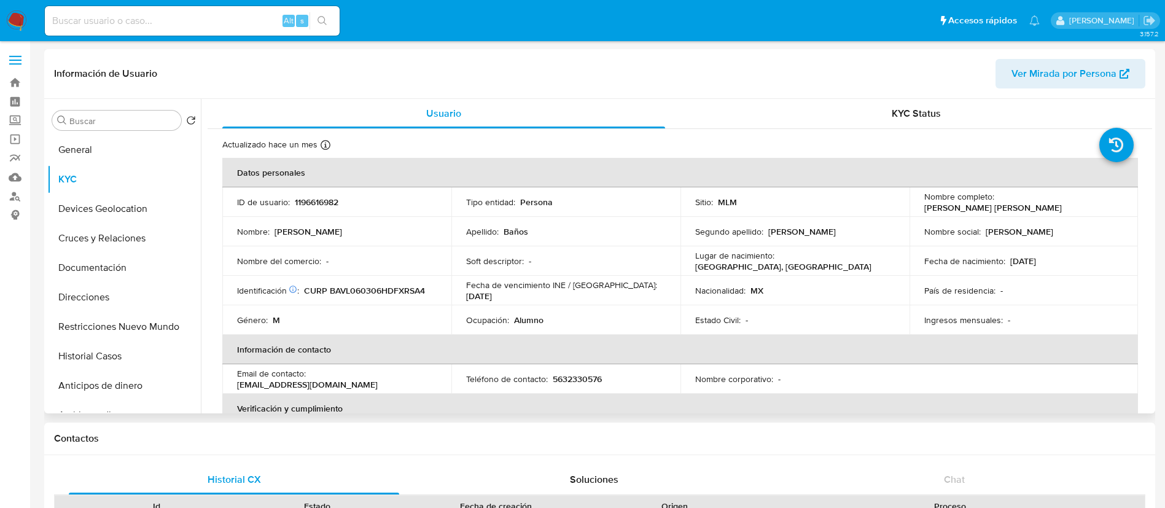
click at [642, 372] on td "Teléfono de contacto : 5632330576" at bounding box center [565, 378] width 229 height 29
click at [704, 300] on td "Nacionalidad : MX" at bounding box center [794, 290] width 229 height 29
click at [322, 200] on p "1196616982" at bounding box center [317, 202] width 44 height 11
copy p "1196616982"
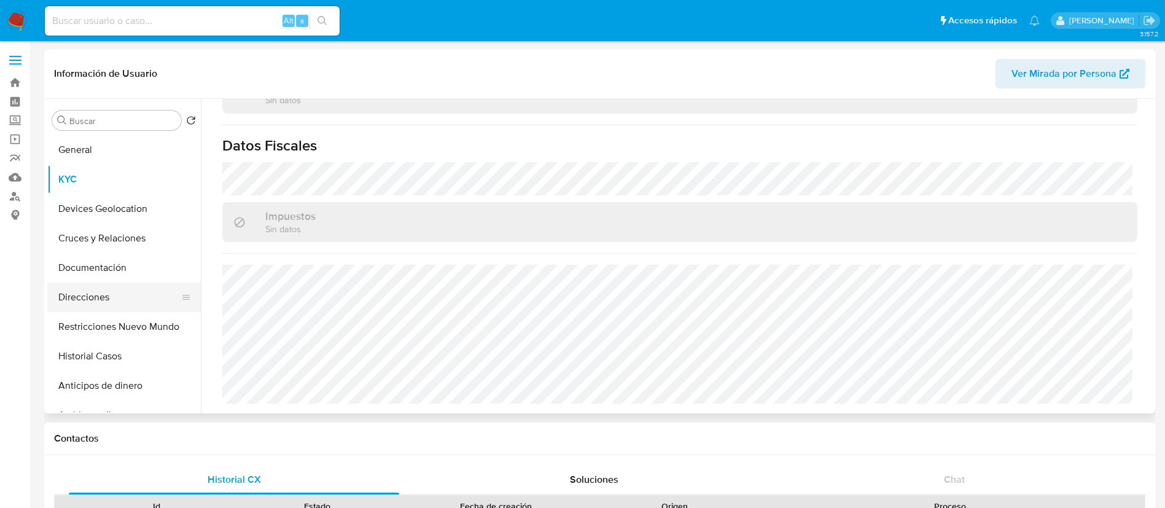
click at [94, 292] on button "Direcciones" at bounding box center [119, 296] width 144 height 29
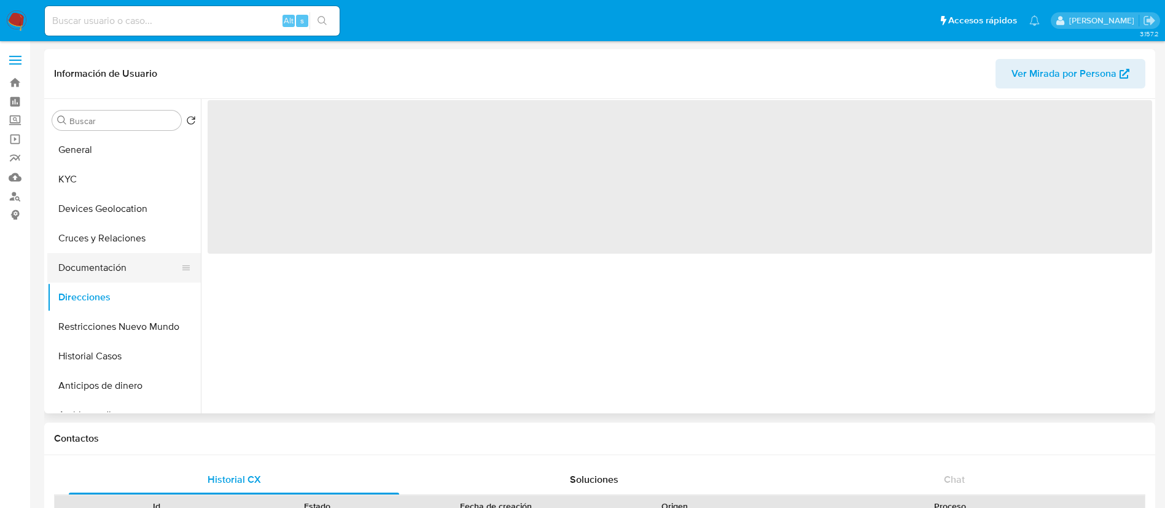
click at [104, 267] on button "Documentación" at bounding box center [119, 267] width 144 height 29
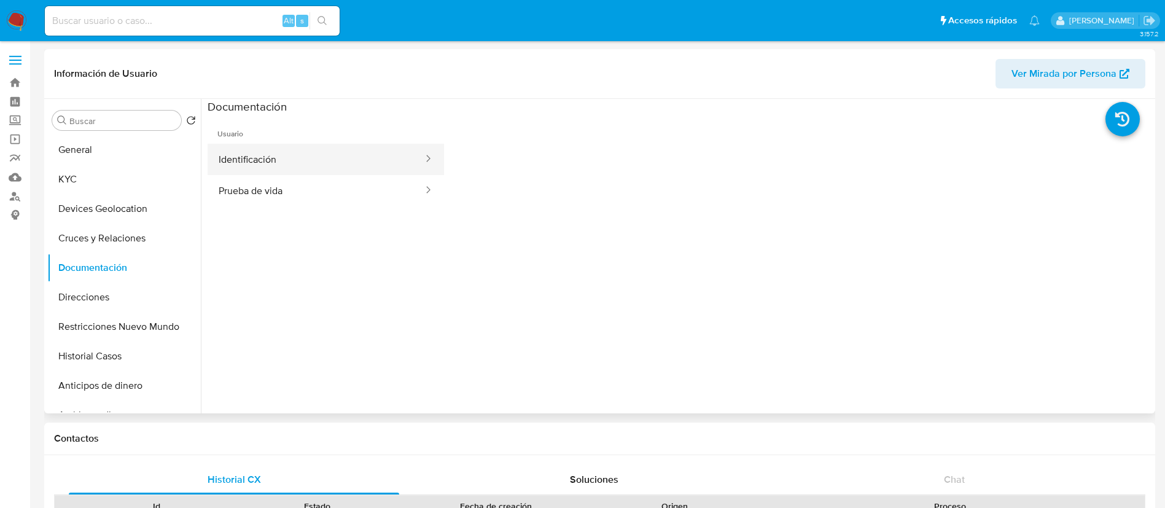
click at [255, 160] on button "Identificación" at bounding box center [316, 159] width 217 height 31
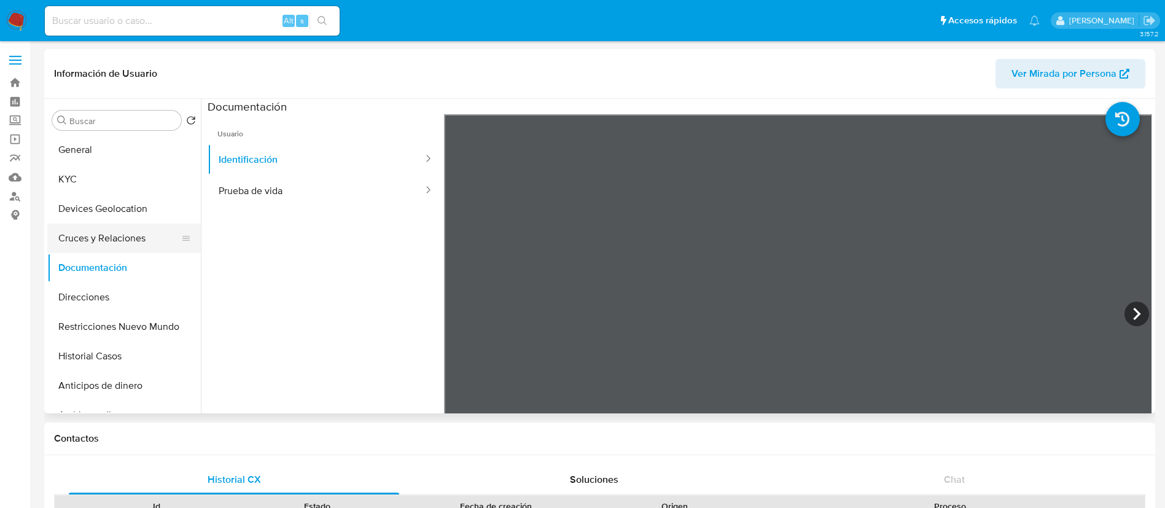
click at [138, 248] on button "Cruces y Relaciones" at bounding box center [119, 238] width 144 height 29
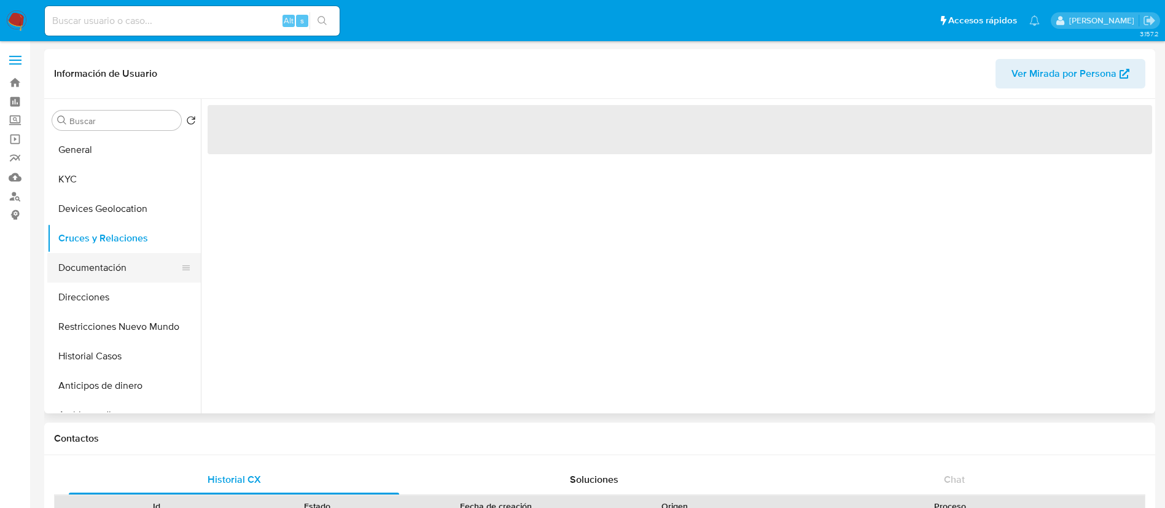
click at [129, 267] on button "Documentación" at bounding box center [119, 267] width 144 height 29
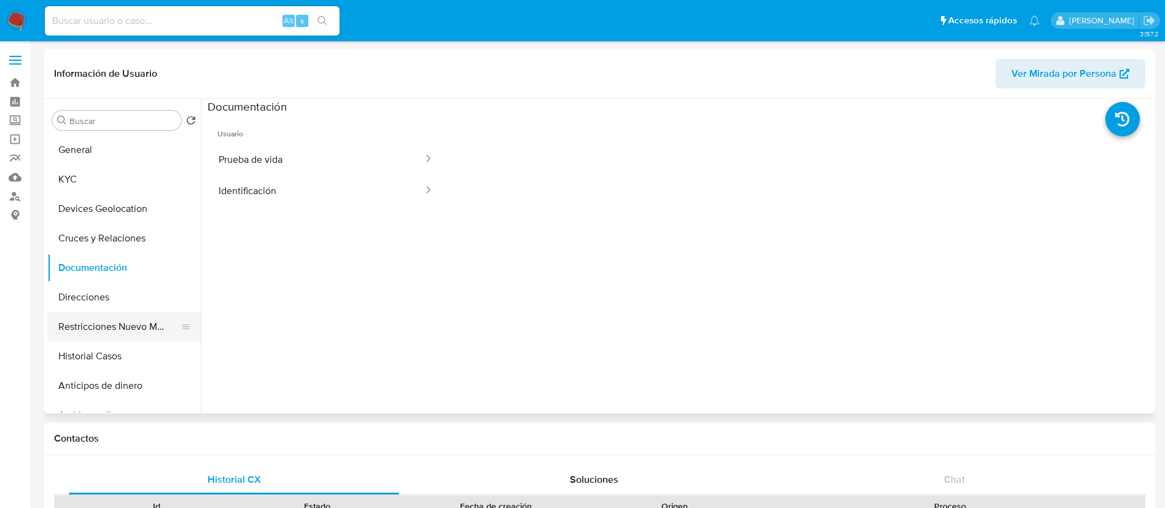
click at [115, 324] on button "Restricciones Nuevo Mundo" at bounding box center [119, 326] width 144 height 29
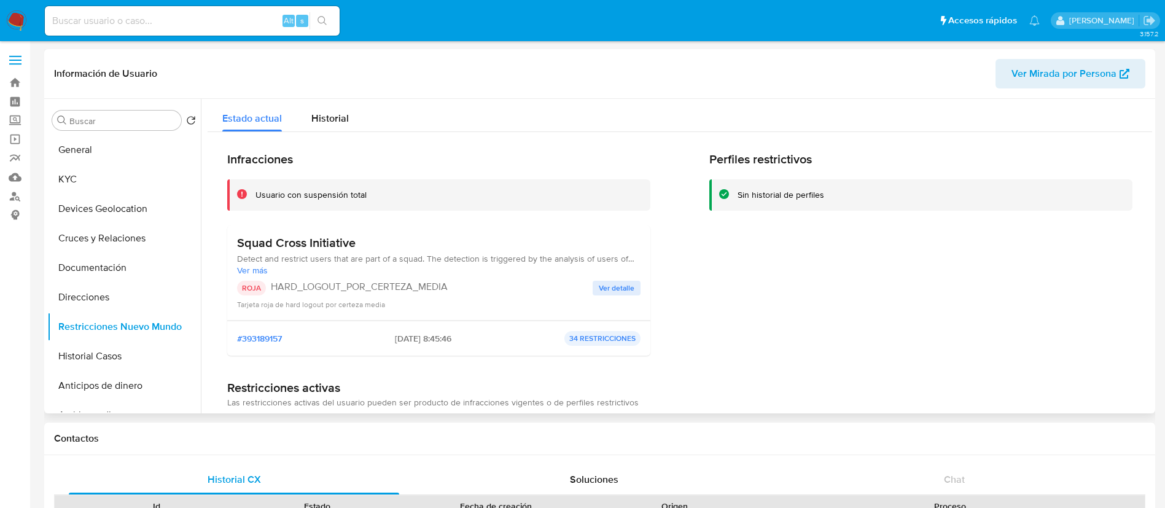
click at [616, 292] on span "Ver detalle" at bounding box center [617, 288] width 36 height 12
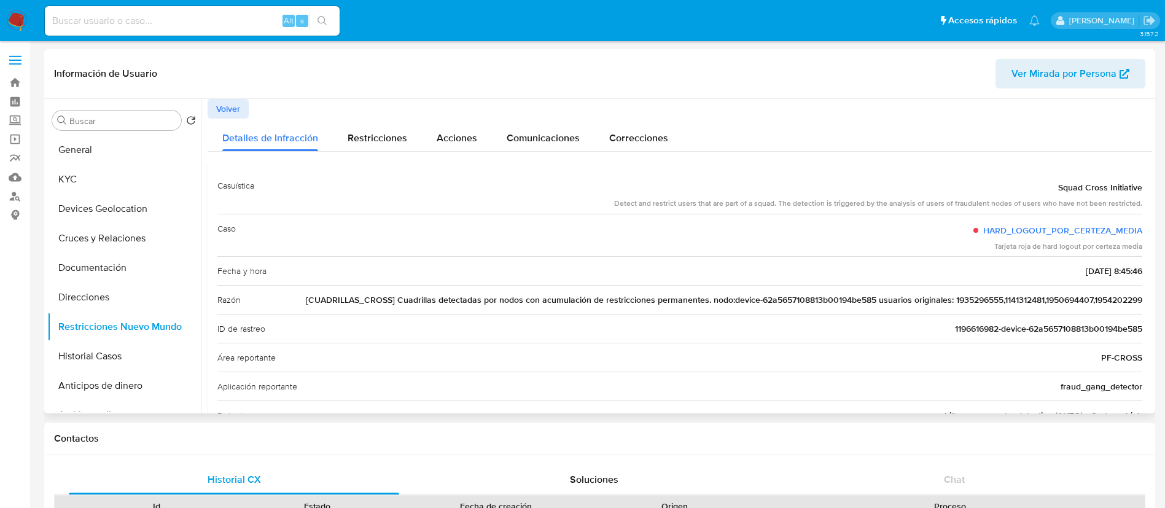
drag, startPoint x: 504, startPoint y: 298, endPoint x: 798, endPoint y: 326, distance: 295.5
click at [798, 326] on div "Casuística Squad Cross Initiative Detect and restrict users that are part of a …" at bounding box center [679, 314] width 925 height 287
click at [239, 112] on span "Volver" at bounding box center [228, 108] width 24 height 17
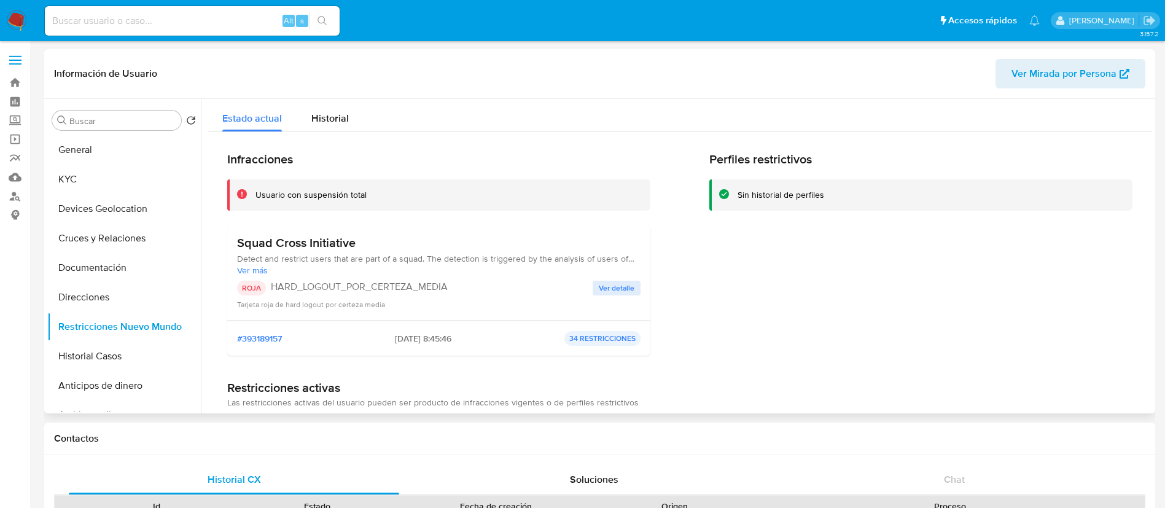
click at [618, 287] on span "Ver detalle" at bounding box center [617, 288] width 36 height 12
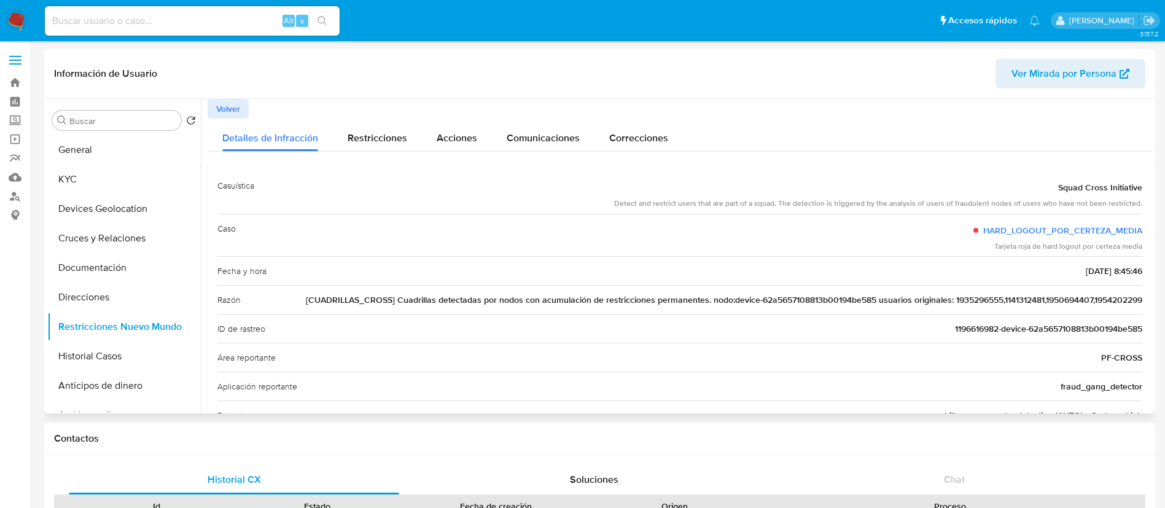
drag, startPoint x: 615, startPoint y: 210, endPoint x: 489, endPoint y: 247, distance: 131.3
click at [613, 210] on div "Casuística Squad Cross Initiative Detect and restrict users that are part of a …" at bounding box center [679, 192] width 925 height 42
click at [386, 299] on span "[CUADRILLAS_CROSS] Cuadrillas detectadas por nodos con acumulación de restricci…" at bounding box center [724, 300] width 836 height 12
click at [394, 300] on span "[CUADRILLAS_CROSS] Cuadrillas detectadas por nodos con acumulación de restricci…" at bounding box center [724, 300] width 836 height 12
drag, startPoint x: 391, startPoint y: 300, endPoint x: 410, endPoint y: 303, distance: 19.3
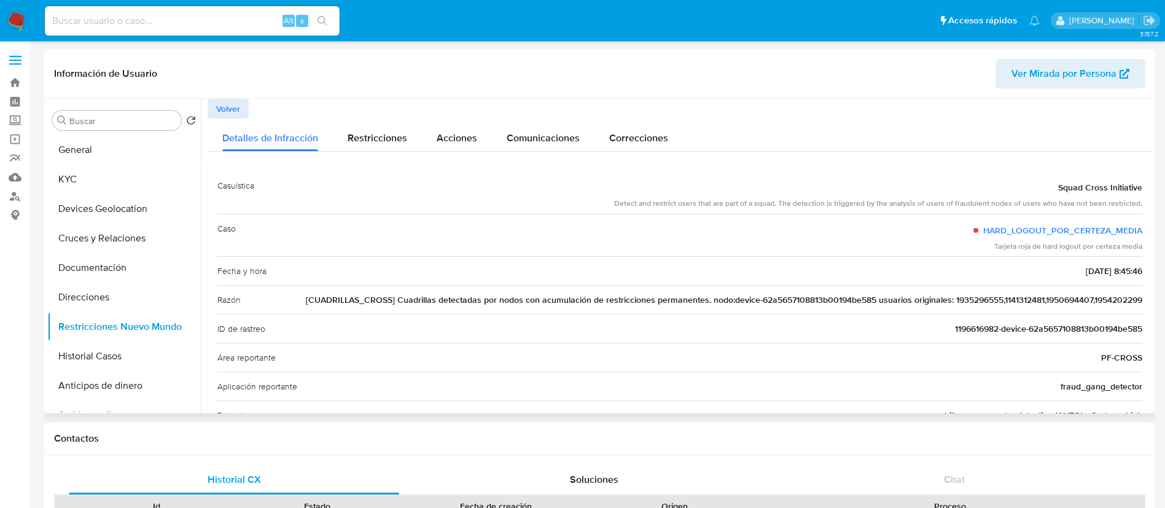
click at [392, 300] on span "[CUADRILLAS_CROSS] Cuadrillas detectadas por nodos con acumulación de restricci…" at bounding box center [724, 300] width 836 height 12
click at [411, 298] on span "[CUADRILLAS_CROSS] Cuadrillas detectadas por nodos con acumulación de restricci…" at bounding box center [724, 300] width 836 height 12
click at [384, 298] on span "[CUADRILLAS_CROSS] Cuadrillas detectadas por nodos con acumulación de restricci…" at bounding box center [724, 300] width 836 height 12
drag, startPoint x: 389, startPoint y: 298, endPoint x: 695, endPoint y: 302, distance: 305.8
click at [695, 302] on span "[CUADRILLAS_CROSS] Cuadrillas detectadas por nodos con acumulación de restricci…" at bounding box center [724, 300] width 836 height 12
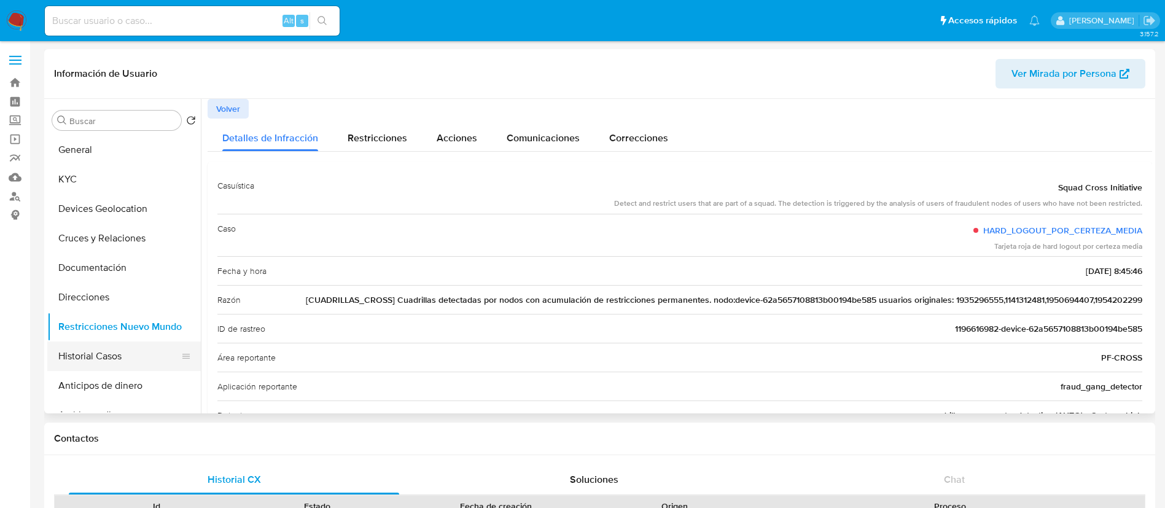
drag, startPoint x: 80, startPoint y: 337, endPoint x: 80, endPoint y: 346, distance: 9.2
click at [80, 341] on ul "General KYC Devices Geolocation Cruces y Relaciones Documentación Direcciones R…" at bounding box center [124, 273] width 154 height 277
click at [81, 354] on button "Historial Casos" at bounding box center [119, 355] width 144 height 29
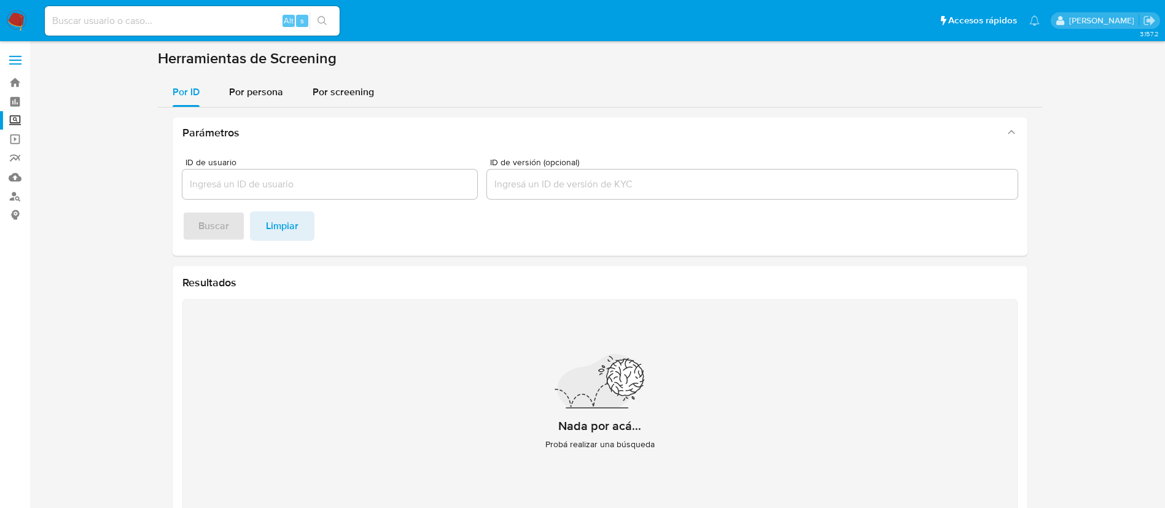
click at [24, 17] on img at bounding box center [16, 20] width 21 height 21
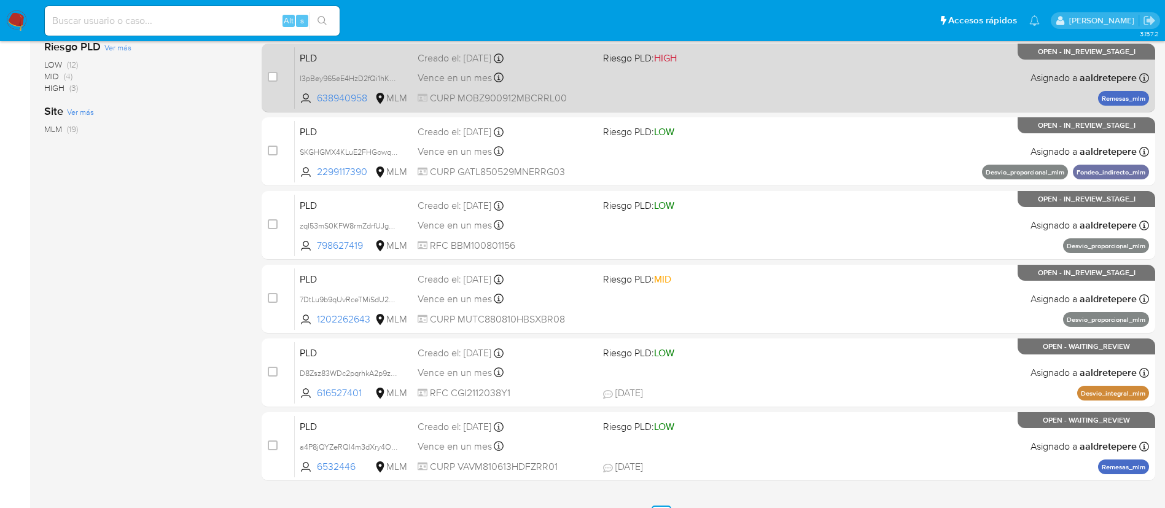
scroll to position [462, 0]
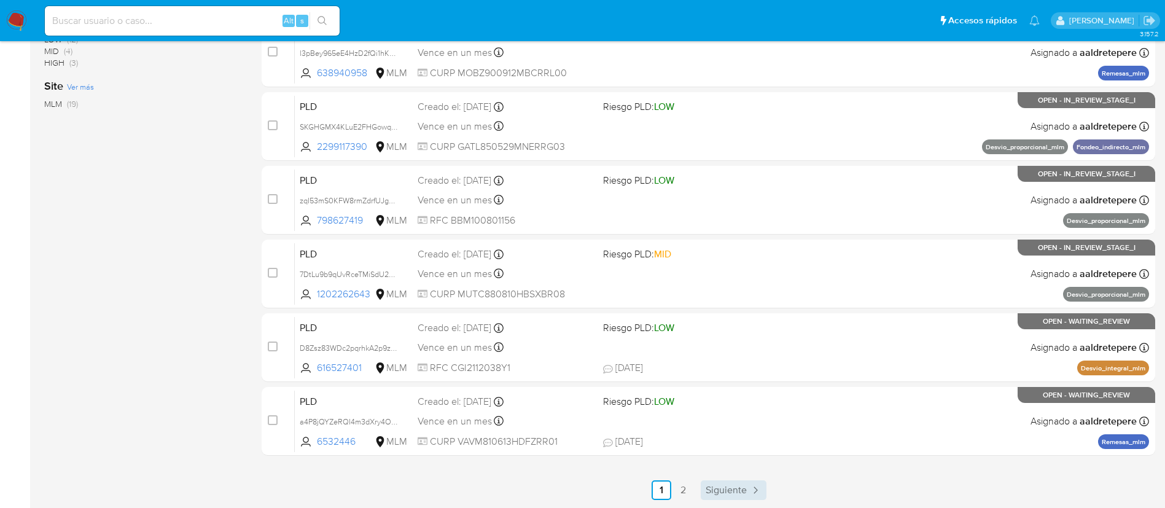
click at [738, 489] on span "Siguiente" at bounding box center [726, 490] width 41 height 10
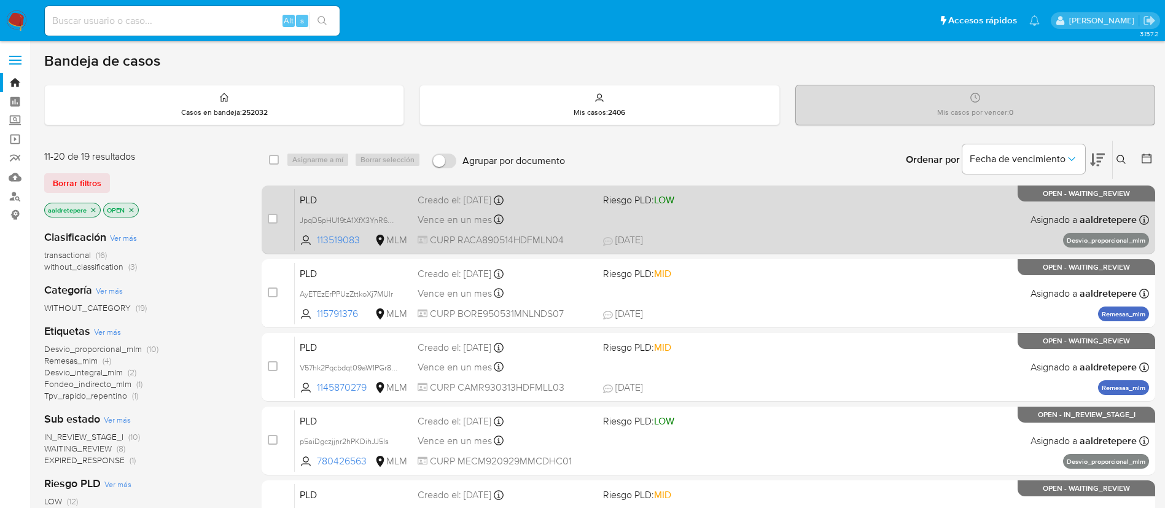
scroll to position [92, 0]
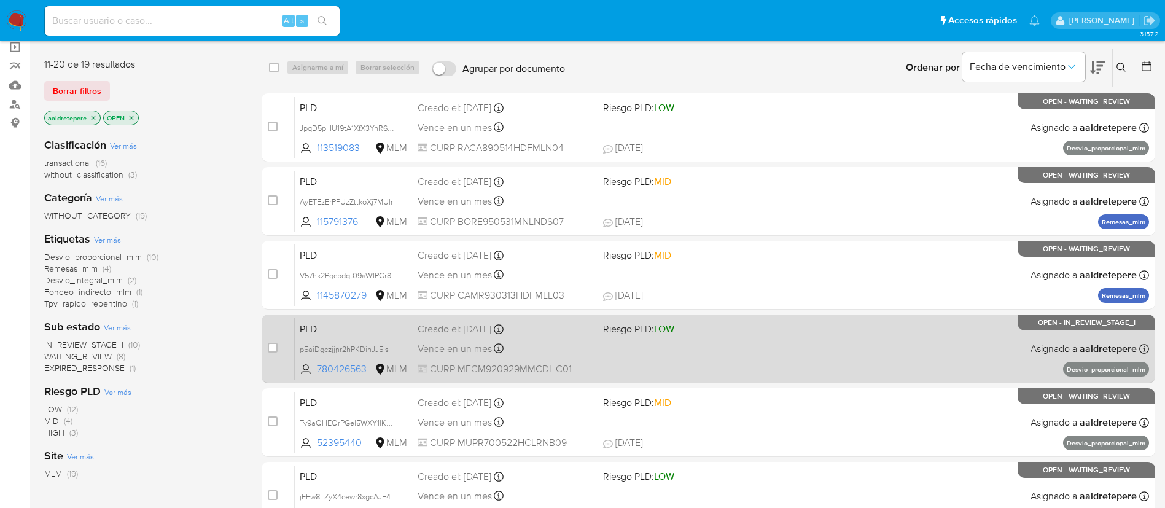
click at [689, 340] on div "PLD p5aiDgczjjnr2hPKDihJJ5ls 780426563 MLM Riesgo PLD: LOW Creado el: 12/08/202…" at bounding box center [722, 348] width 854 height 62
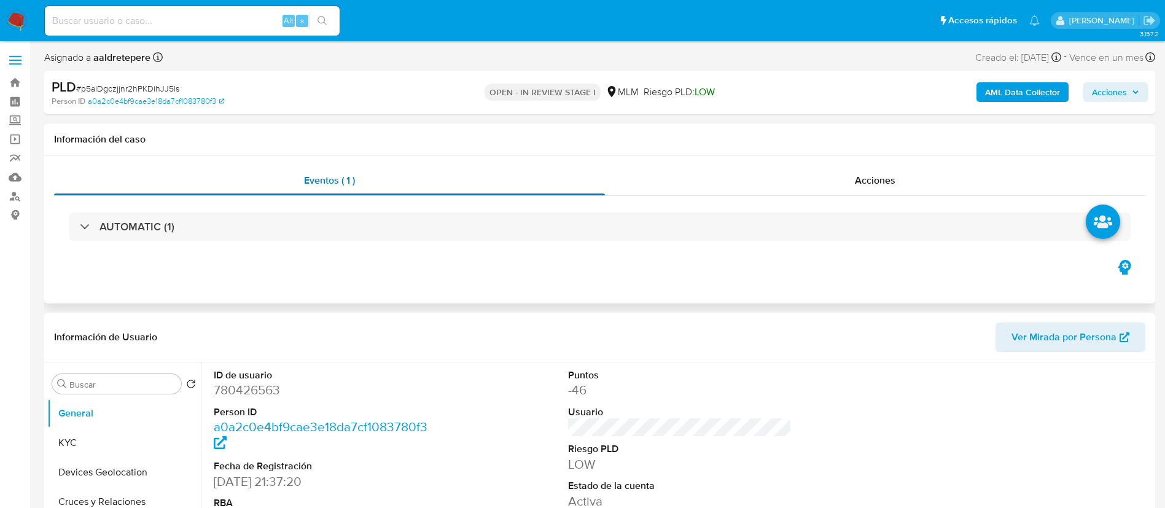
select select "10"
click at [76, 436] on button "KYC" at bounding box center [119, 442] width 144 height 29
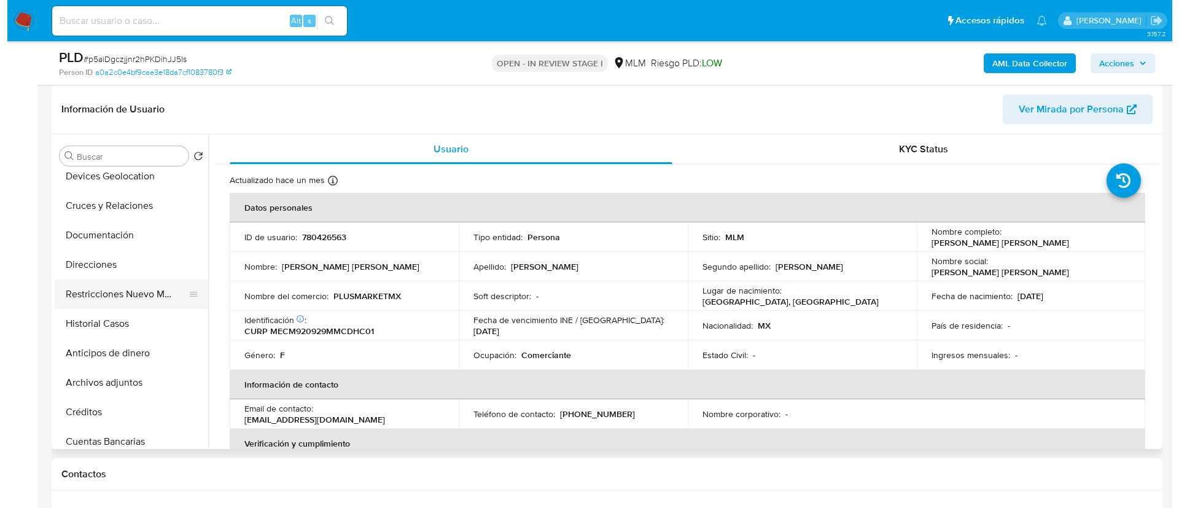
scroll to position [184, 0]
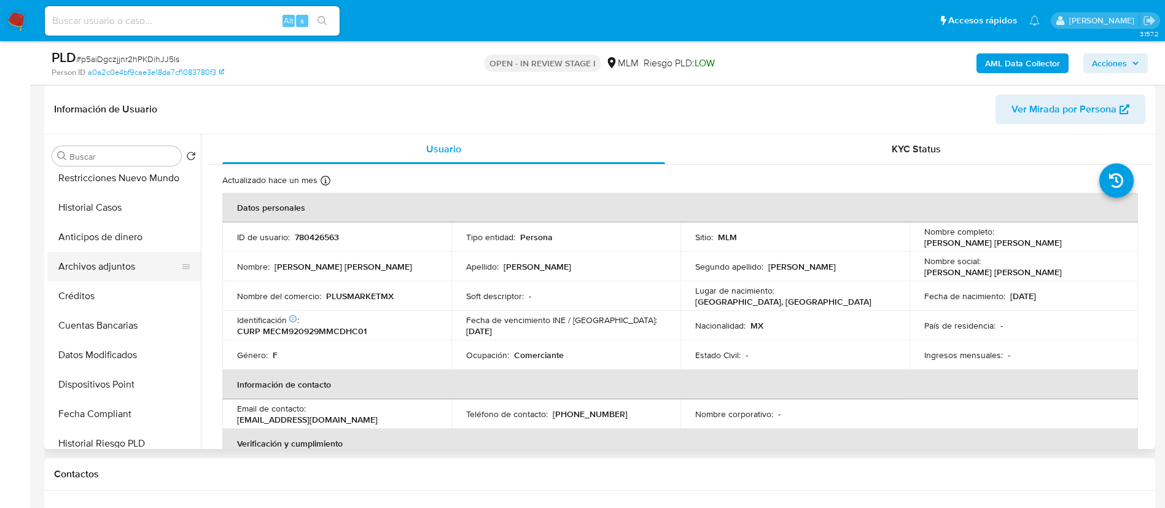
click at [124, 270] on button "Archivos adjuntos" at bounding box center [119, 266] width 144 height 29
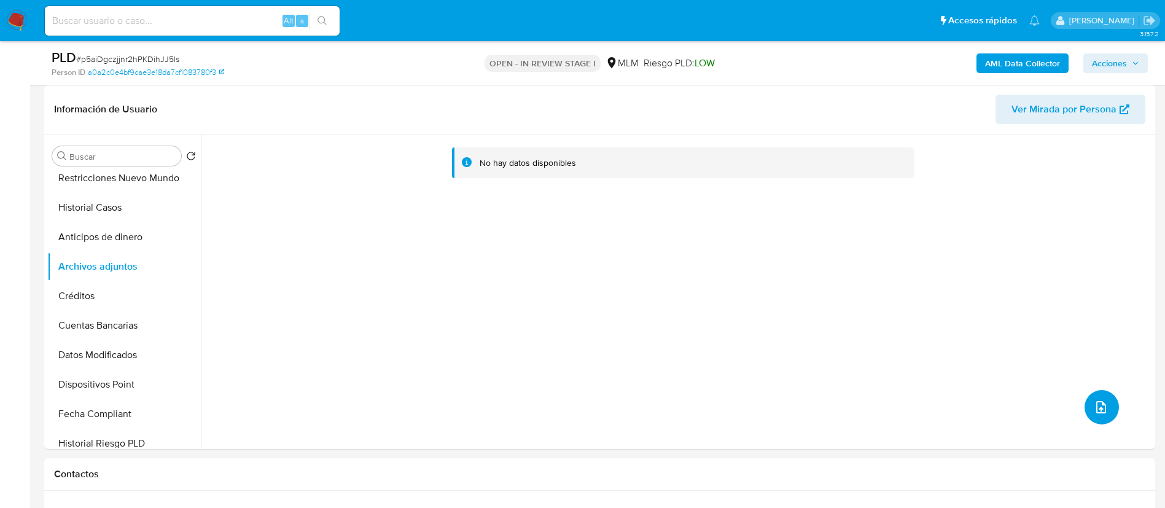
click at [1106, 414] on button "upload-file" at bounding box center [1101, 407] width 34 height 34
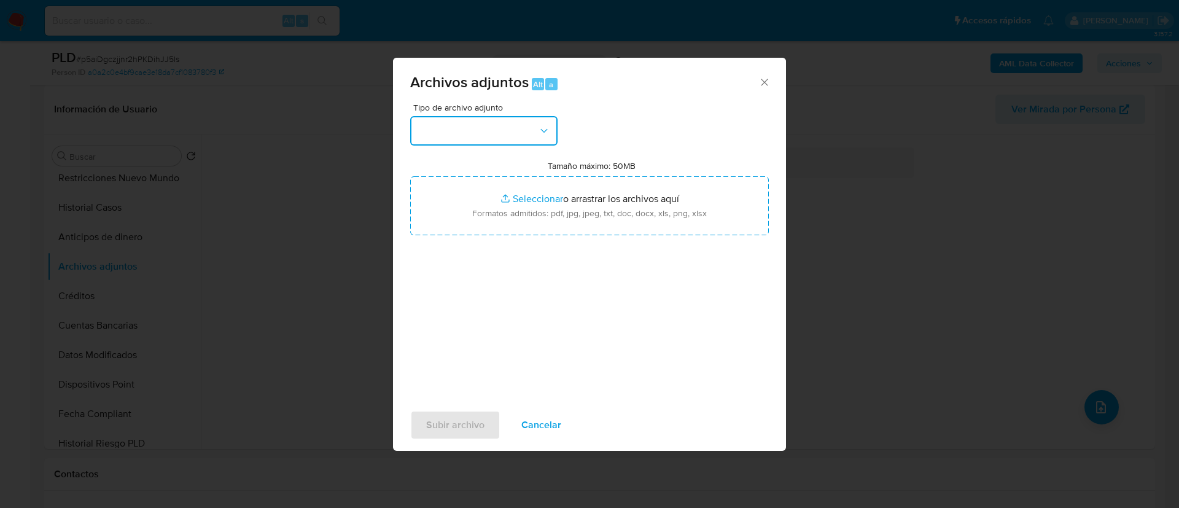
click at [493, 132] on button "button" at bounding box center [483, 130] width 147 height 29
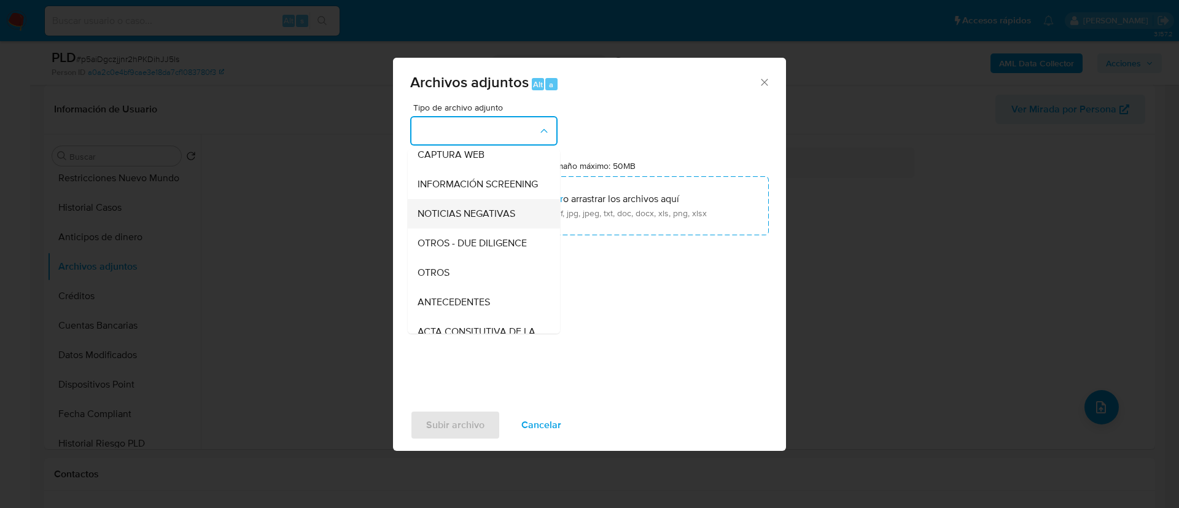
scroll to position [127, 0]
click at [446, 250] on span "OTROS" at bounding box center [434, 244] width 32 height 12
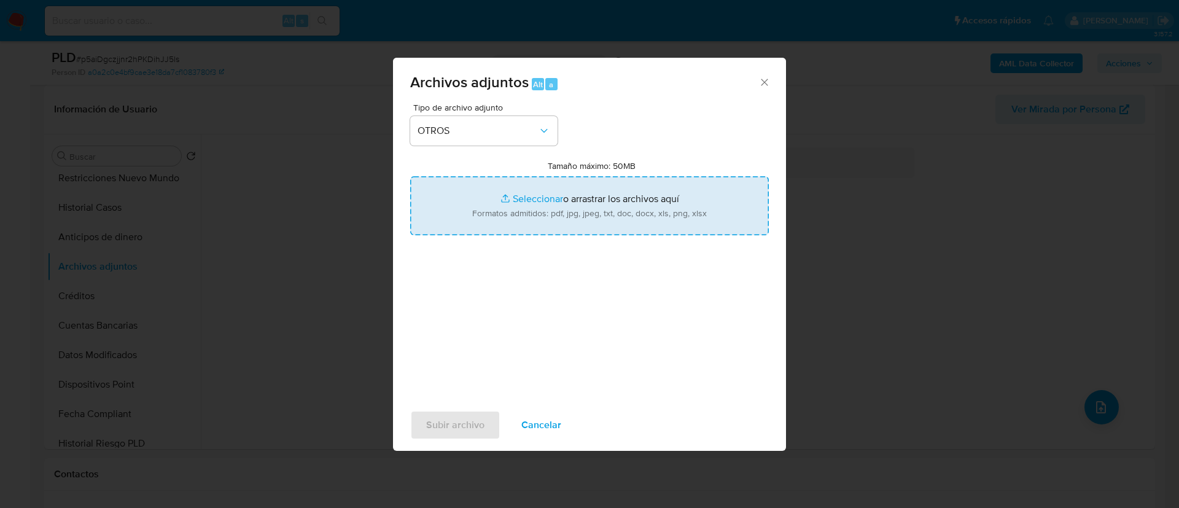
click at [649, 212] on input "Tamaño máximo: 50MB Seleccionar archivos" at bounding box center [589, 205] width 359 height 59
type input "C:\fakepath\780426563_Michelle Viviana Medina Chavarria_AGOSTO 2025.pdf"
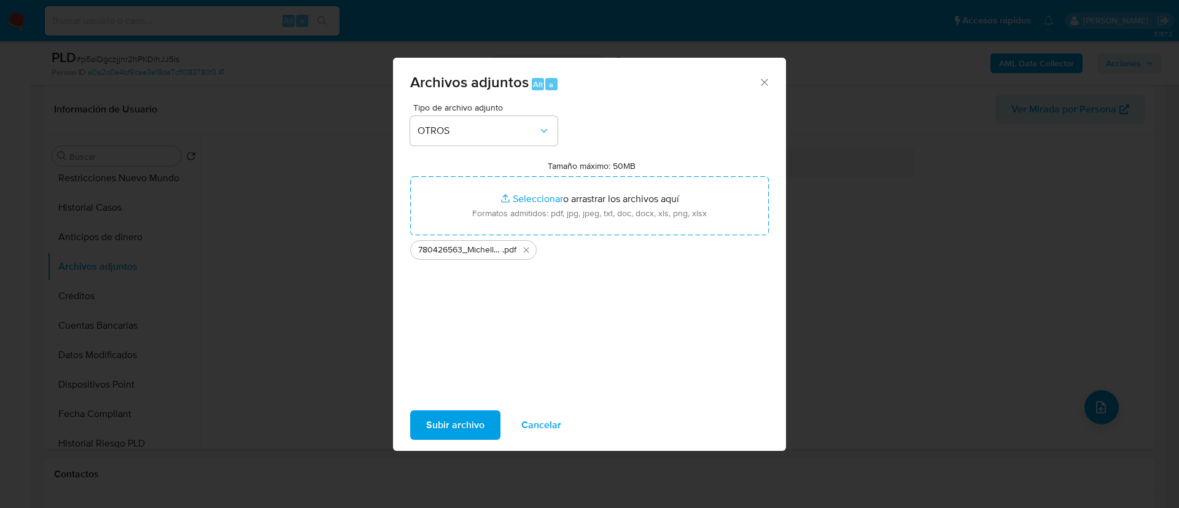
click at [462, 426] on span "Subir archivo" at bounding box center [455, 424] width 58 height 27
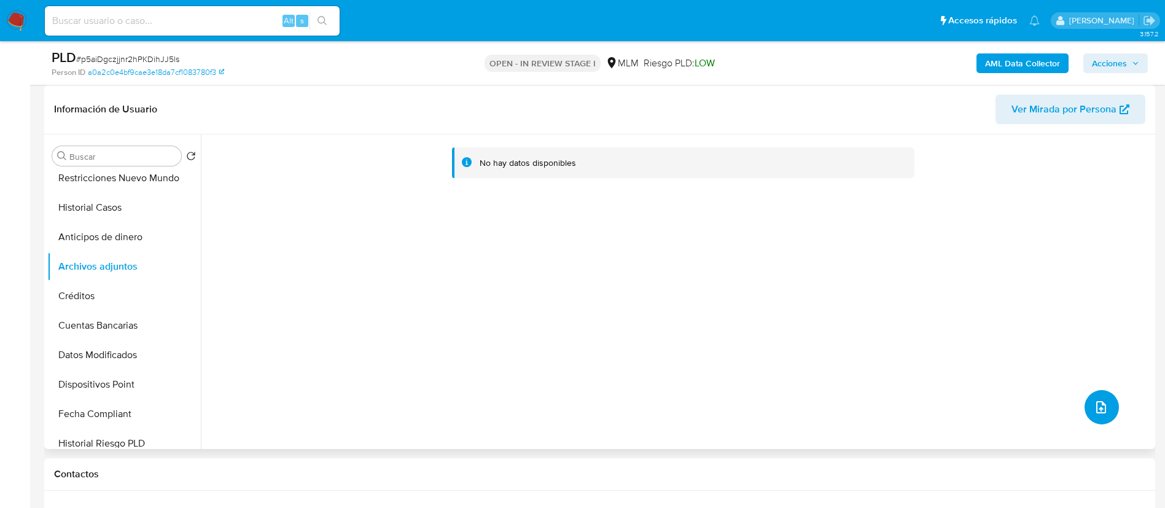
click at [1100, 408] on icon "upload-file" at bounding box center [1101, 407] width 15 height 15
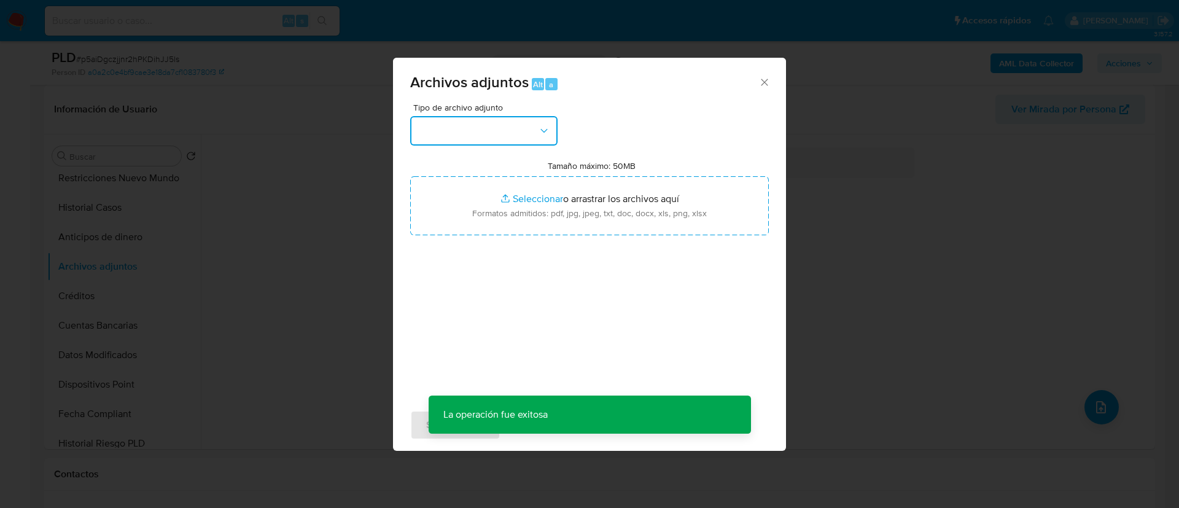
click at [502, 120] on button "button" at bounding box center [483, 130] width 147 height 29
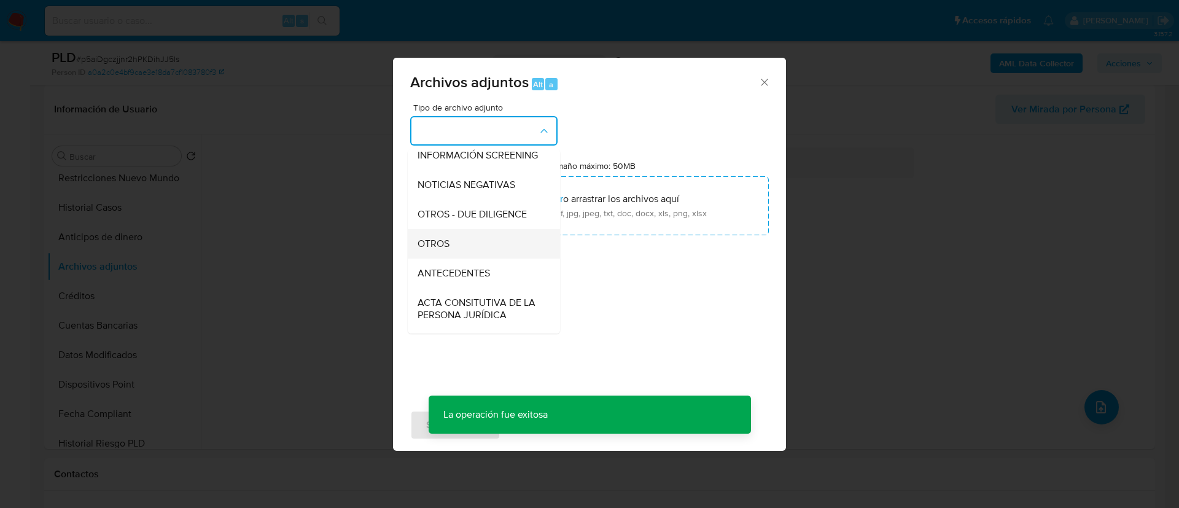
click at [469, 259] on div "OTROS" at bounding box center [480, 243] width 125 height 29
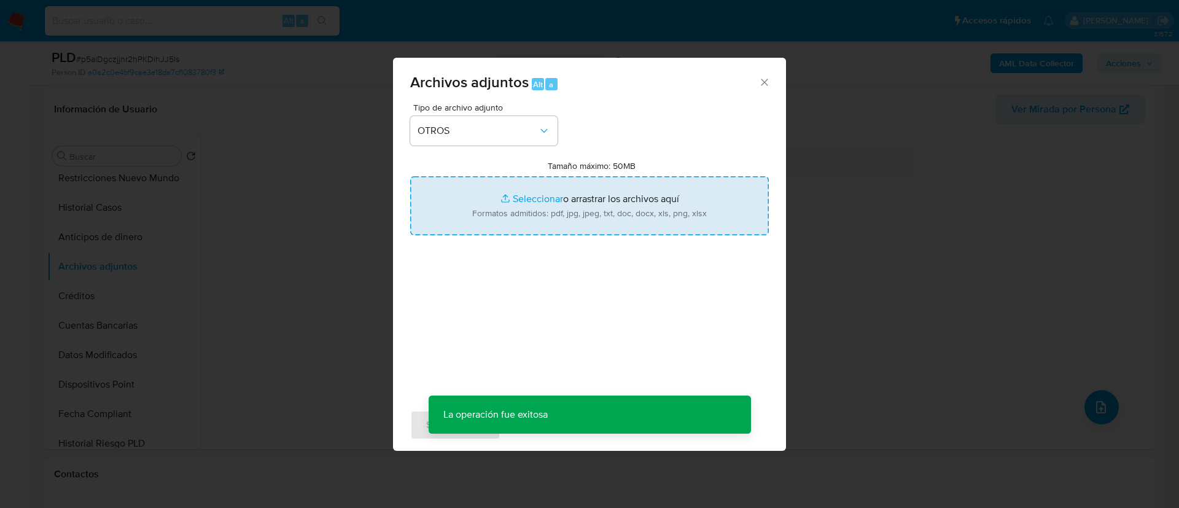
click at [594, 193] on input "Tamaño máximo: 50MB Seleccionar archivos" at bounding box center [589, 205] width 359 height 59
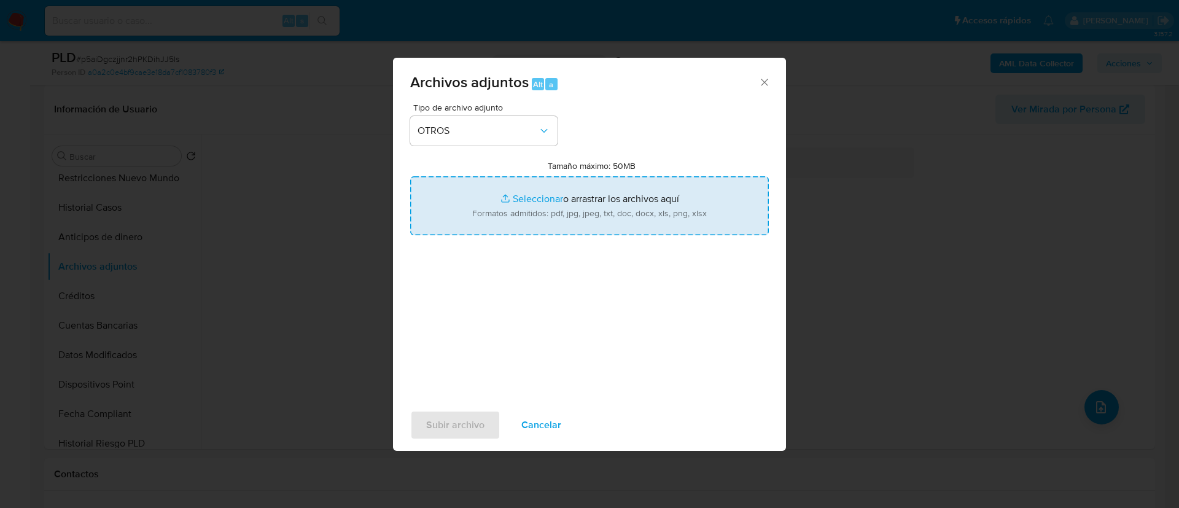
type input "C:\fakepath\780426563_MICHELLE VIVIANA MEDINA CHAVARRIA_AGOSTO 2025.xlsx"
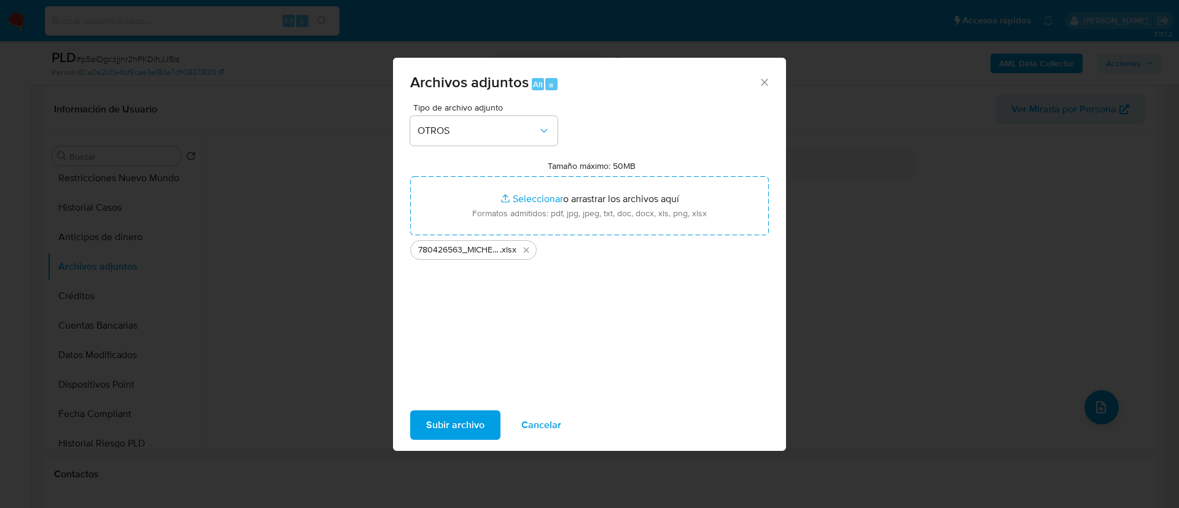
click at [458, 426] on span "Subir archivo" at bounding box center [455, 424] width 58 height 27
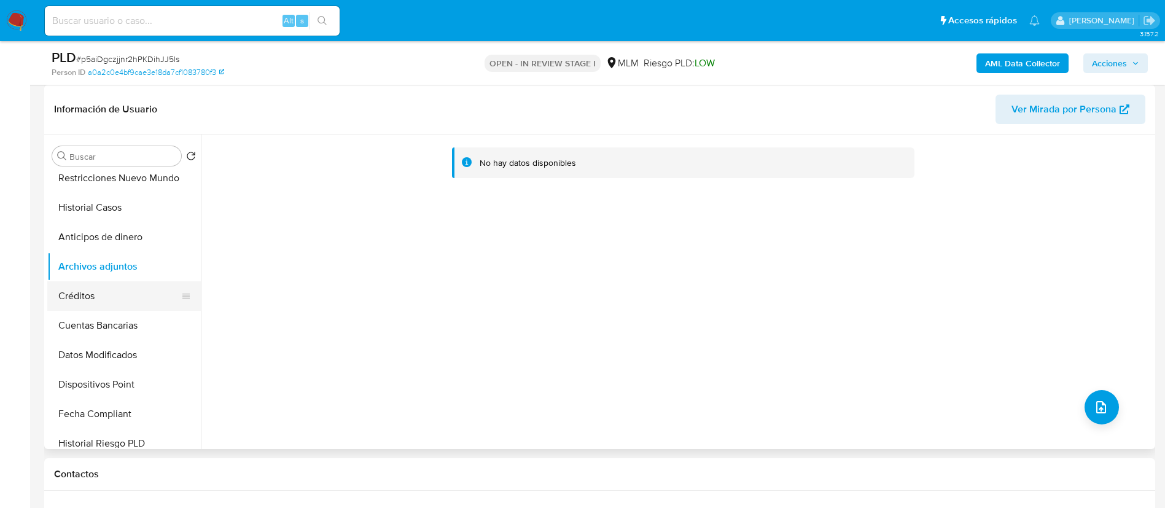
click at [101, 282] on button "Créditos" at bounding box center [119, 295] width 144 height 29
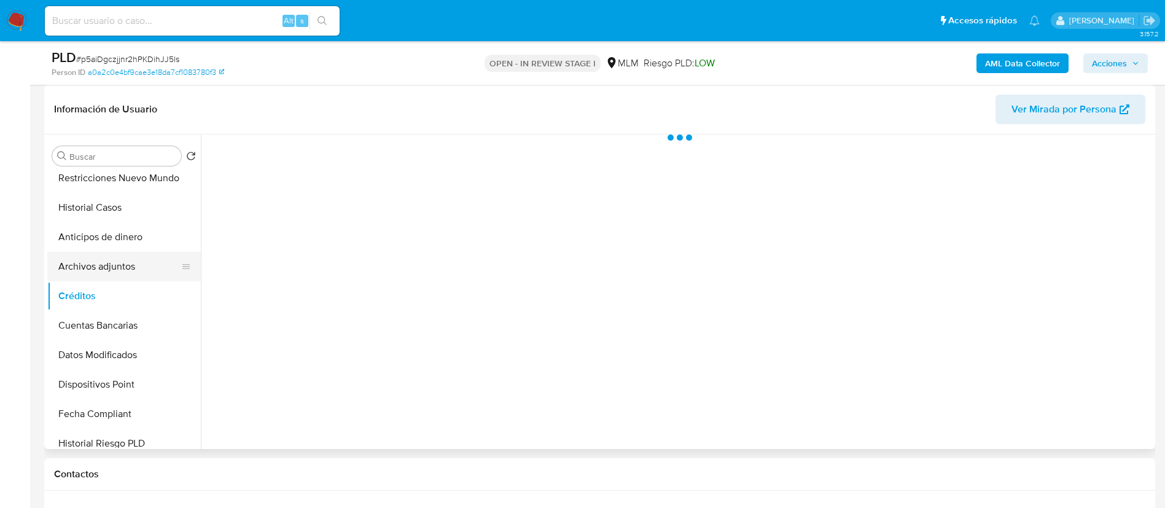
click at [102, 271] on button "Archivos adjuntos" at bounding box center [119, 266] width 144 height 29
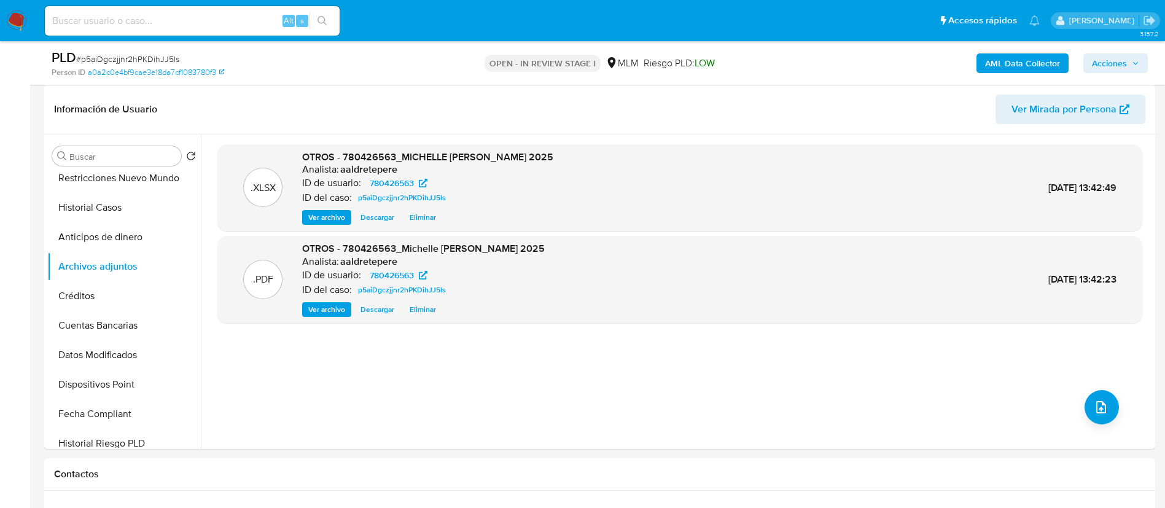
click at [1128, 59] on span "Acciones" at bounding box center [1115, 63] width 47 height 17
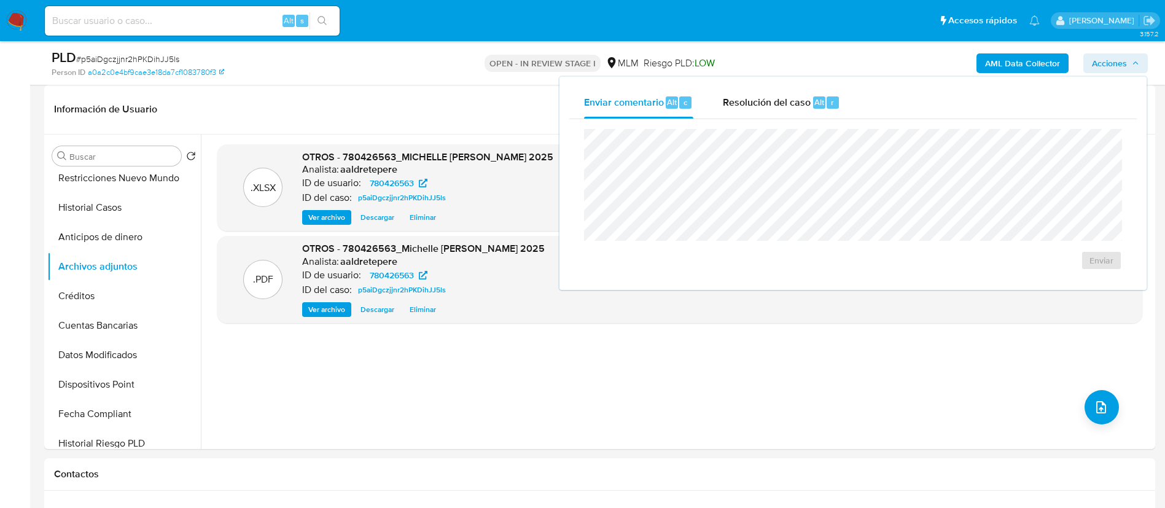
drag, startPoint x: 756, startPoint y: 96, endPoint x: 757, endPoint y: 125, distance: 28.3
click at [756, 98] on span "Resolución del caso" at bounding box center [767, 102] width 88 height 14
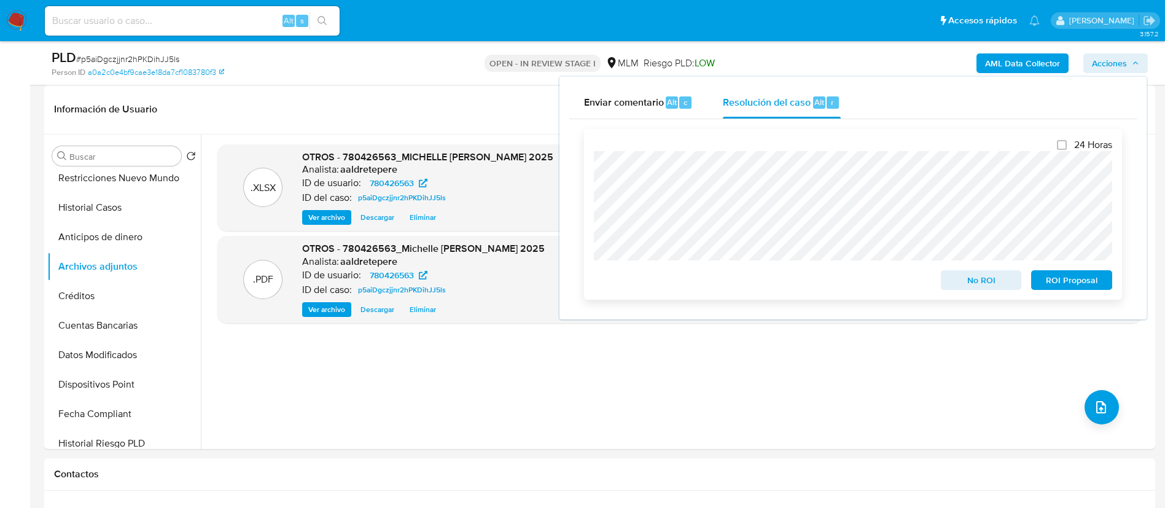
click at [1099, 281] on span "ROI Proposal" at bounding box center [1072, 279] width 64 height 17
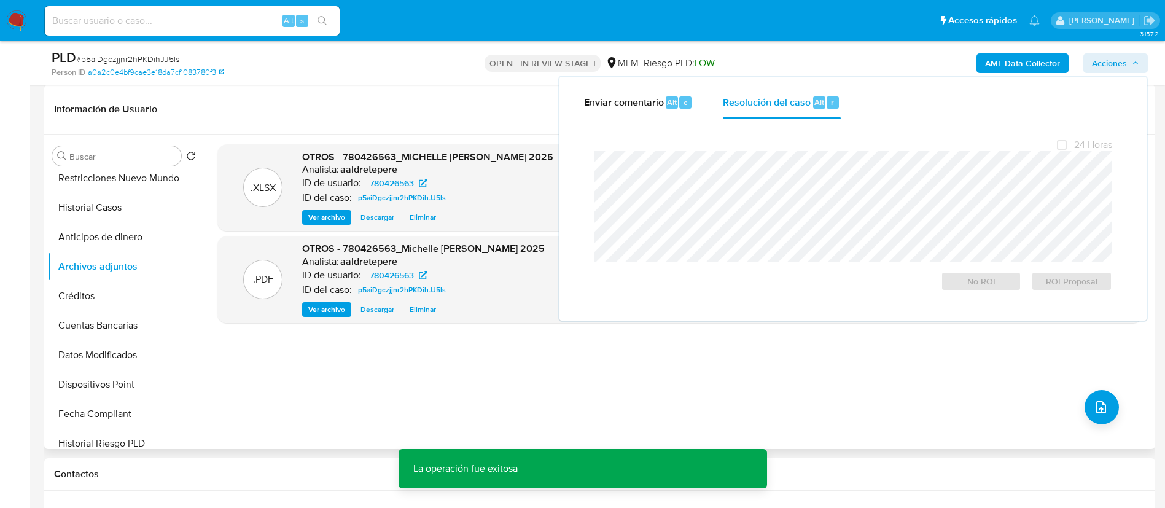
click at [476, 386] on div ".XLSX OTROS - 780426563_MICHELLE VIVIANA MEDINA CHAVARRIA_AGOSTO 2025 Analista:…" at bounding box center [679, 291] width 925 height 295
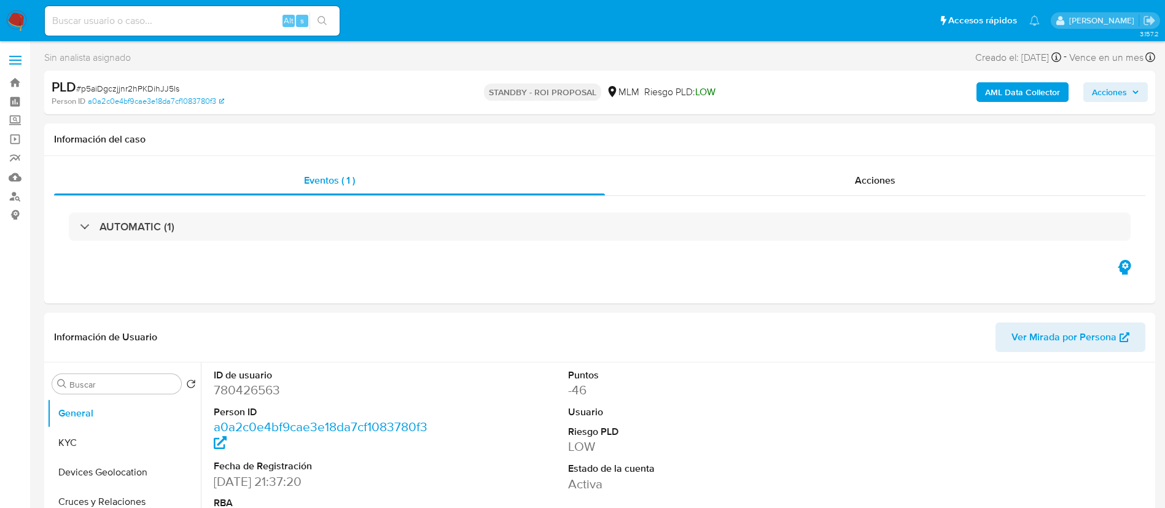
select select "10"
